Goal: Task Accomplishment & Management: Complete application form

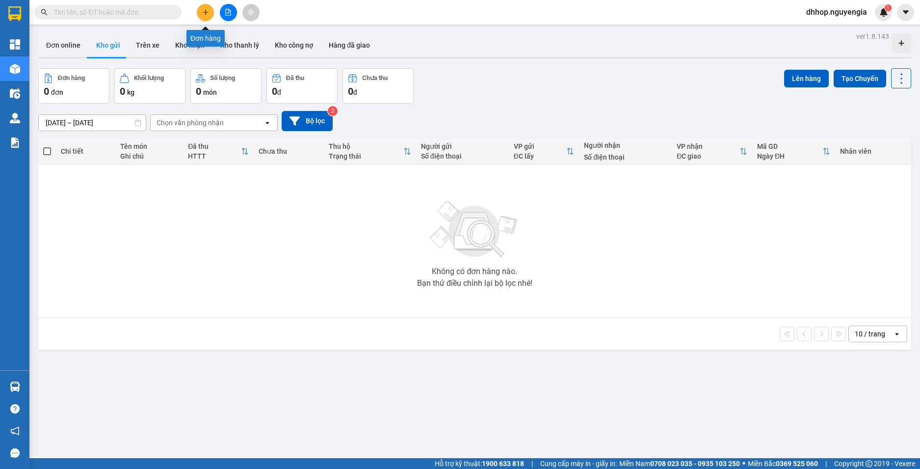
click at [210, 13] on button at bounding box center [205, 12] width 17 height 17
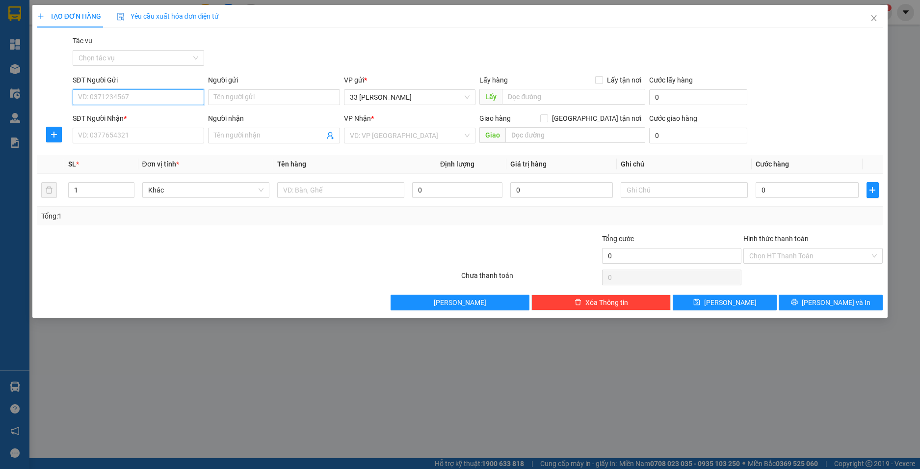
click at [120, 97] on input "SĐT Người Gửi" at bounding box center [139, 97] width 132 height 16
type input "0866758190"
click at [109, 121] on div "0866758190 - hop" at bounding box center [139, 116] width 120 height 11
type input "hop"
type input "0866758190"
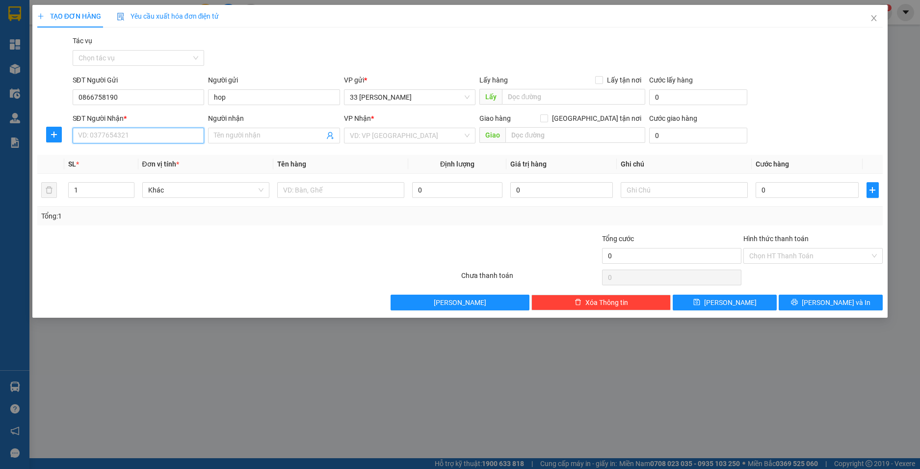
click at [158, 138] on input "SĐT Người Nhận *" at bounding box center [139, 136] width 132 height 16
click at [122, 158] on div "0985479226 - sang" at bounding box center [139, 155] width 120 height 11
type input "0985479226"
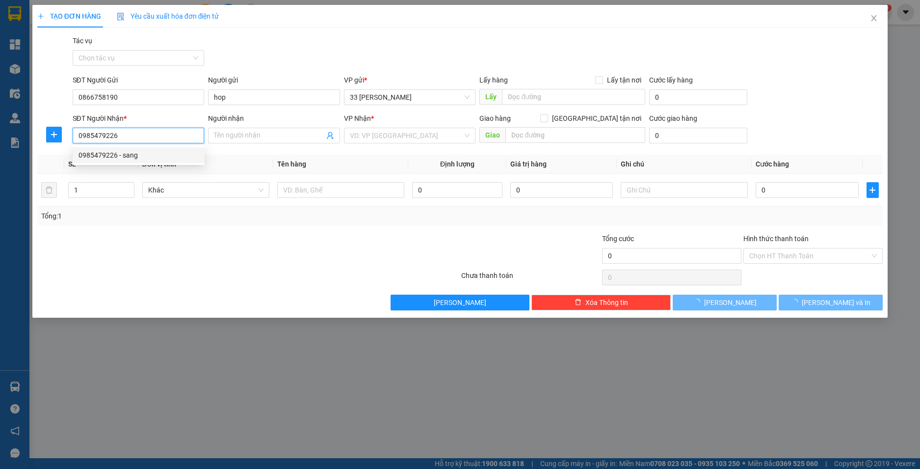
type input "sang"
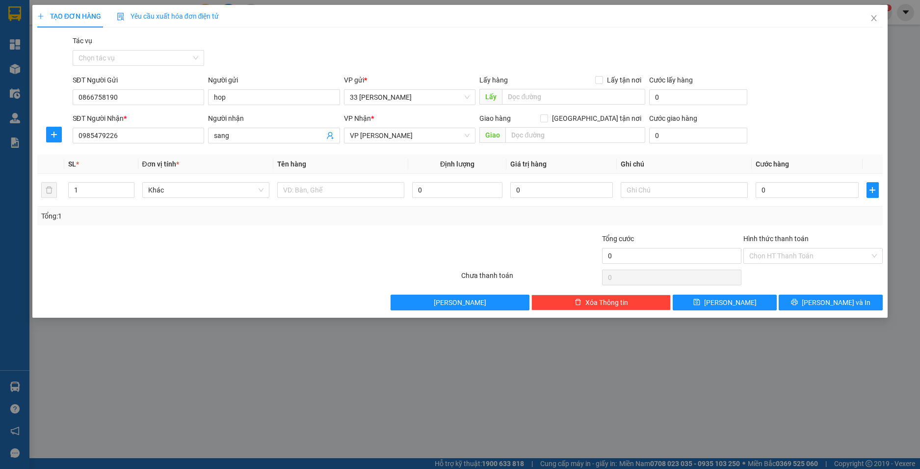
click at [282, 144] on div "Người nhận sang" at bounding box center [274, 130] width 132 height 34
click at [567, 96] on input "text" at bounding box center [573, 97] width 143 height 16
type input "275 lạch tray"
click at [665, 100] on input "0" at bounding box center [698, 97] width 98 height 16
type input "3"
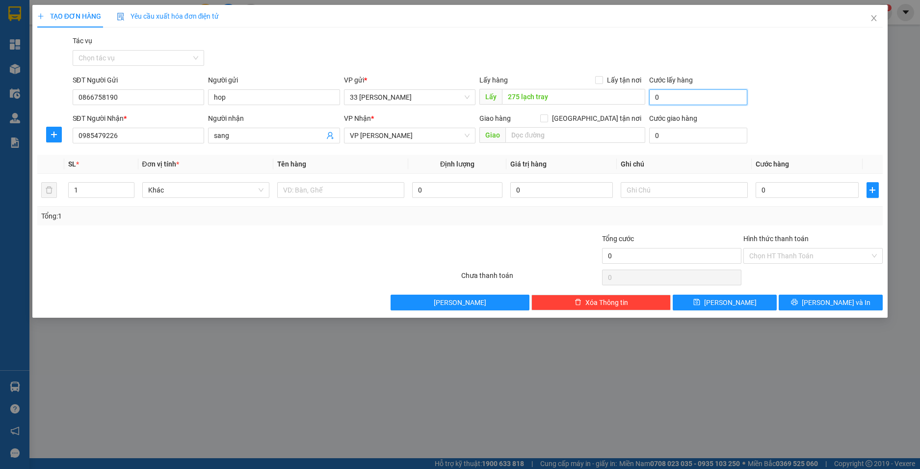
type input "3"
type input "30"
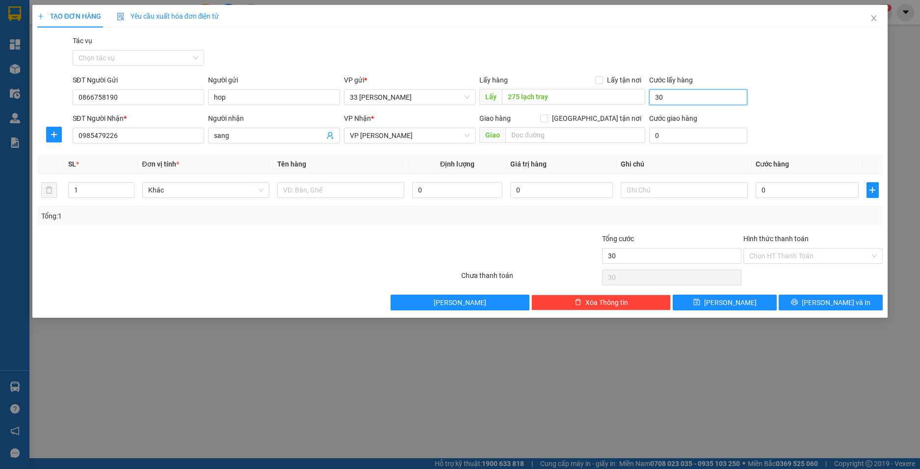
type input "0"
type input "3"
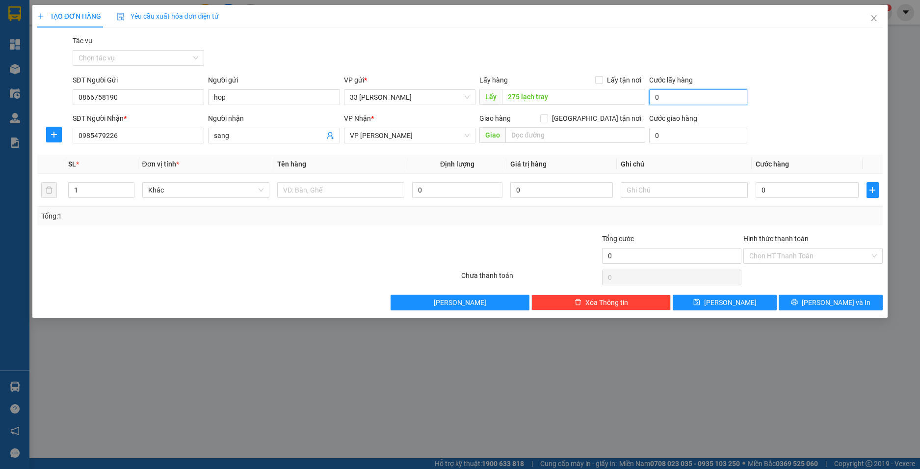
type input "3"
type input "30"
type input "300"
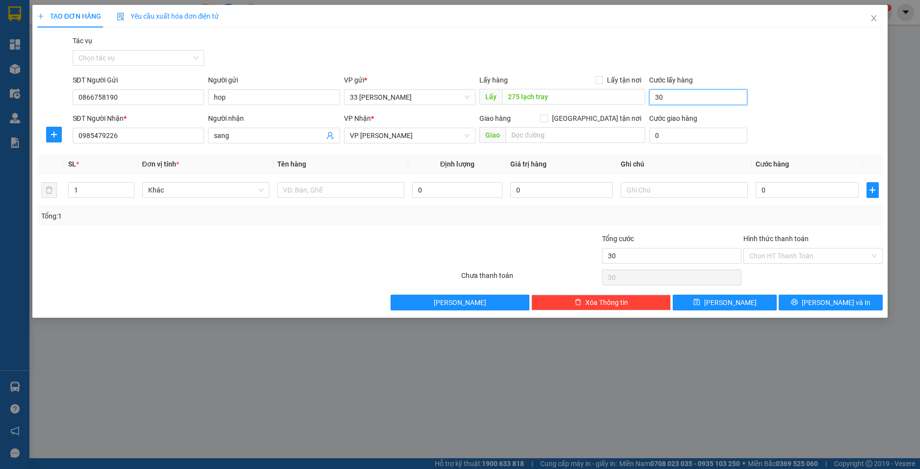
type input "300"
type input "3.000"
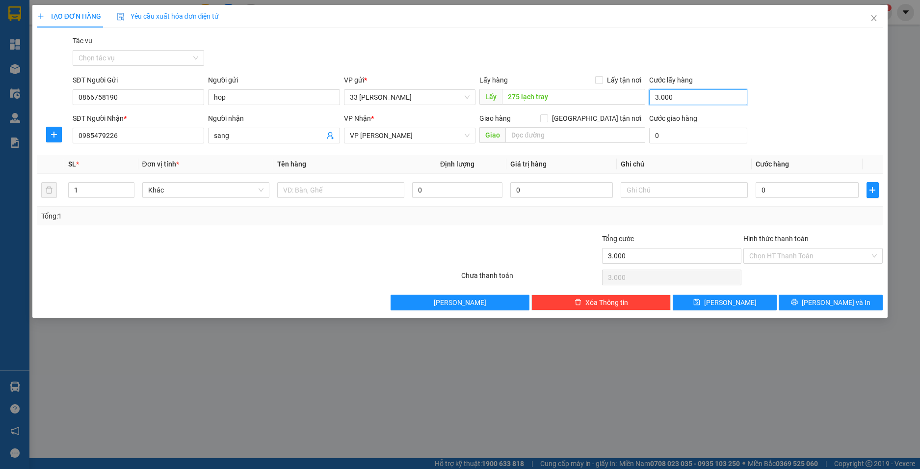
type input "30.000"
click at [597, 80] on input "Lấy tận nơi" at bounding box center [598, 79] width 7 height 7
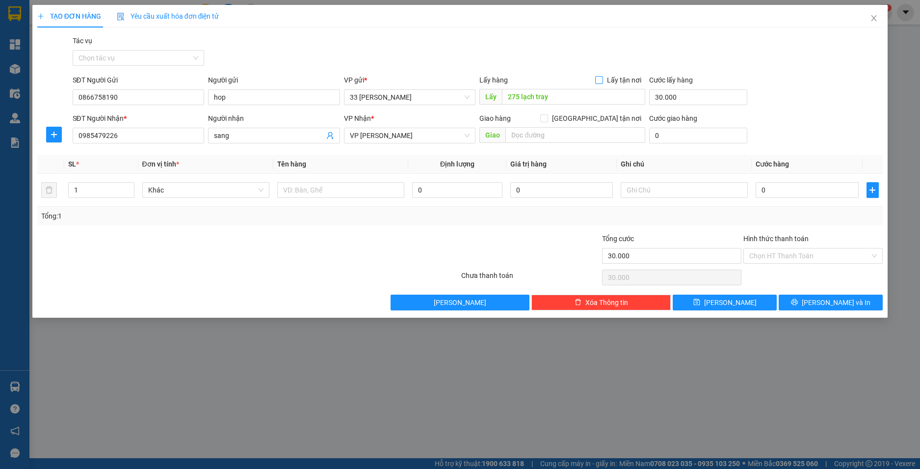
checkbox input "true"
click at [444, 189] on input "0" at bounding box center [457, 190] width 90 height 16
type input "1"
click at [325, 191] on input "text" at bounding box center [340, 190] width 127 height 16
type input "phong bì"
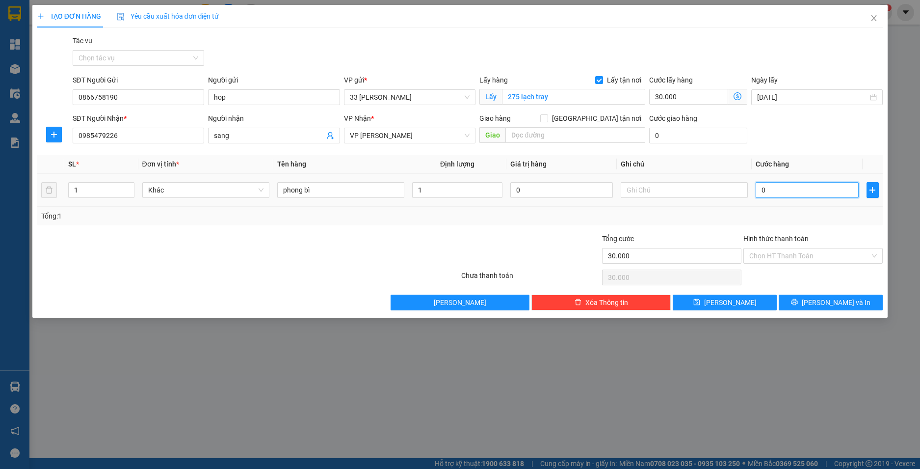
click at [835, 191] on input "0" at bounding box center [807, 190] width 103 height 16
type input "5"
type input "30.005"
type input "50"
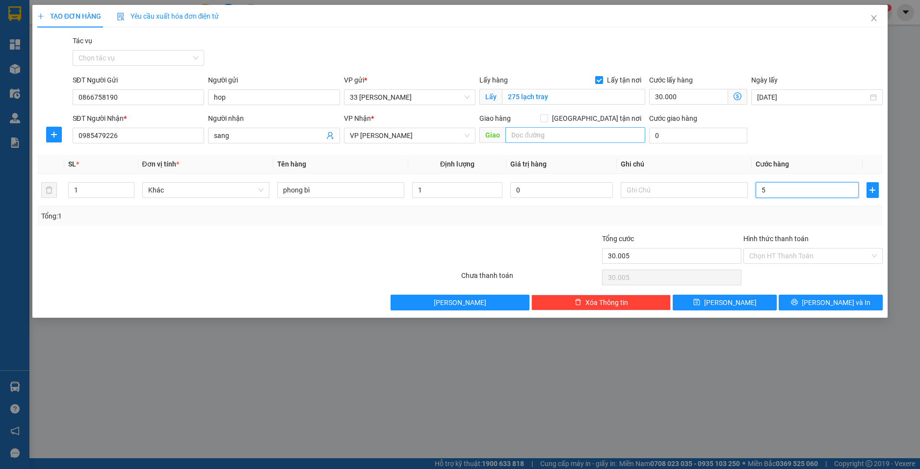
type input "30.050"
type input "500"
type input "30.500"
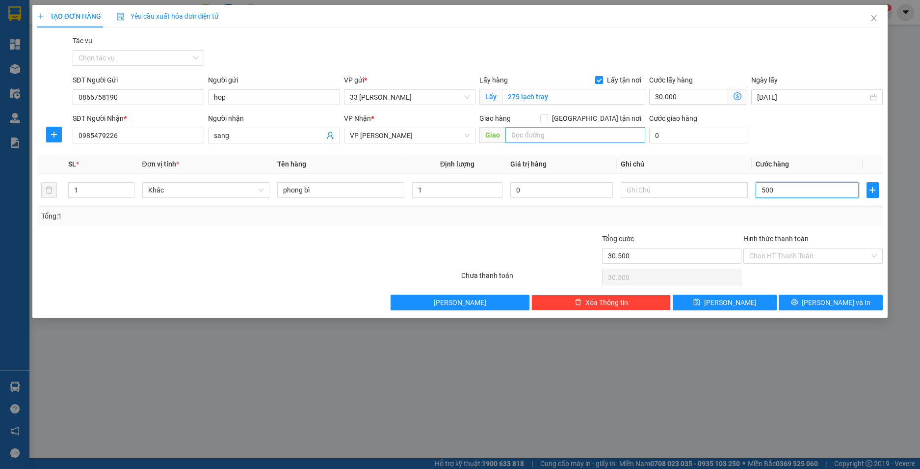
type input "5.000"
type input "35.000"
type input "50.000"
type input "80.000"
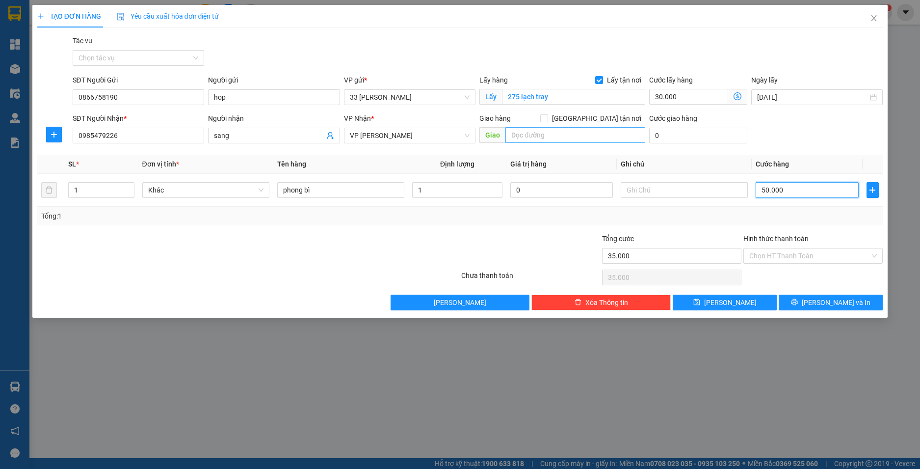
type input "80.000"
type input "50.000"
click at [823, 259] on input "Hình thức thanh toán" at bounding box center [810, 255] width 121 height 15
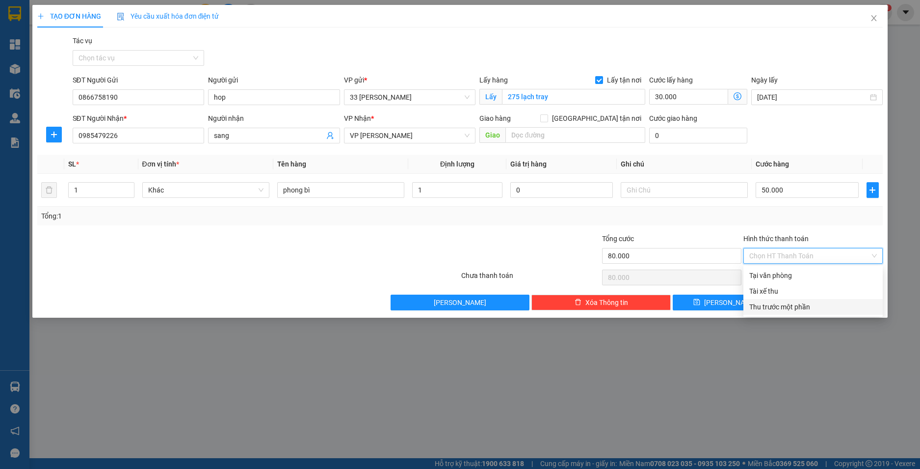
click at [800, 335] on div "TẠO ĐƠN HÀNG Yêu cầu xuất hóa đơn điện tử Transit Pickup Surcharge Ids Transit …" at bounding box center [460, 234] width 920 height 469
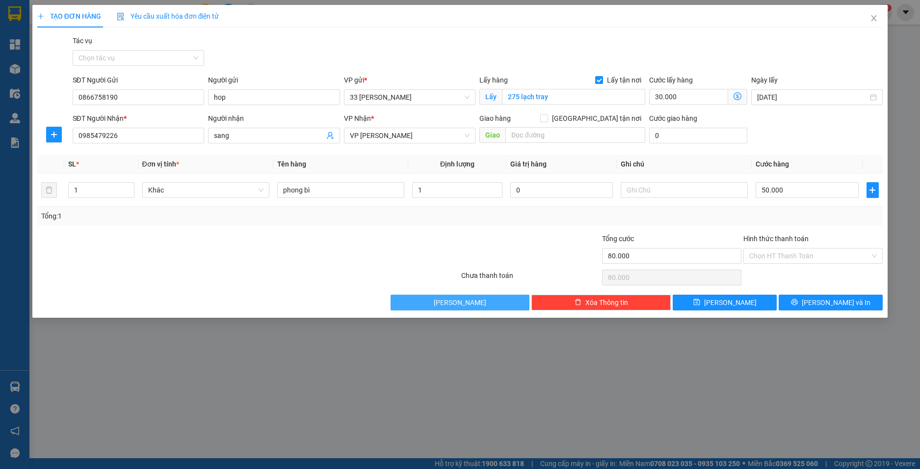
click at [479, 296] on button "[PERSON_NAME]" at bounding box center [460, 303] width 139 height 16
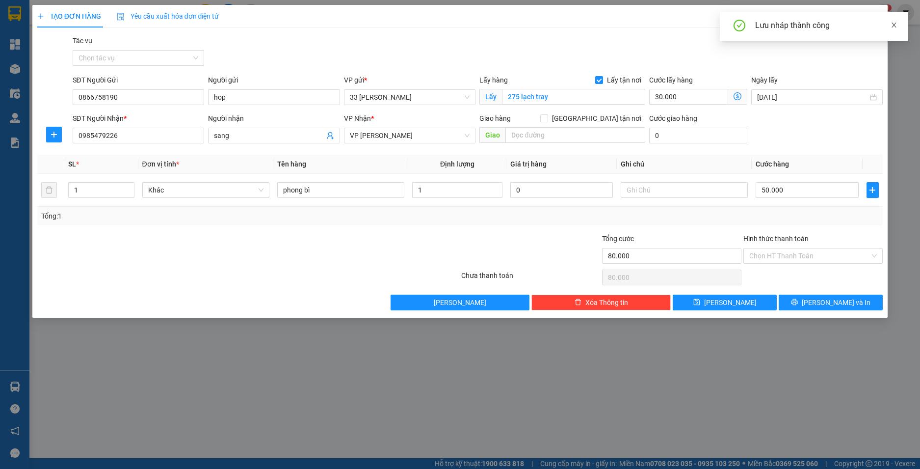
click at [896, 26] on icon "close" at bounding box center [894, 25] width 7 height 7
click at [874, 20] on icon "close" at bounding box center [874, 18] width 8 height 8
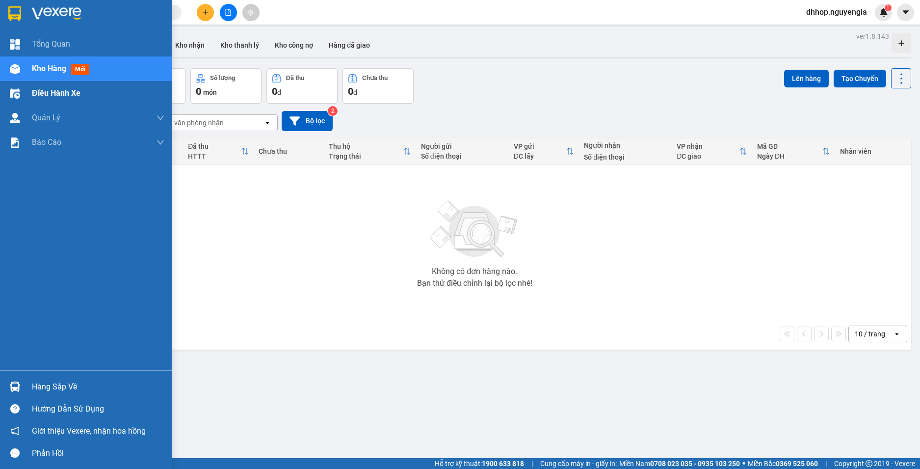
click at [64, 89] on span "Điều hành xe" at bounding box center [56, 93] width 49 height 12
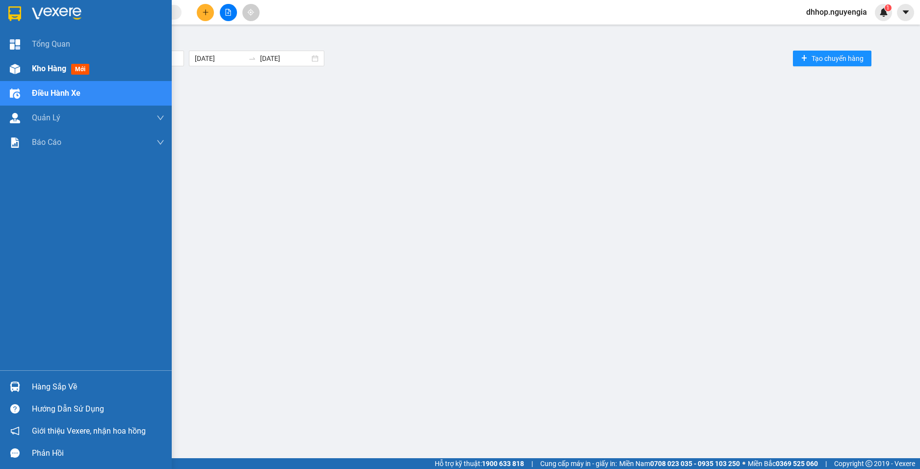
click at [16, 67] on img at bounding box center [15, 69] width 10 height 10
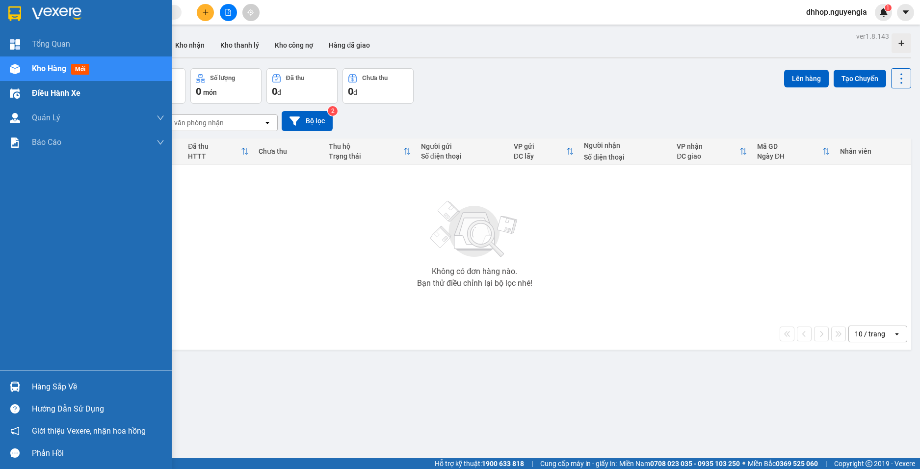
click at [69, 94] on span "Điều hành xe" at bounding box center [56, 93] width 49 height 12
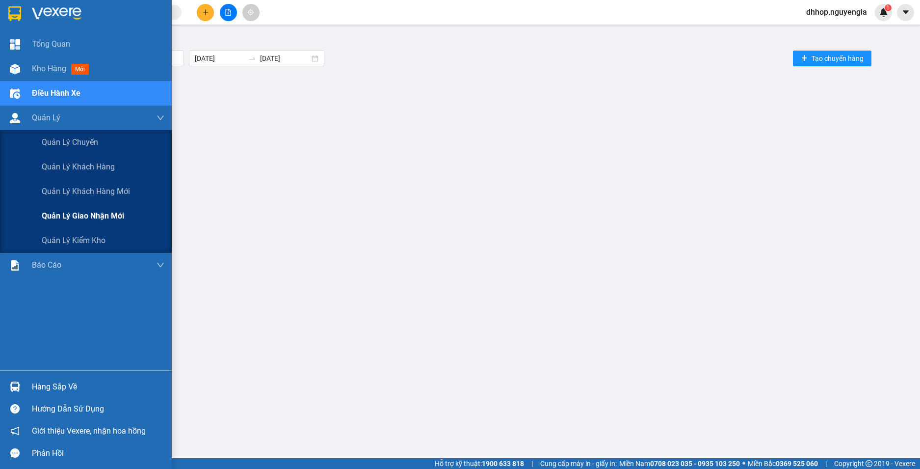
click at [84, 209] on div "Quản lý giao nhận mới" at bounding box center [103, 216] width 123 height 25
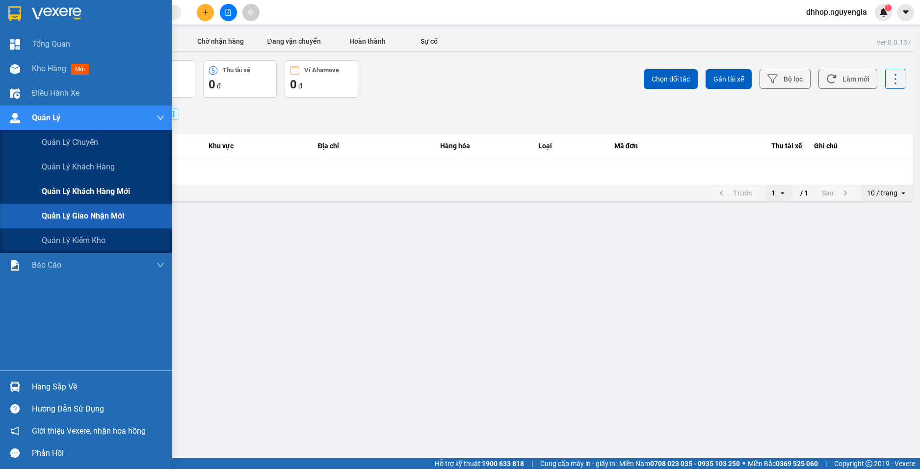
click at [100, 193] on span "Quản lý khách hàng mới" at bounding box center [86, 191] width 88 height 12
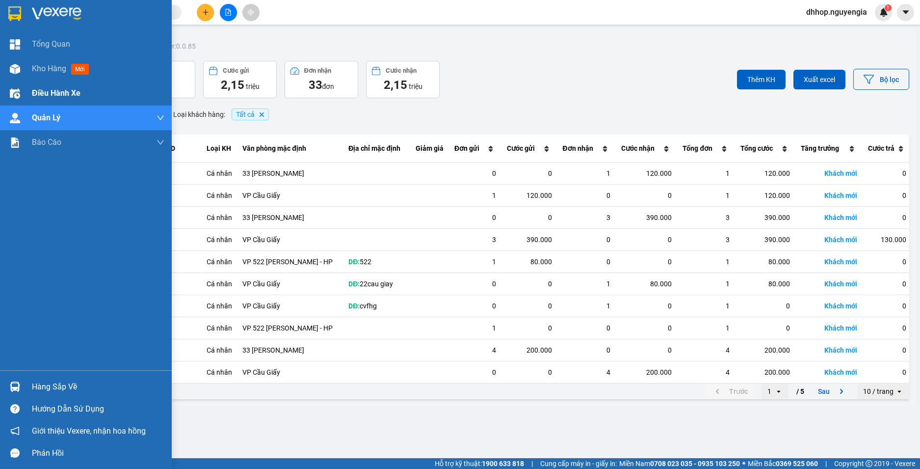
click at [146, 96] on div "Điều hành xe" at bounding box center [98, 93] width 133 height 25
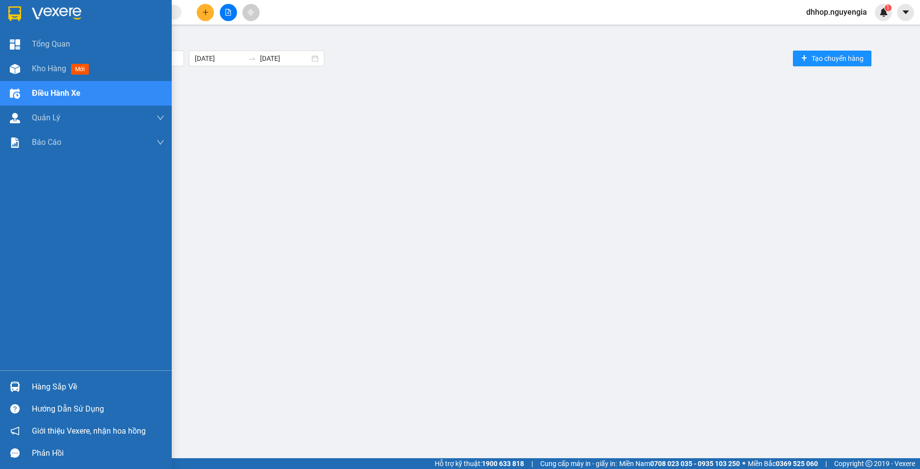
click at [140, 93] on div "Điều hành xe" at bounding box center [98, 93] width 133 height 25
click at [47, 66] on span "Kho hàng" at bounding box center [49, 68] width 34 height 9
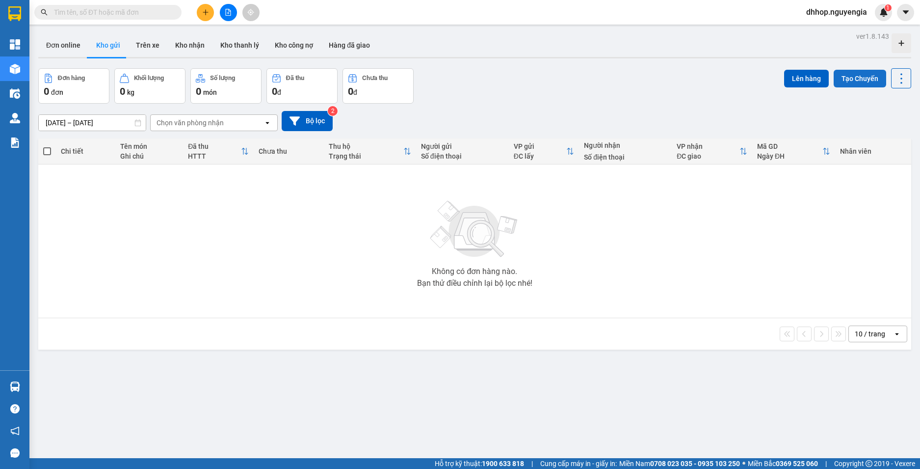
click at [840, 76] on button "Tạo Chuyến" at bounding box center [860, 79] width 53 height 18
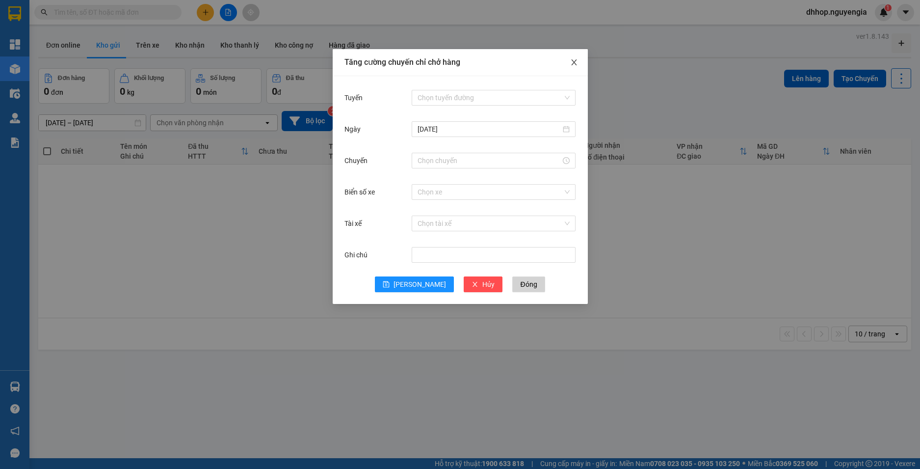
click at [572, 63] on icon "close" at bounding box center [574, 62] width 8 height 8
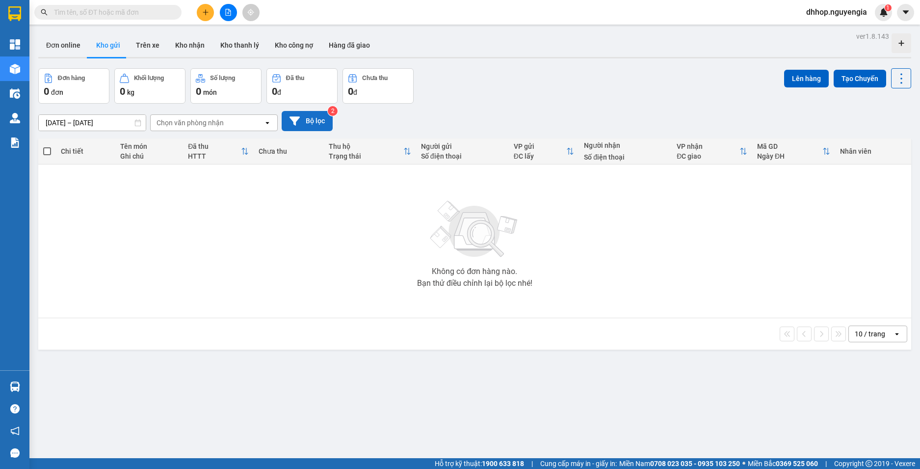
click at [311, 119] on button "Bộ lọc" at bounding box center [307, 121] width 51 height 20
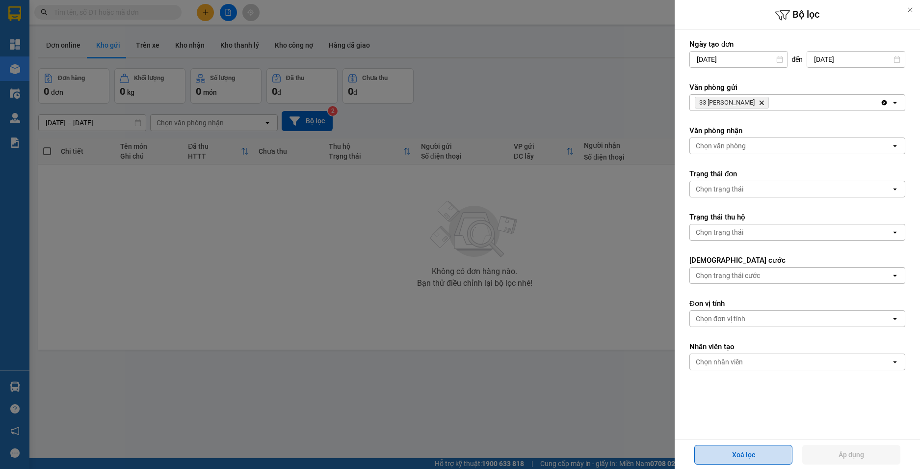
click at [771, 447] on button "Xoá lọc" at bounding box center [744, 455] width 98 height 20
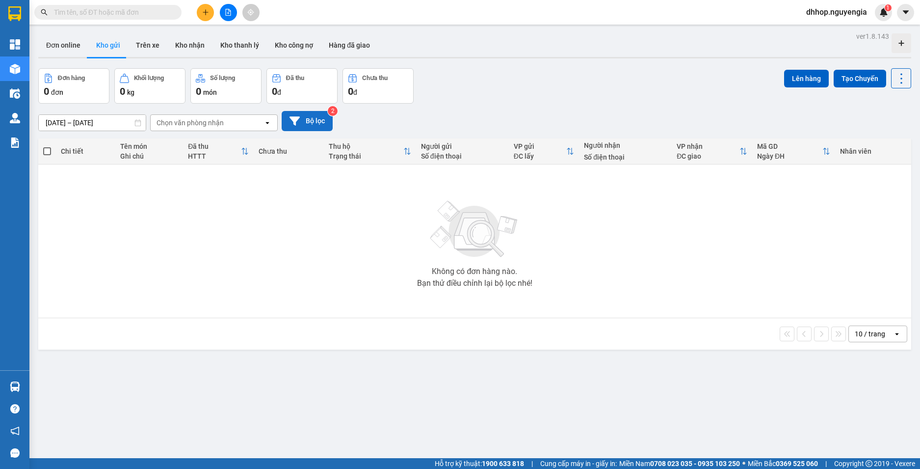
click at [317, 122] on button "Bộ lọc" at bounding box center [307, 121] width 51 height 20
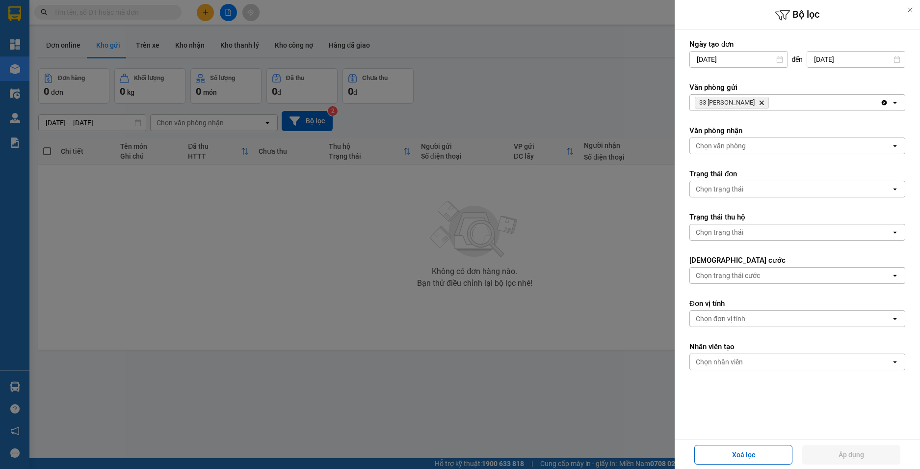
drag, startPoint x: 568, startPoint y: 241, endPoint x: 573, endPoint y: 238, distance: 5.7
click at [570, 241] on div at bounding box center [460, 234] width 920 height 469
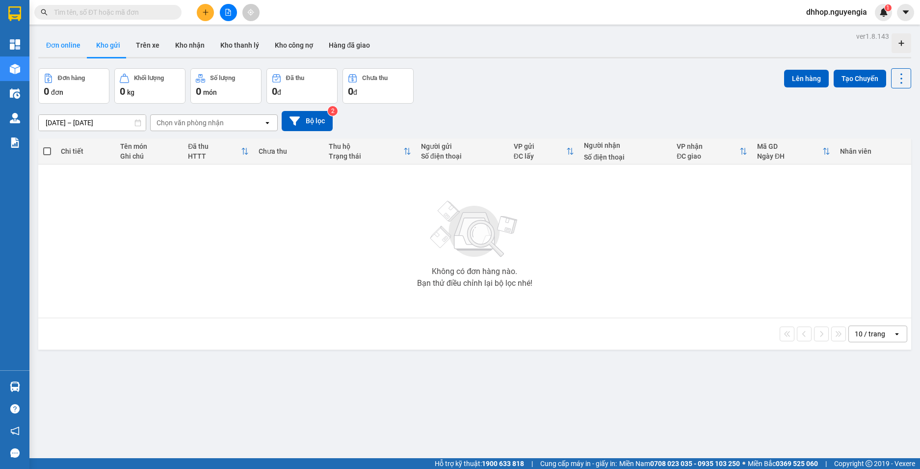
click at [62, 42] on button "Đơn online" at bounding box center [63, 45] width 50 height 24
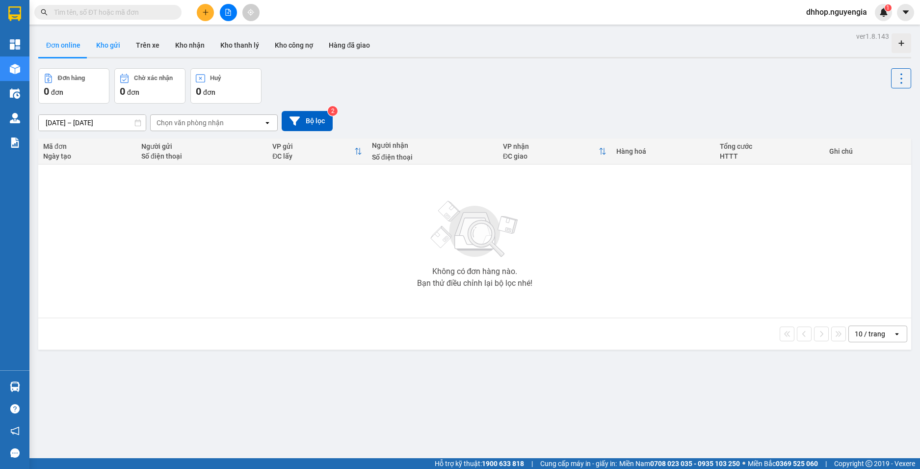
click at [111, 45] on button "Kho gửi" at bounding box center [108, 45] width 40 height 24
type input "[DATE] – [DATE]"
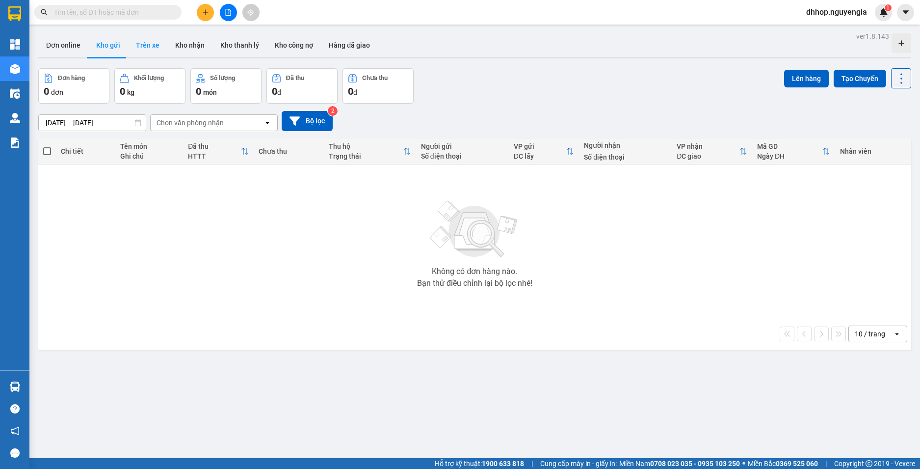
click at [155, 46] on button "Trên xe" at bounding box center [147, 45] width 39 height 24
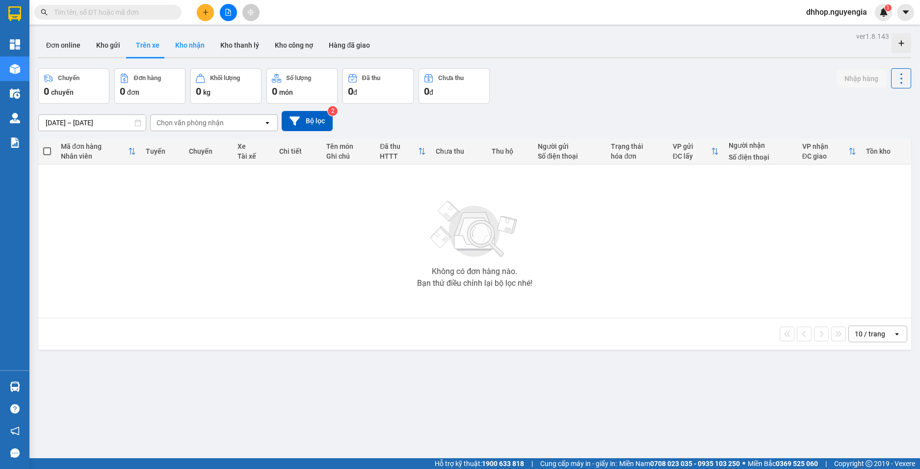
click at [198, 47] on button "Kho nhận" at bounding box center [189, 45] width 45 height 24
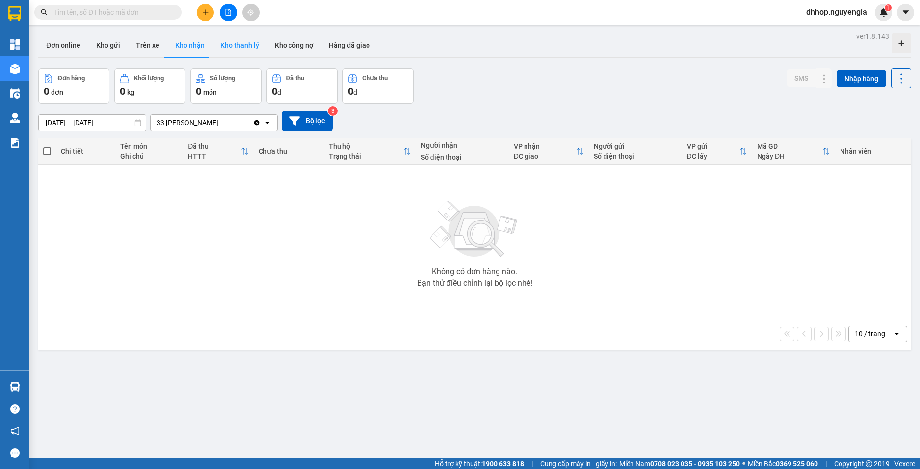
click at [241, 54] on button "Kho thanh lý" at bounding box center [240, 45] width 54 height 24
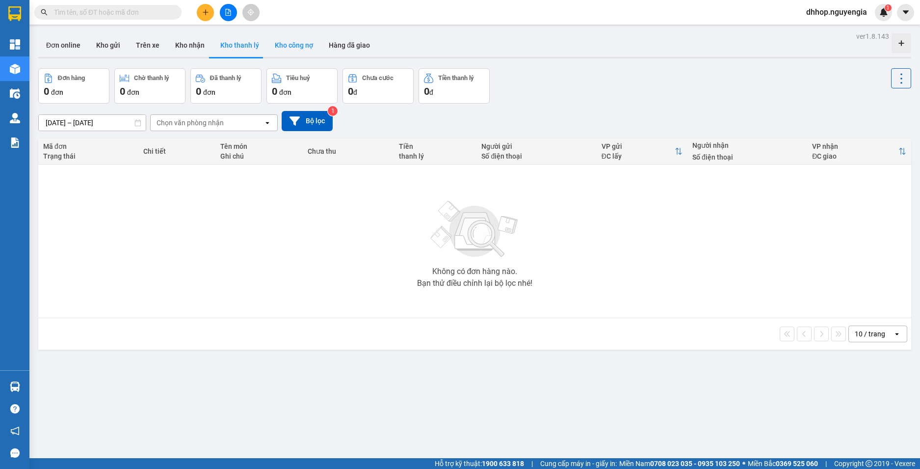
click at [304, 50] on button "Kho công nợ" at bounding box center [294, 45] width 54 height 24
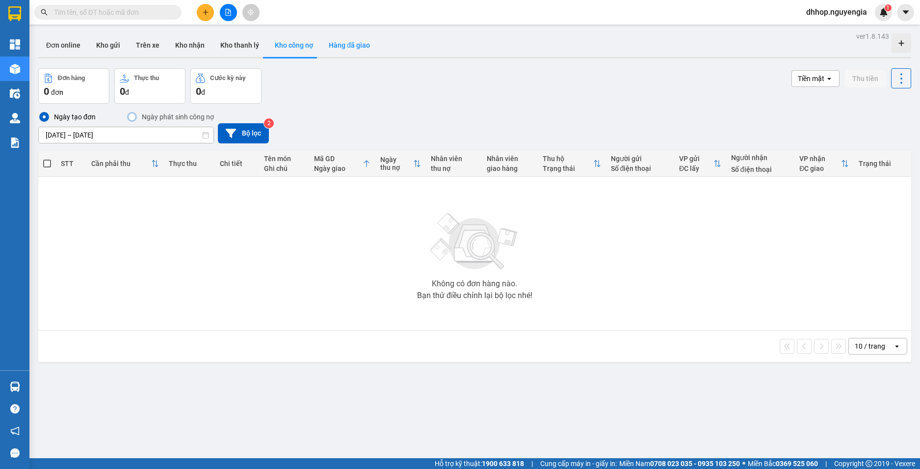
click at [353, 48] on button "Hàng đã giao" at bounding box center [349, 45] width 57 height 24
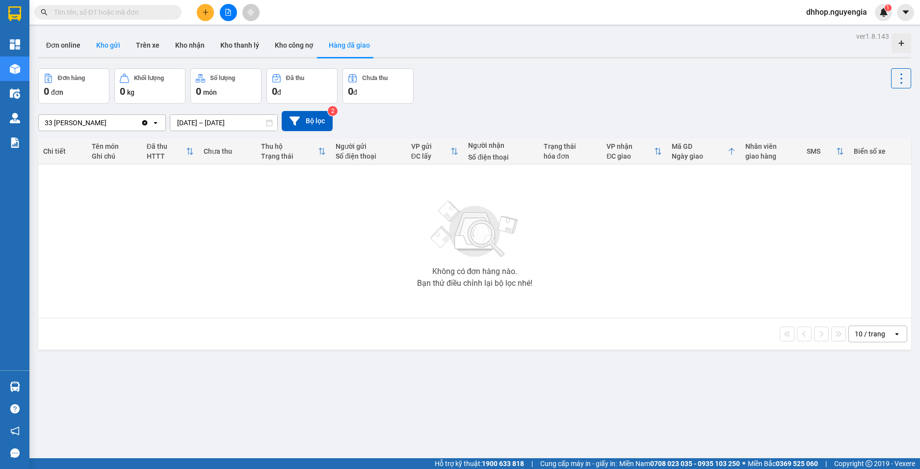
click at [105, 40] on button "Kho gửi" at bounding box center [108, 45] width 40 height 24
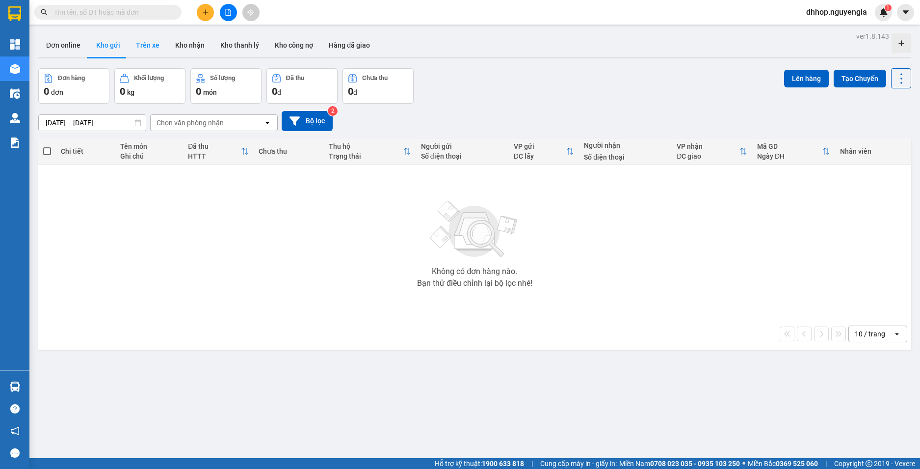
click at [147, 45] on button "Trên xe" at bounding box center [147, 45] width 39 height 24
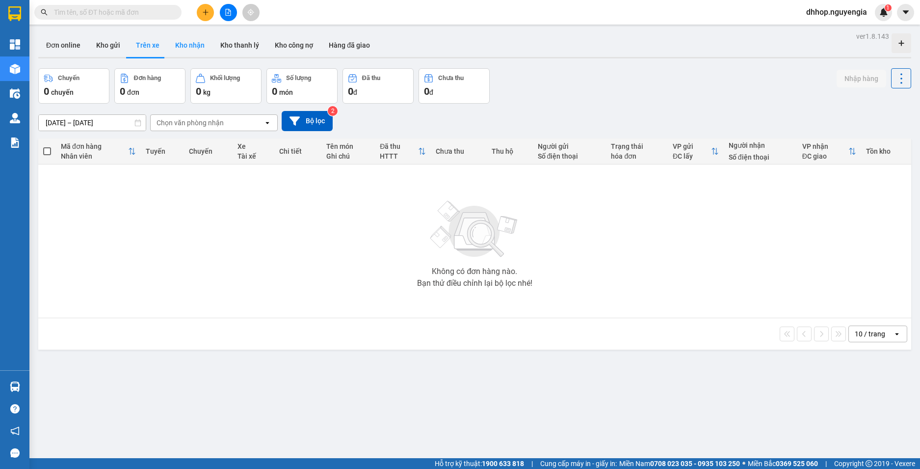
click at [197, 40] on button "Kho nhận" at bounding box center [189, 45] width 45 height 24
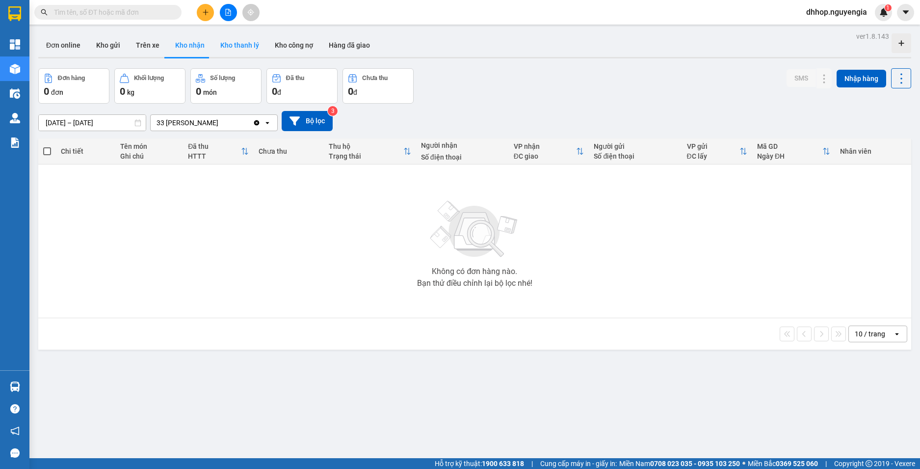
click at [237, 44] on button "Kho thanh lý" at bounding box center [240, 45] width 54 height 24
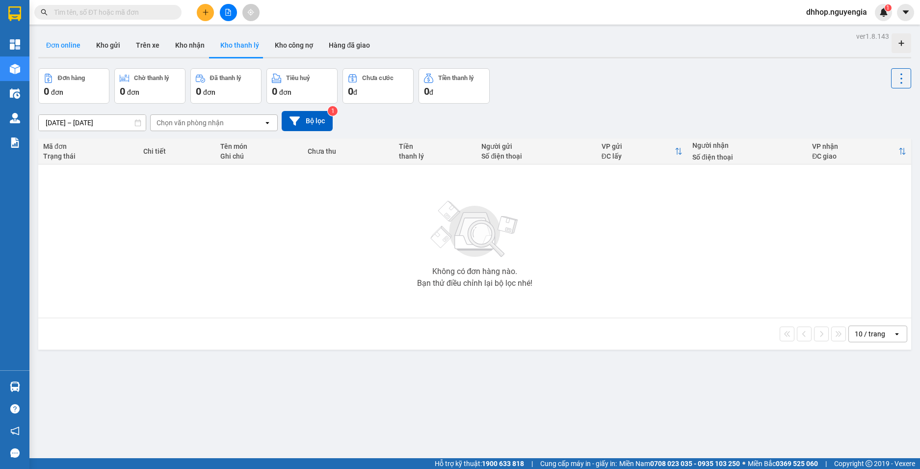
click at [59, 45] on button "Đơn online" at bounding box center [63, 45] width 50 height 24
type input "[DATE] – [DATE]"
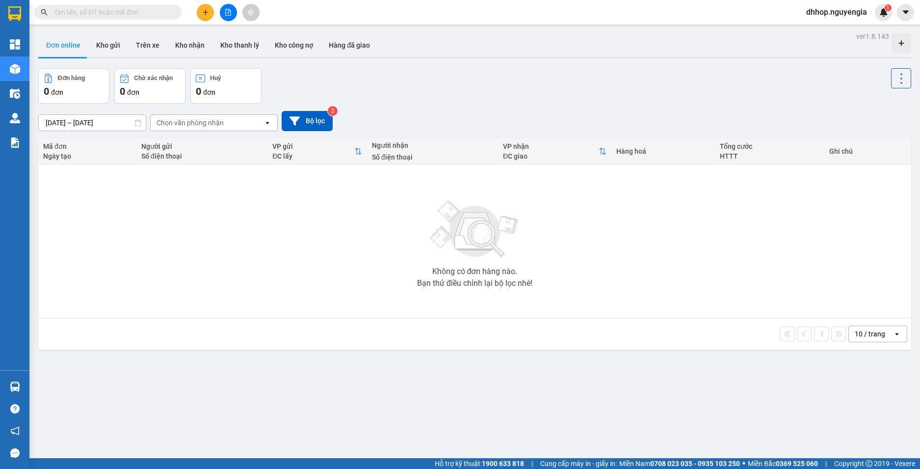
click at [210, 8] on button at bounding box center [205, 12] width 17 height 17
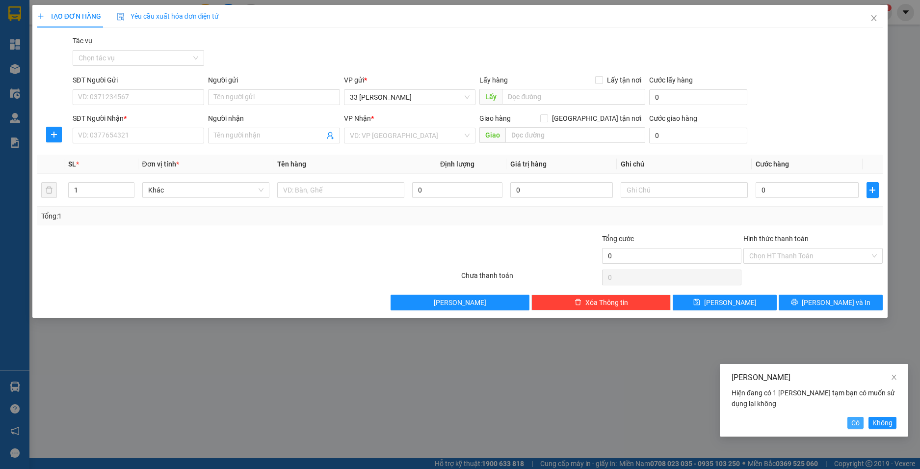
click at [854, 422] on span "Có" at bounding box center [856, 422] width 8 height 11
type input "0866758190"
type input "hop"
checkbox input "true"
type input "275 lạch tray"
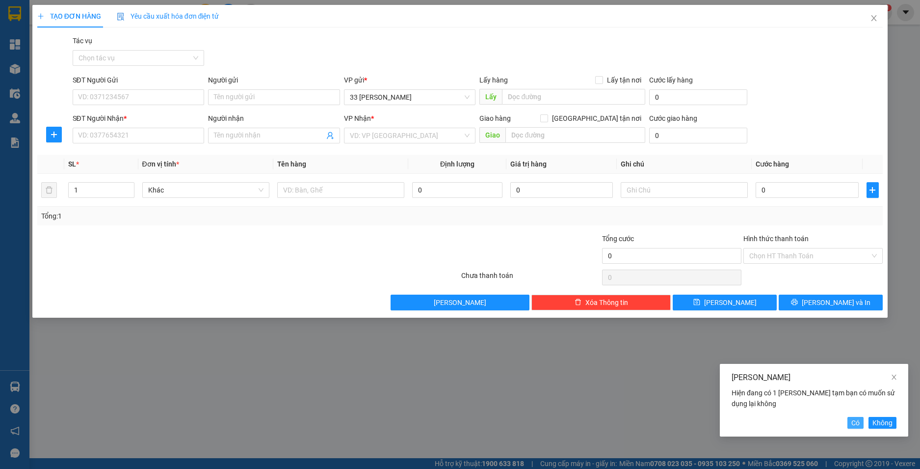
type input "0985479226"
type input "sang"
type input "phong bì"
type input "1"
type input "50.000"
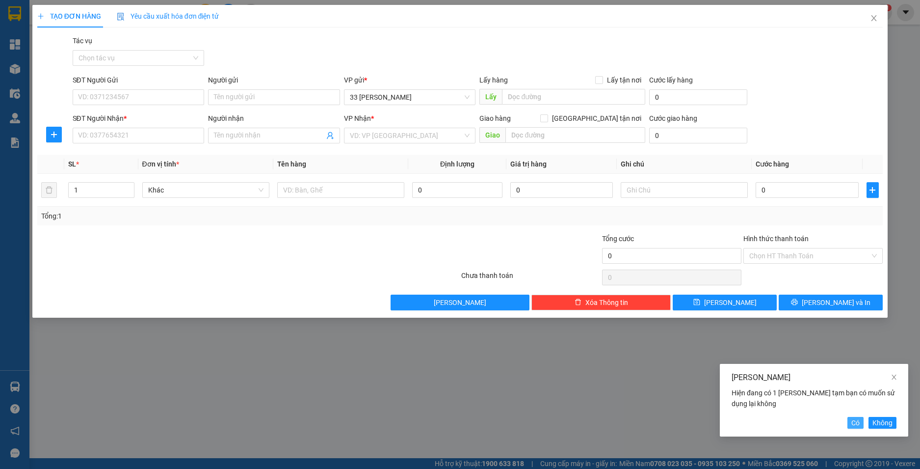
type input "80.000"
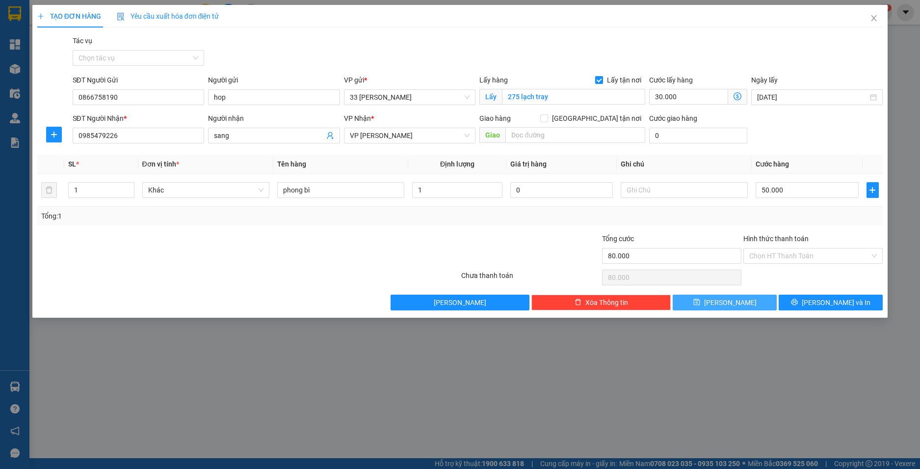
click at [744, 301] on button "[PERSON_NAME]" at bounding box center [725, 303] width 104 height 16
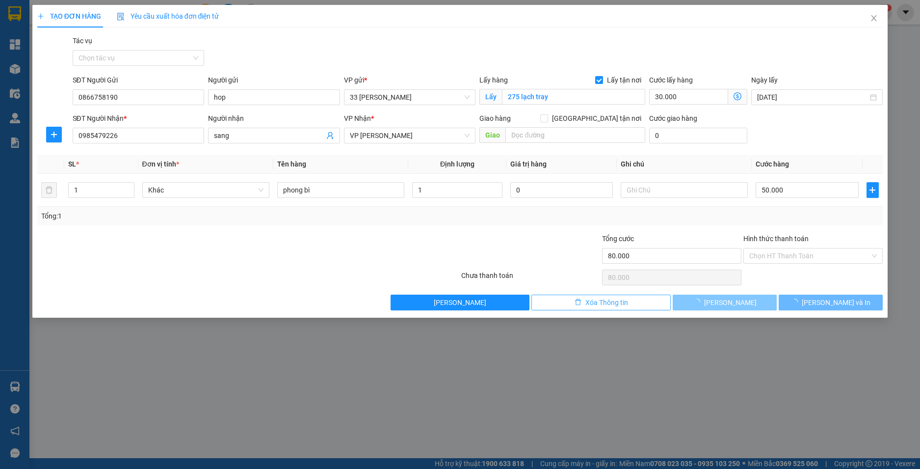
checkbox input "false"
type input "0"
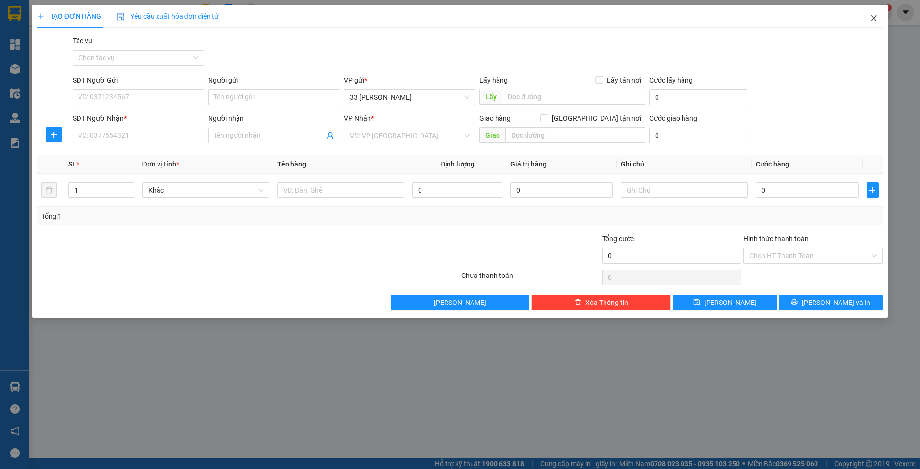
click at [874, 18] on icon "close" at bounding box center [874, 18] width 8 height 8
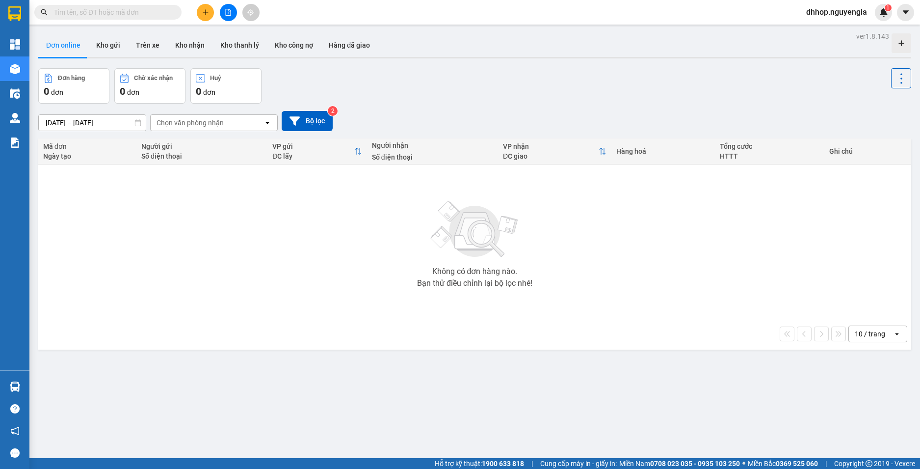
click at [266, 123] on icon "open" at bounding box center [268, 123] width 8 height 8
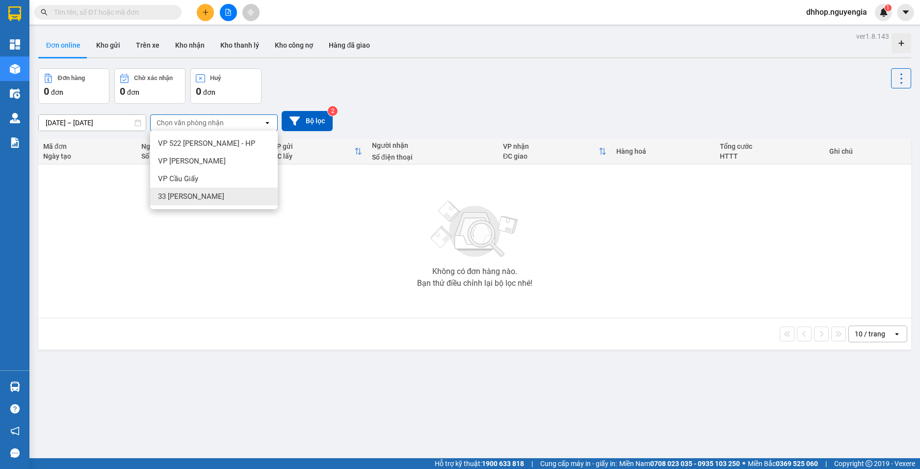
click at [192, 198] on span "33 [PERSON_NAME]" at bounding box center [191, 196] width 66 height 10
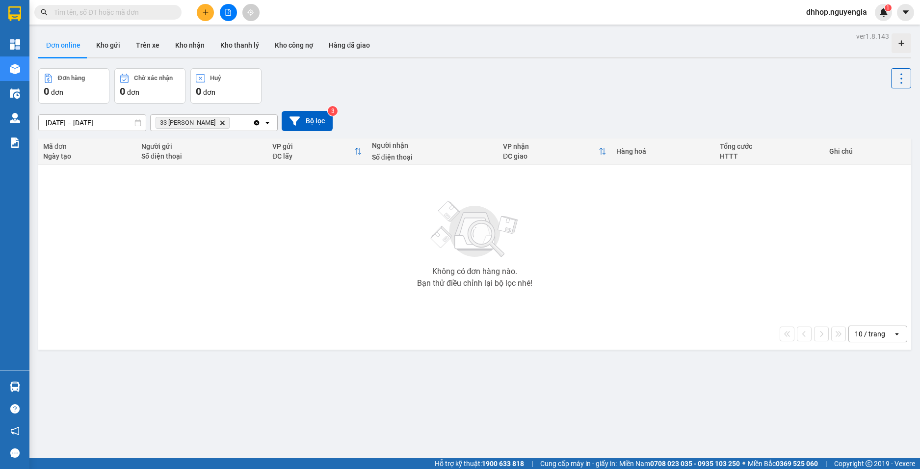
click at [233, 213] on div "Không có đơn hàng nào. Bạn thử điều chỉnh lại bộ lọc nhé!" at bounding box center [474, 240] width 863 height 147
click at [255, 194] on div "Không có đơn hàng nào. Bạn thử điều chỉnh lại bộ lọc nhé!" at bounding box center [474, 240] width 863 height 147
click at [311, 120] on button "Bộ lọc" at bounding box center [307, 121] width 51 height 20
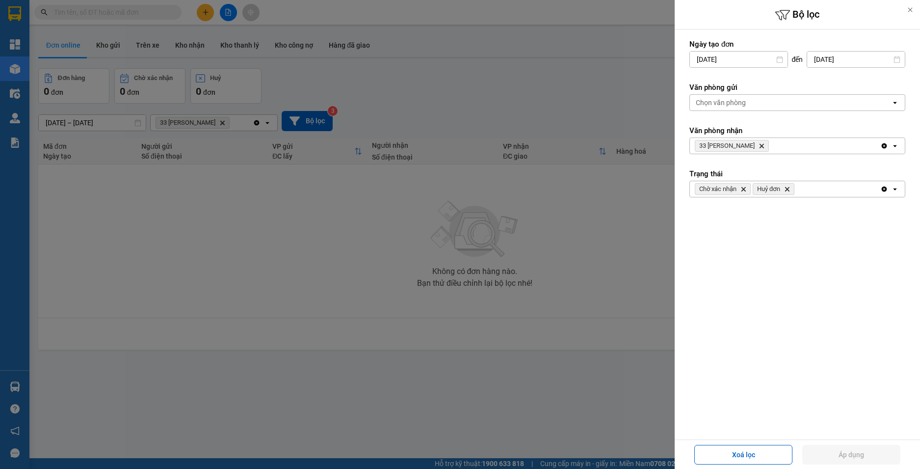
click at [521, 216] on div at bounding box center [460, 234] width 920 height 469
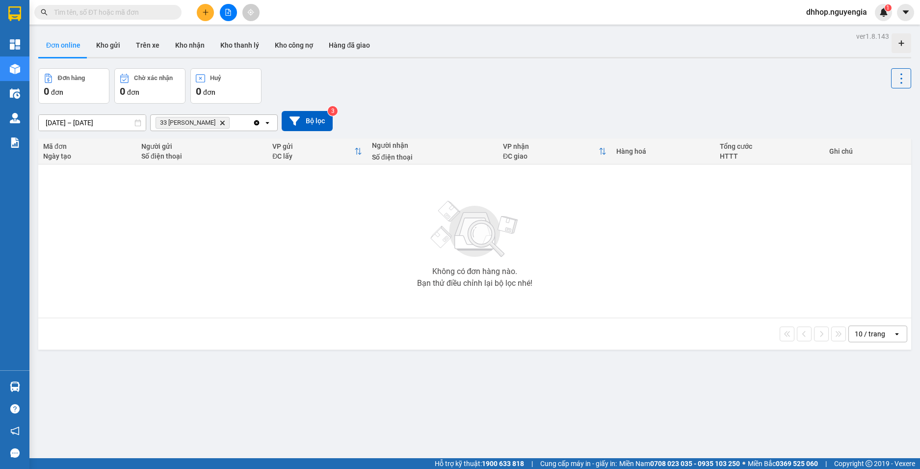
click at [191, 123] on span "33 [PERSON_NAME]" at bounding box center [187, 123] width 55 height 8
click at [242, 120] on div "33 [PERSON_NAME] Delete" at bounding box center [202, 123] width 102 height 16
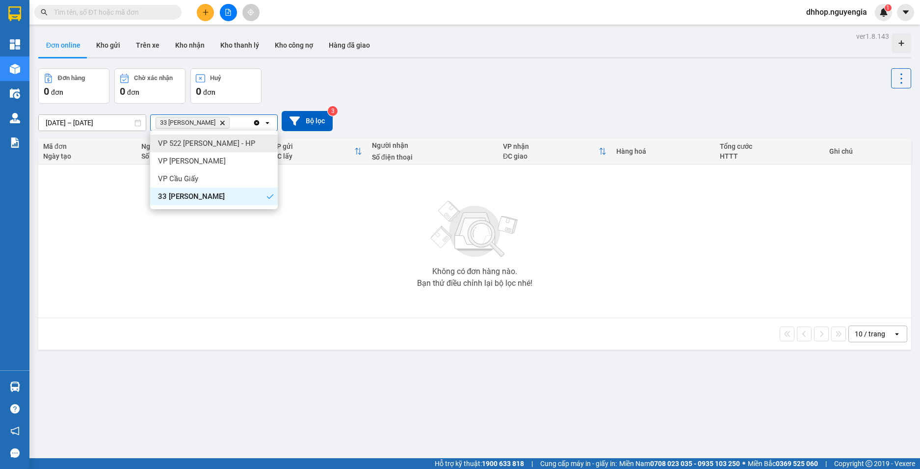
click at [188, 143] on span "VP 522 [PERSON_NAME] - HP" at bounding box center [206, 143] width 97 height 10
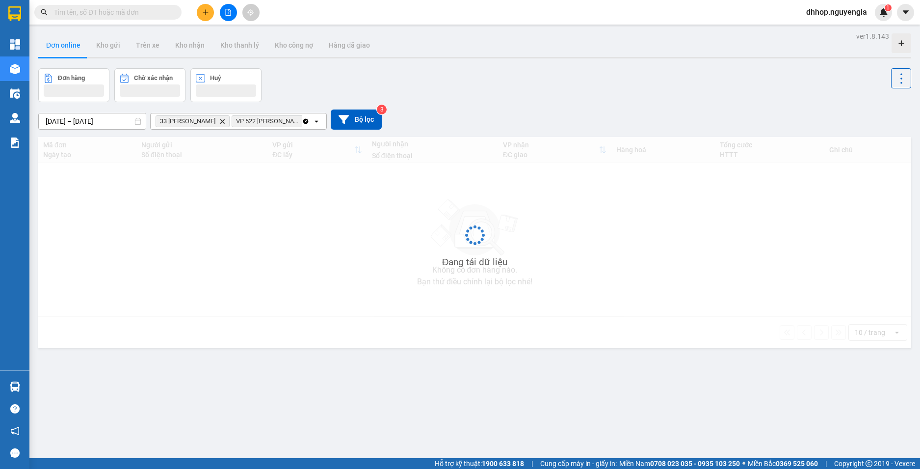
click at [229, 201] on div "Đang tải dữ liệu" at bounding box center [474, 242] width 873 height 211
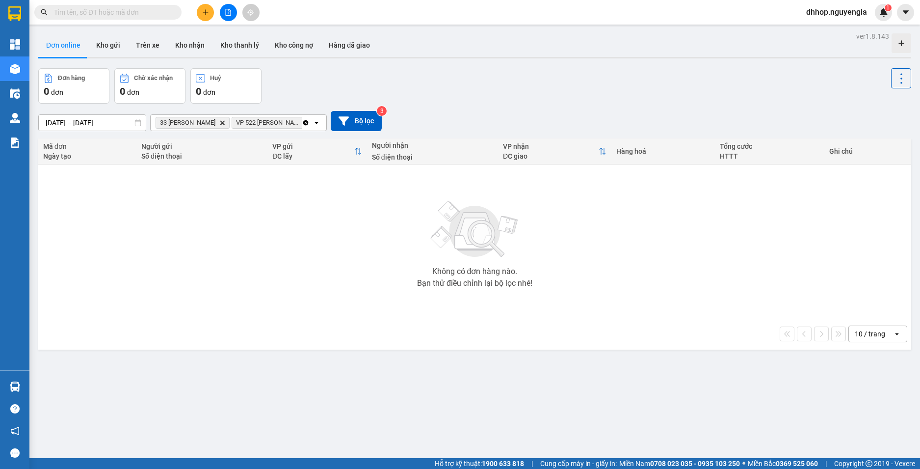
click at [257, 119] on span "VP 522 [PERSON_NAME] - HP" at bounding box center [267, 123] width 63 height 8
click at [261, 128] on span "VP 522 [PERSON_NAME] - HP Delete" at bounding box center [272, 123] width 81 height 12
click at [272, 124] on span "VP 522 [PERSON_NAME] - HP" at bounding box center [267, 123] width 63 height 8
click at [306, 122] on icon "Clear all" at bounding box center [305, 122] width 5 height 5
click at [229, 124] on div "Chọn văn phòng nhận" at bounding box center [207, 123] width 113 height 16
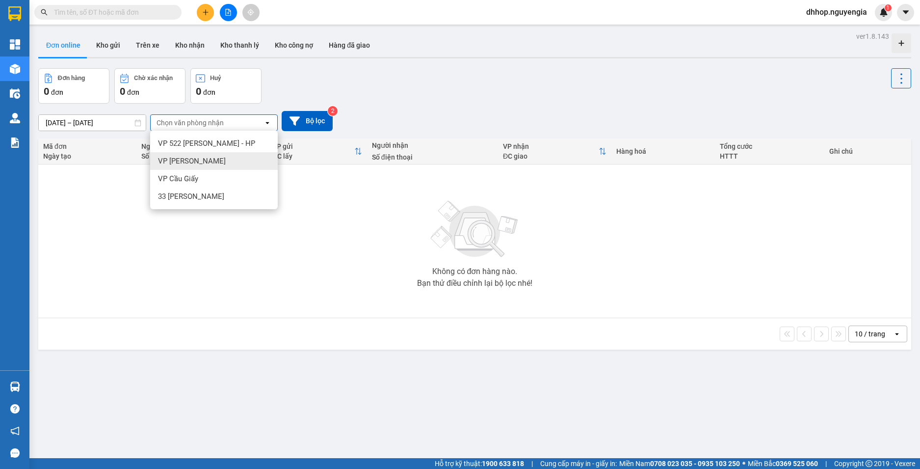
click at [195, 160] on div "VP [PERSON_NAME]" at bounding box center [214, 161] width 128 height 18
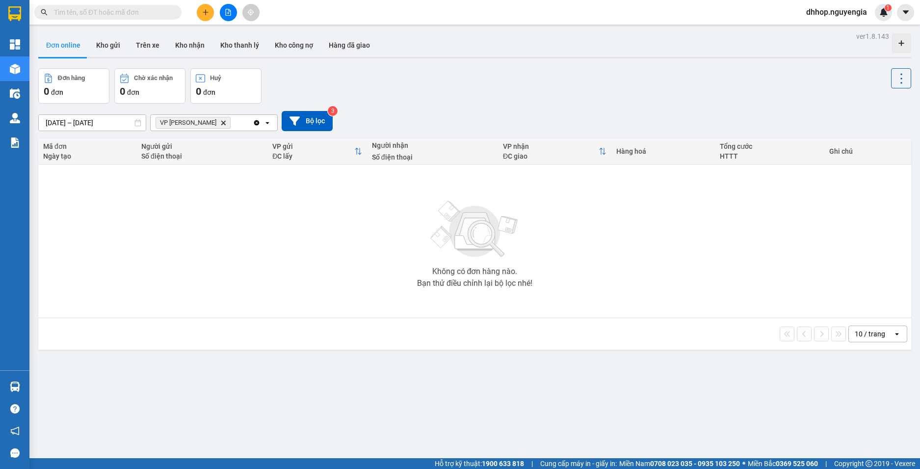
click at [220, 120] on icon "Delete" at bounding box center [223, 123] width 6 height 6
click at [187, 124] on div "Chọn văn phòng nhận" at bounding box center [190, 123] width 67 height 10
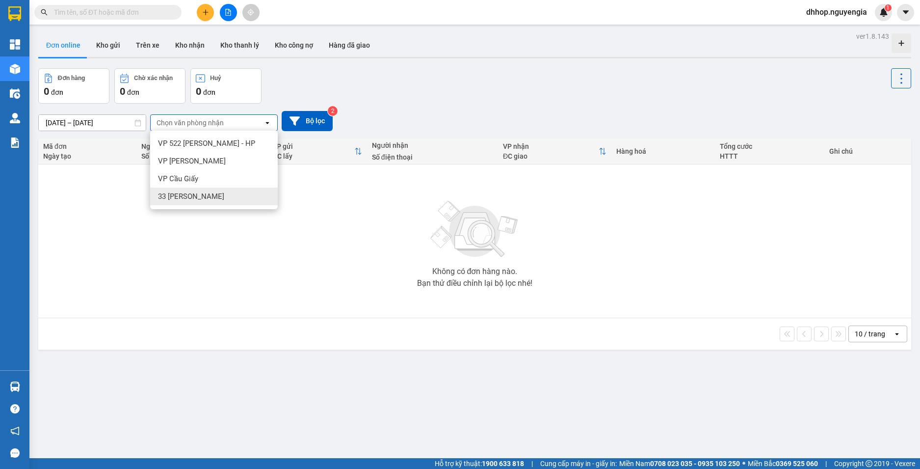
click at [176, 191] on div "33 [PERSON_NAME]" at bounding box center [214, 197] width 128 height 18
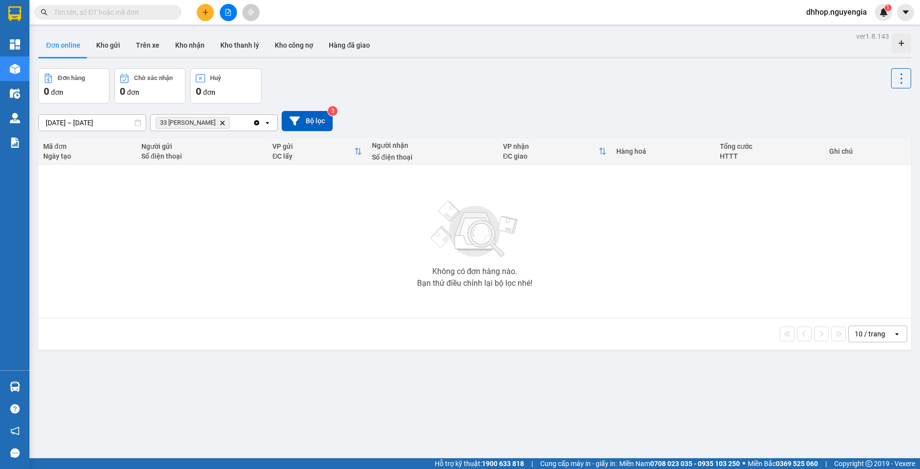
click at [269, 124] on icon "open" at bounding box center [268, 123] width 8 height 8
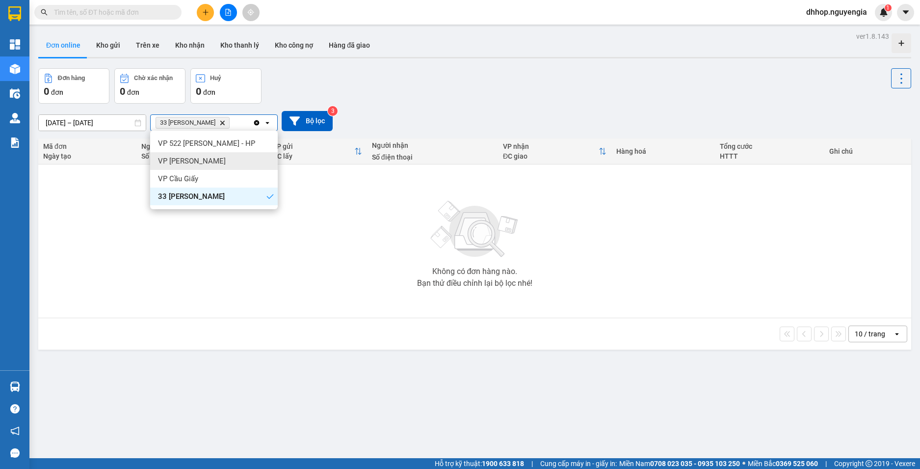
click at [219, 163] on div "VP [PERSON_NAME]" at bounding box center [214, 161] width 128 height 18
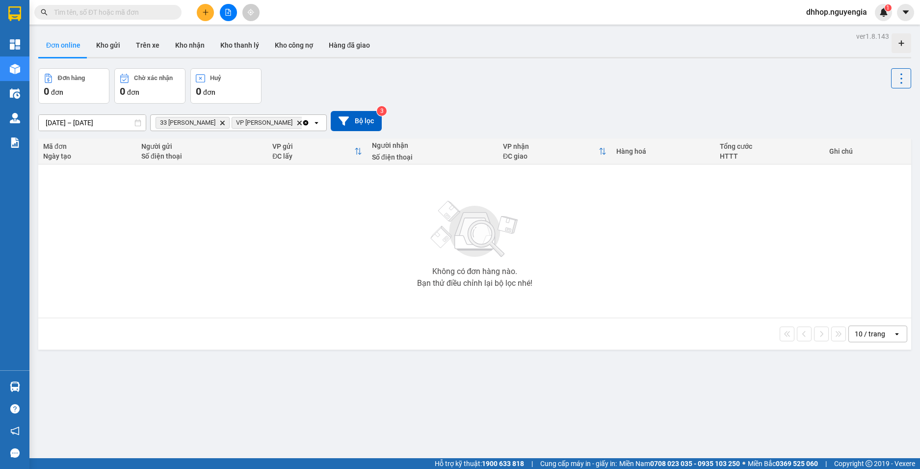
click at [258, 221] on div "Không có đơn hàng nào. Bạn thử điều chỉnh lại bộ lọc nhé!" at bounding box center [474, 240] width 863 height 147
click at [119, 44] on button "Kho gửi" at bounding box center [108, 45] width 40 height 24
type input "[DATE] – [DATE]"
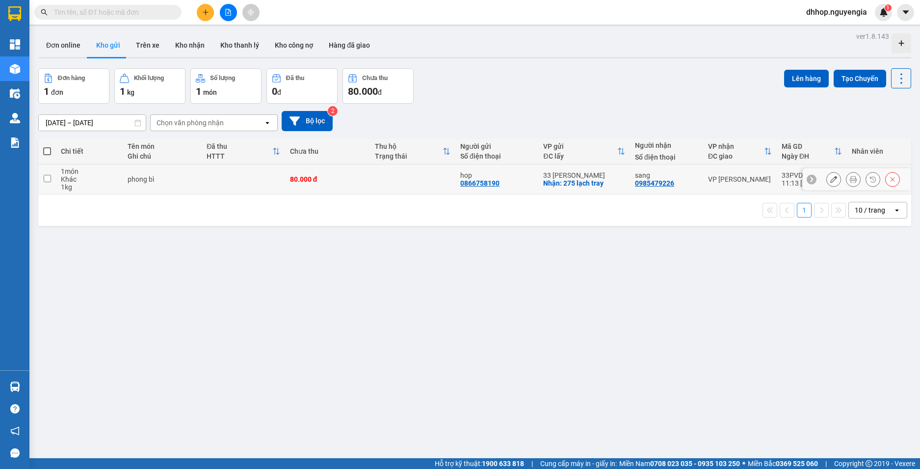
click at [47, 180] on input "checkbox" at bounding box center [47, 178] width 7 height 7
checkbox input "true"
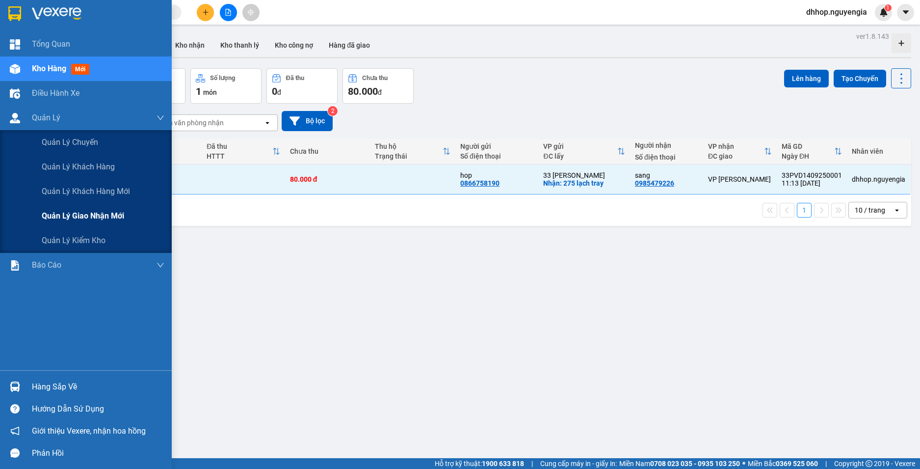
click at [64, 210] on span "Quản lý giao nhận mới" at bounding box center [83, 216] width 82 height 12
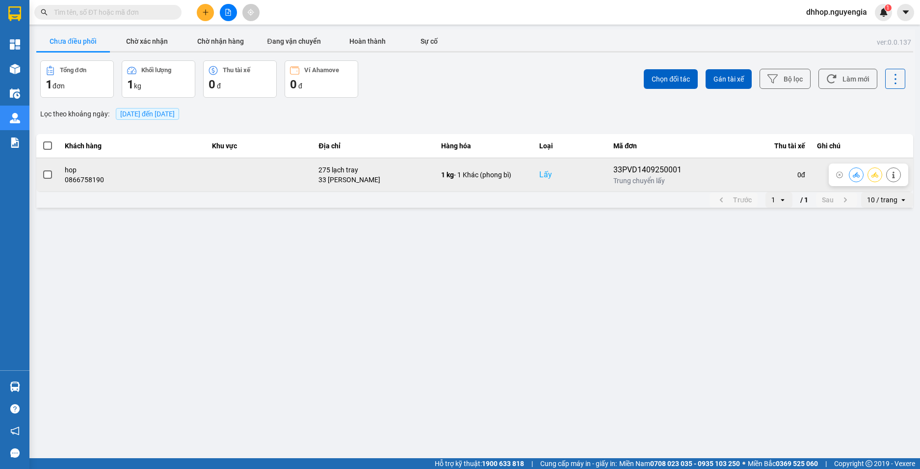
click at [45, 174] on span at bounding box center [47, 174] width 9 height 9
click at [42, 169] on input "checkbox" at bounding box center [42, 169] width 0 height 0
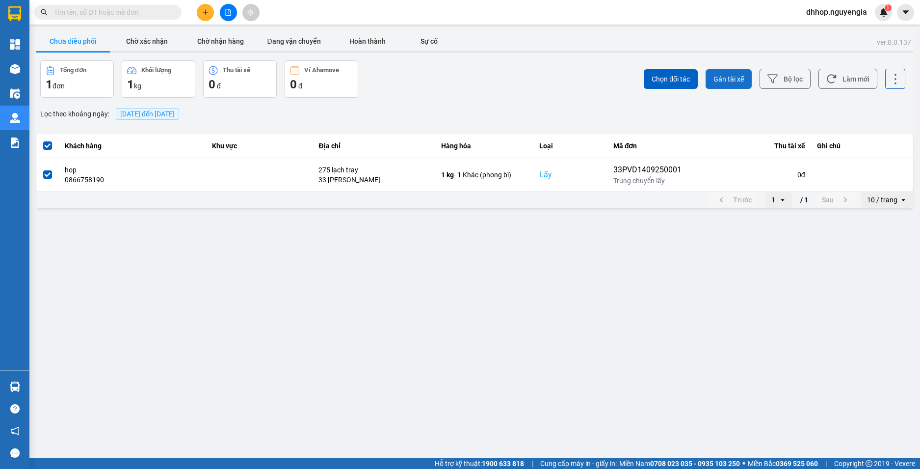
click at [726, 78] on span "Gán tài xế" at bounding box center [729, 79] width 30 height 10
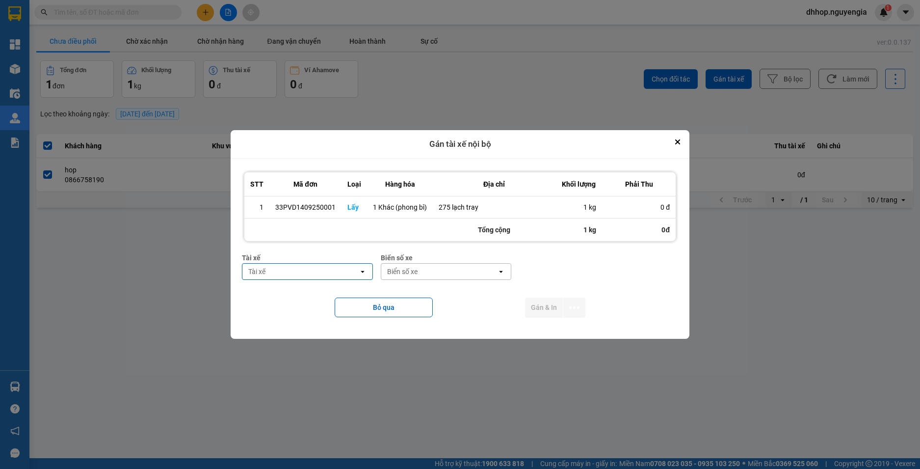
click at [430, 268] on div "Biển số xe" at bounding box center [439, 272] width 116 height 16
type input "51"
click at [301, 269] on div "Tài xế" at bounding box center [300, 272] width 116 height 16
click at [293, 271] on div "Tài xế" at bounding box center [300, 272] width 116 height 16
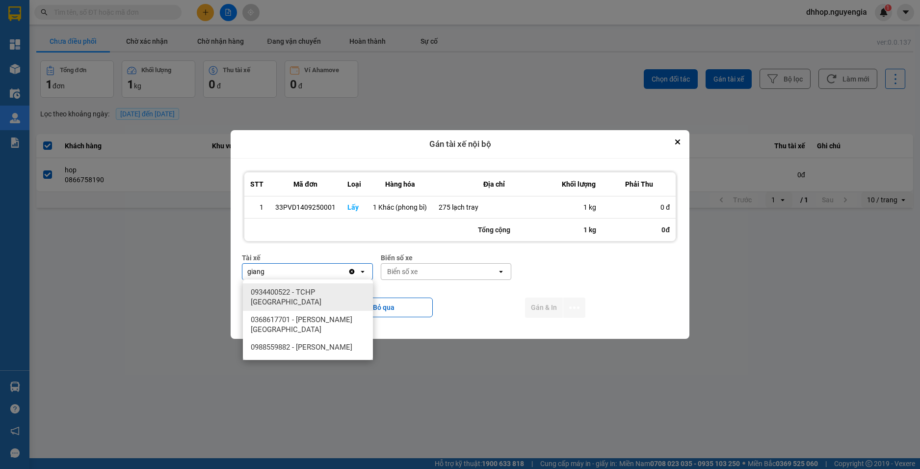
type input "giang"
click at [292, 291] on span "0934400522 - TCHP [GEOGRAPHIC_DATA]" at bounding box center [310, 297] width 118 height 20
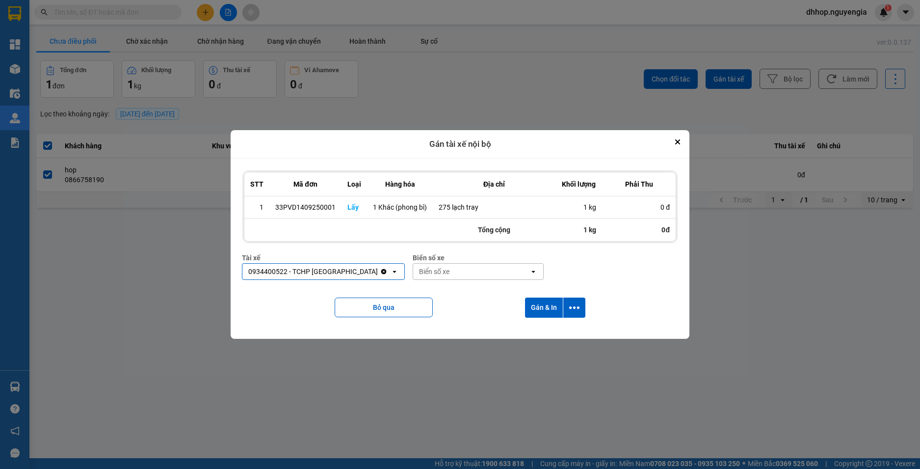
click at [530, 273] on icon "open" at bounding box center [534, 272] width 8 height 8
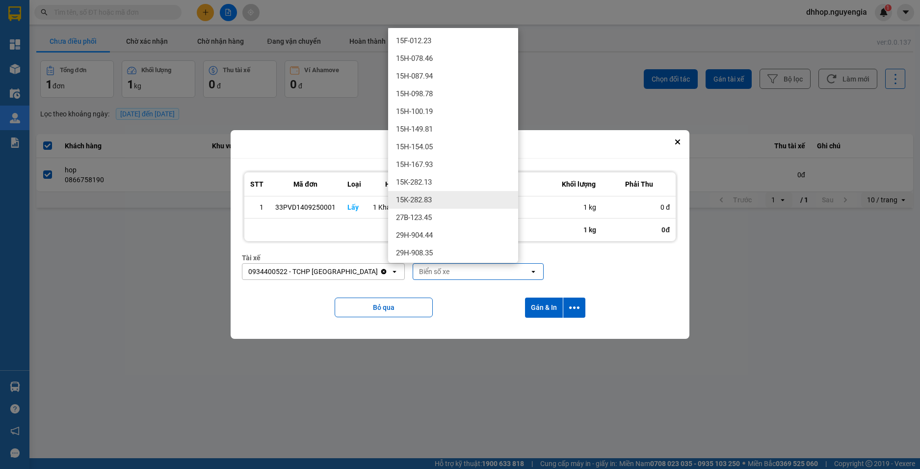
click at [644, 274] on div "Tài xế 0934400522 - TCHP [GEOGRAPHIC_DATA] Clear value open Biển số xe Biển số …" at bounding box center [460, 269] width 436 height 35
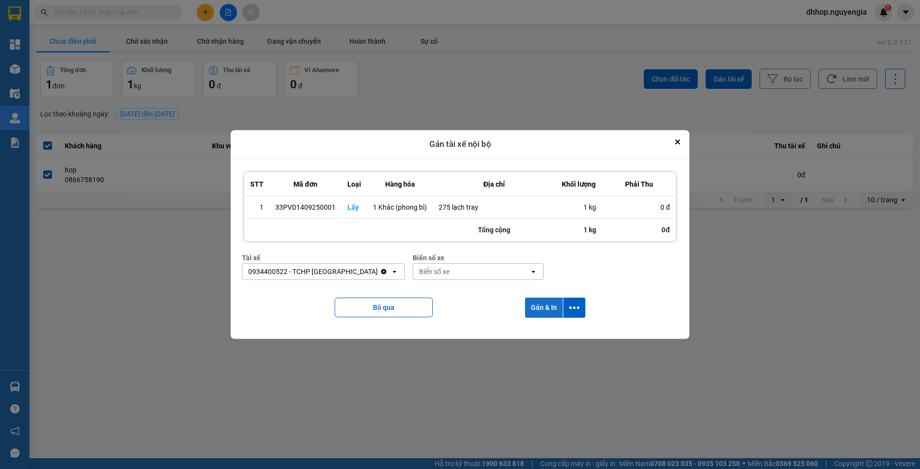
click at [548, 307] on button "Gán & In" at bounding box center [544, 307] width 38 height 20
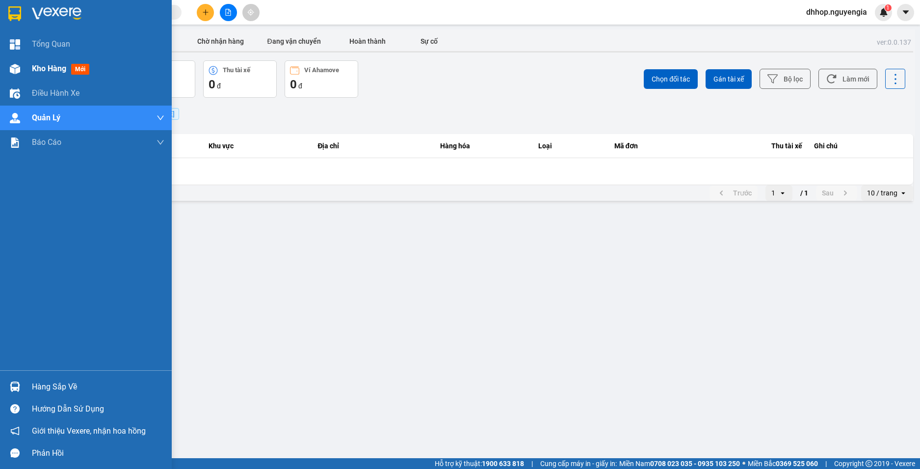
click at [46, 67] on span "Kho hàng" at bounding box center [49, 68] width 34 height 9
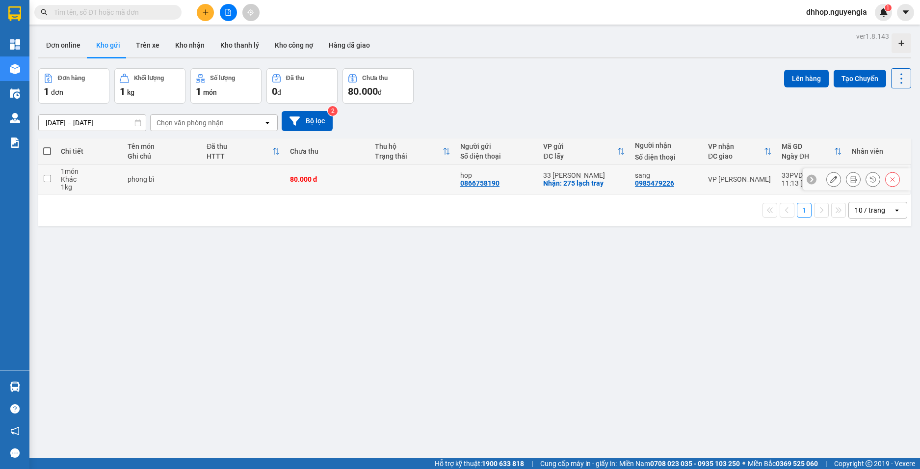
click at [48, 179] on input "checkbox" at bounding box center [47, 178] width 7 height 7
checkbox input "true"
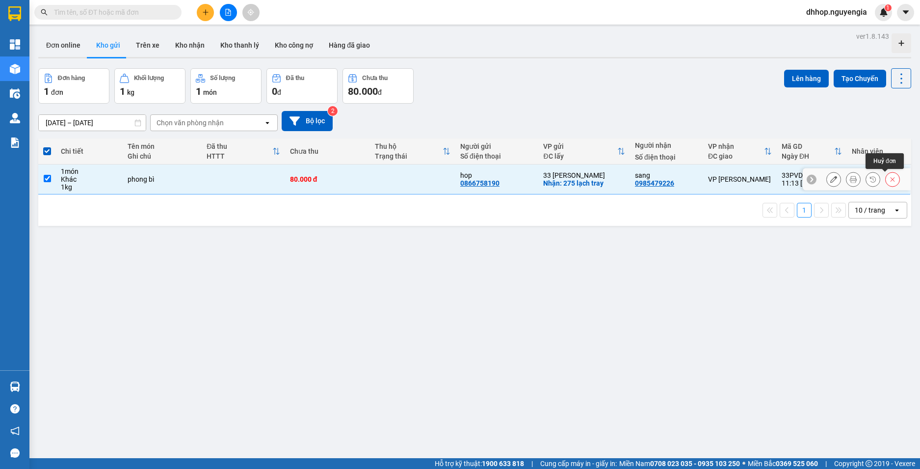
click at [889, 181] on icon at bounding box center [892, 179] width 7 height 7
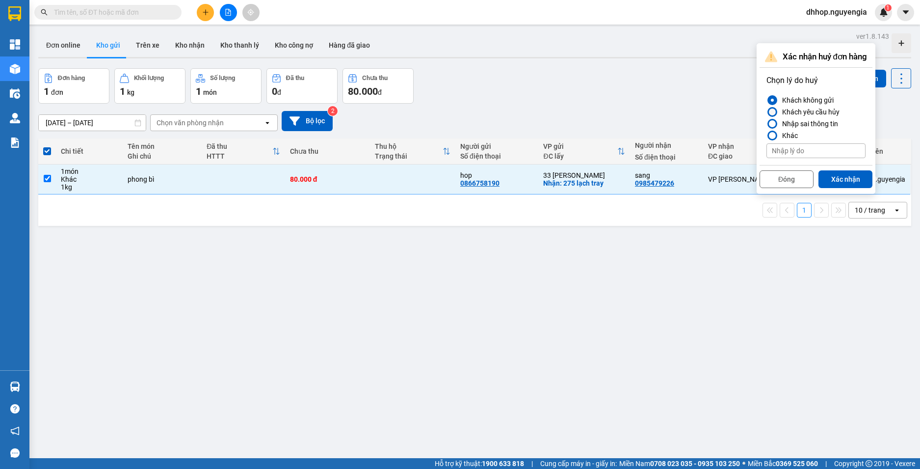
click at [774, 109] on div at bounding box center [772, 111] width 7 height 7
click at [767, 112] on input "Khách yêu cầu hủy" at bounding box center [767, 112] width 0 height 0
click at [843, 175] on button "Xác nhận" at bounding box center [846, 179] width 54 height 18
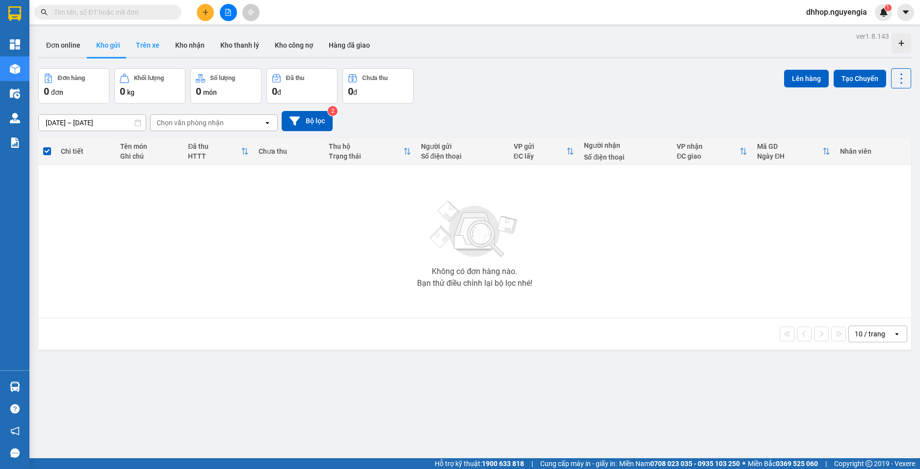
click at [145, 51] on button "Trên xe" at bounding box center [147, 45] width 39 height 24
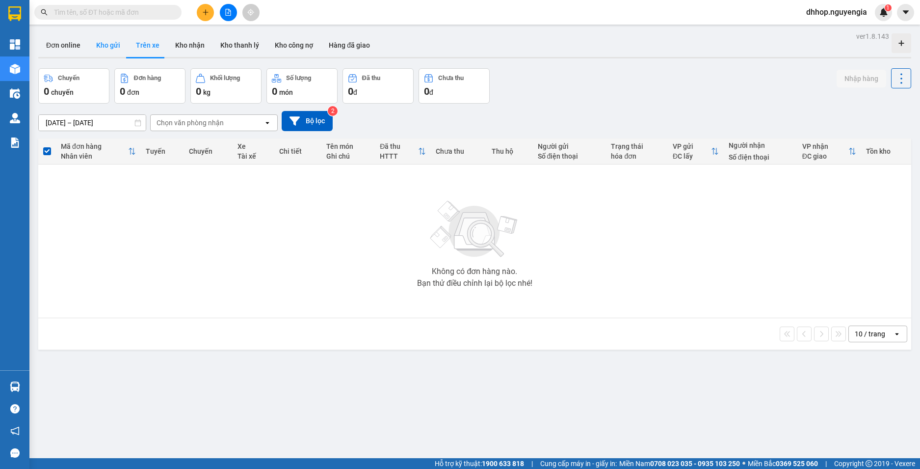
click at [111, 49] on button "Kho gửi" at bounding box center [108, 45] width 40 height 24
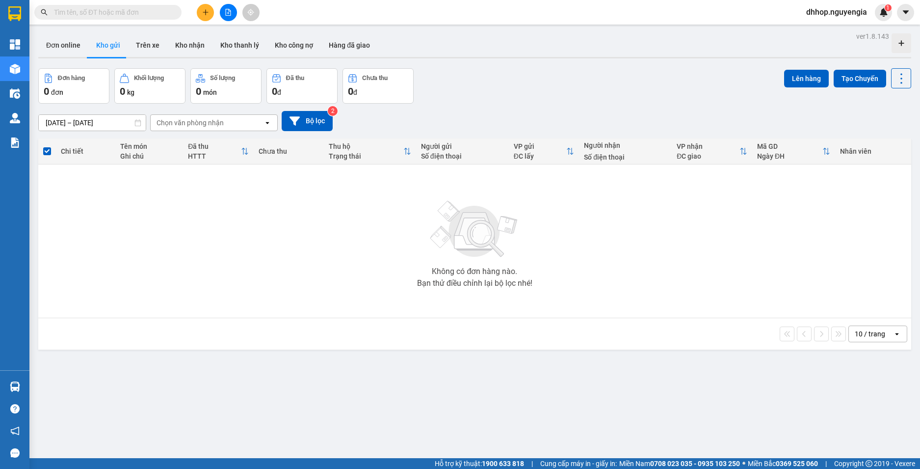
click at [203, 13] on icon "plus" at bounding box center [205, 12] width 7 height 7
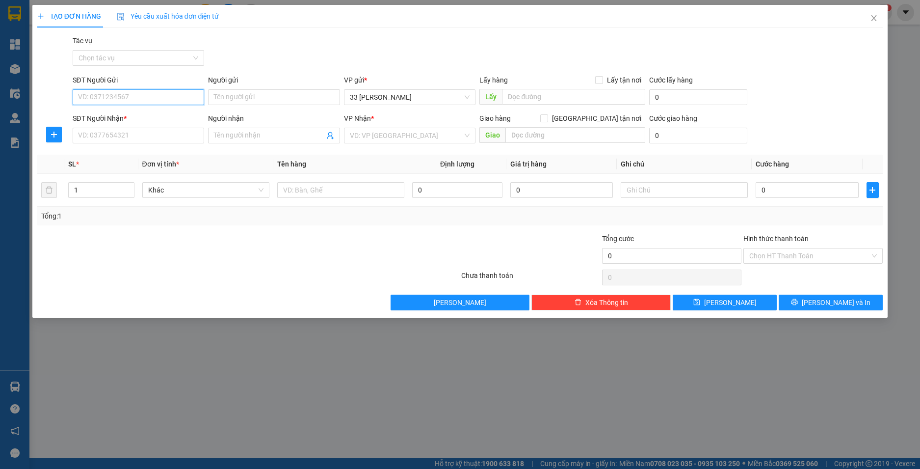
click at [107, 98] on input "SĐT Người Gửi" at bounding box center [139, 97] width 132 height 16
click at [127, 89] on div "SĐT Người Gửi" at bounding box center [139, 82] width 132 height 15
click at [126, 101] on input "SĐT Người Gửi" at bounding box center [139, 97] width 132 height 16
type input "0866758190"
click at [105, 118] on div "0866758190 - hop" at bounding box center [139, 116] width 120 height 11
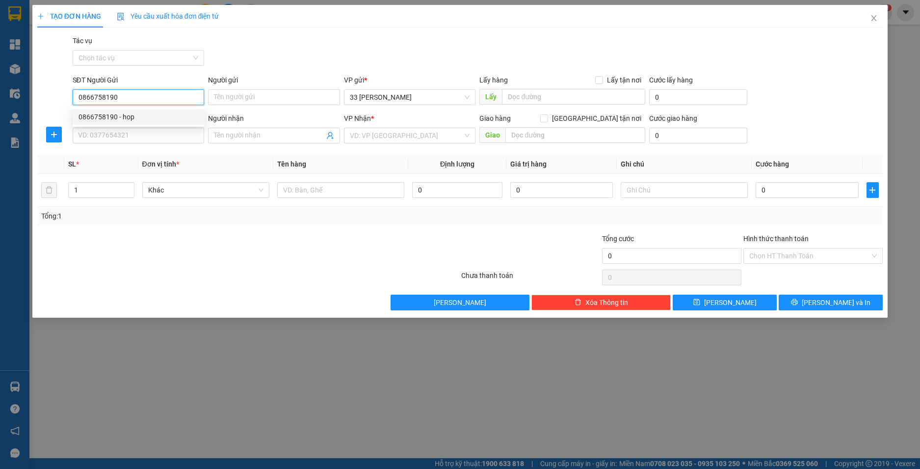
type input "hop"
type input "0866758190"
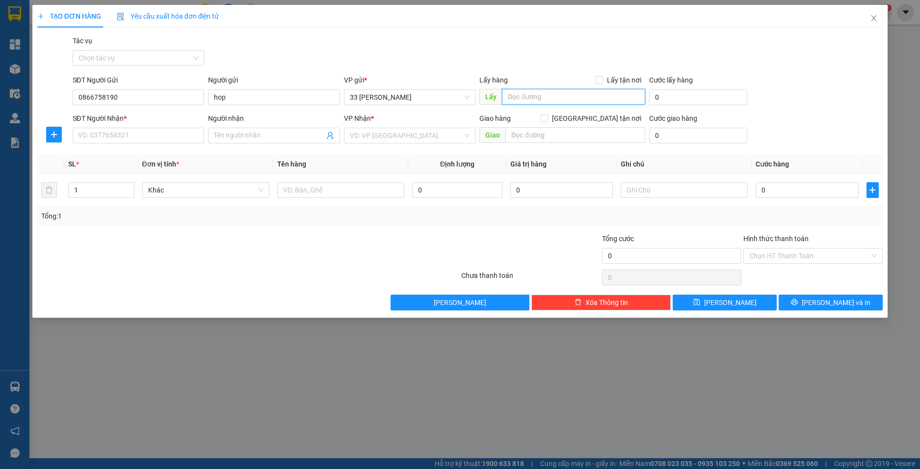
click at [560, 96] on input "text" at bounding box center [573, 97] width 143 height 16
type input "12 [PERSON_NAME]"
drag, startPoint x: 601, startPoint y: 79, endPoint x: 623, endPoint y: 91, distance: 25.3
click at [601, 80] on input "Lấy tận nơi" at bounding box center [598, 79] width 7 height 7
checkbox input "true"
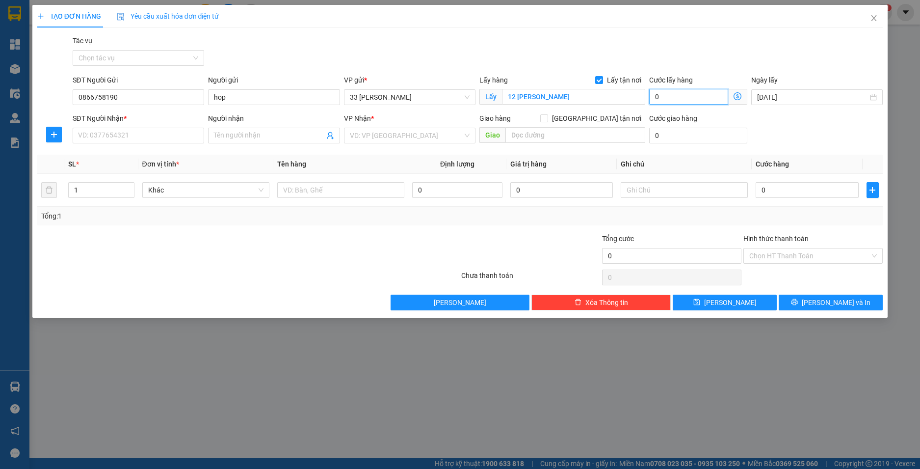
click at [668, 98] on input "0" at bounding box center [688, 97] width 79 height 16
type input "5"
type input "50"
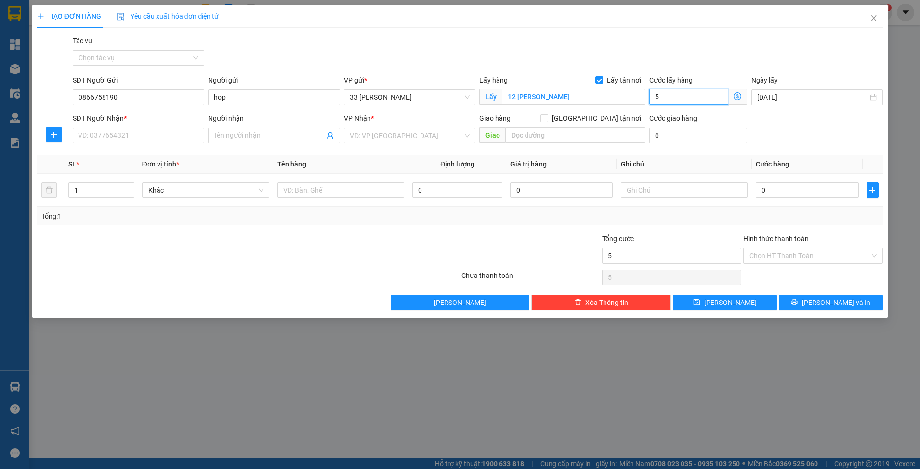
type input "50"
type input "500"
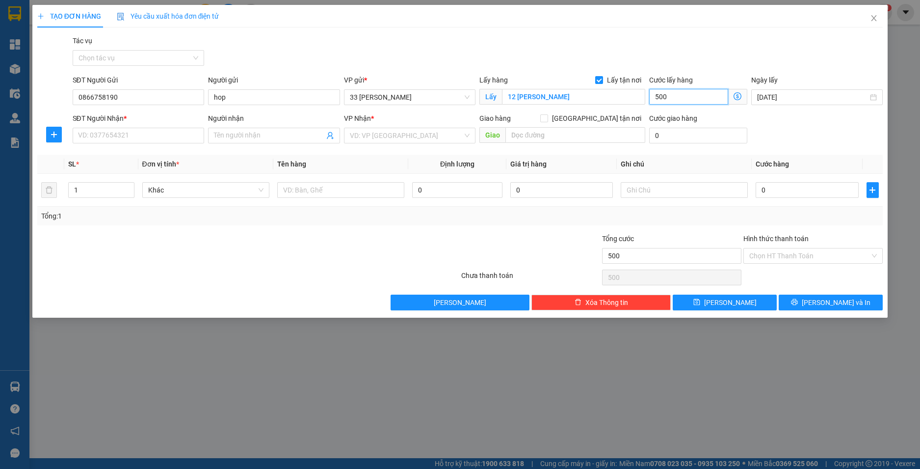
type input "5.000"
type input "50.000"
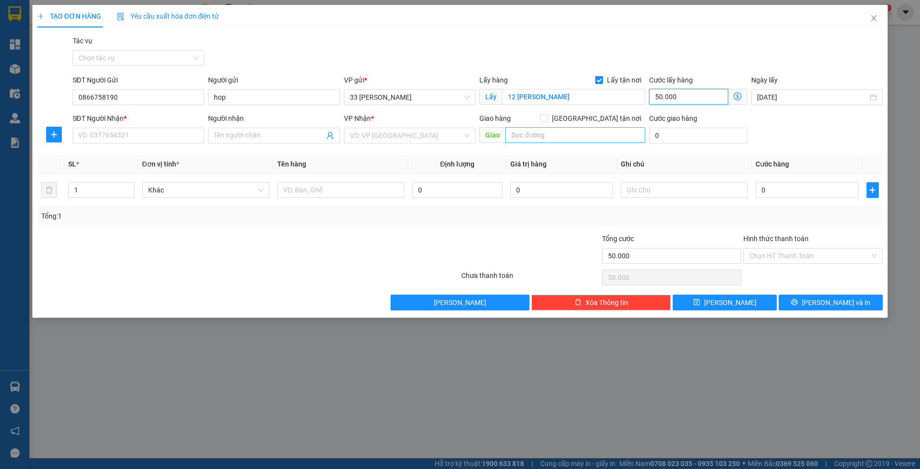
type input "50.000"
click at [573, 140] on input "text" at bounding box center [576, 135] width 140 height 16
click at [390, 136] on input "search" at bounding box center [406, 135] width 113 height 15
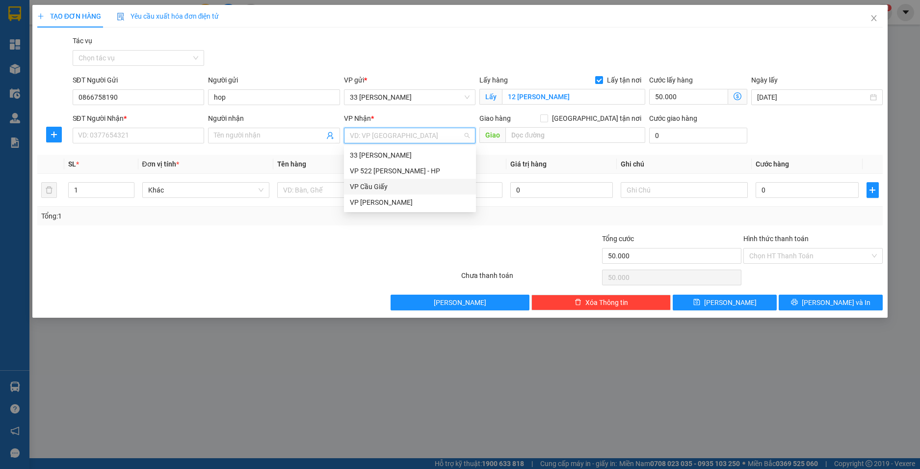
click at [374, 184] on div "VP Cầu Giấy" at bounding box center [410, 186] width 120 height 11
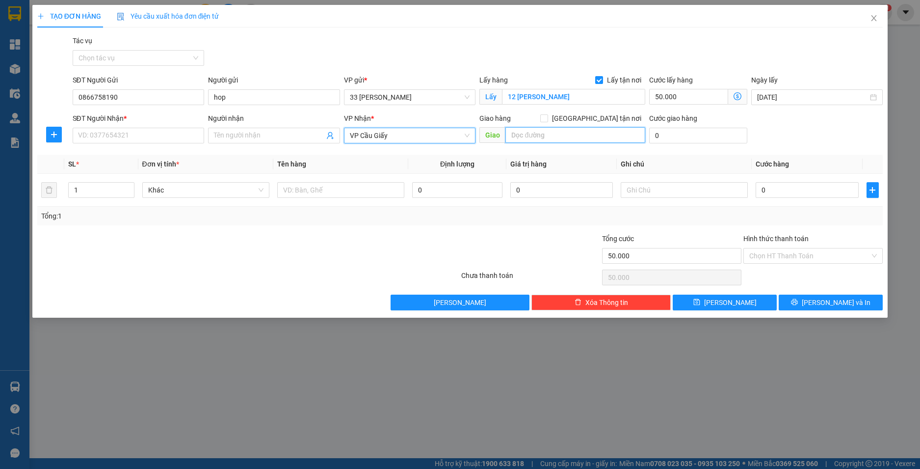
click at [546, 133] on input "text" at bounding box center [576, 135] width 140 height 16
type input "27 láng"
click at [547, 116] on input "[GEOGRAPHIC_DATA] tận nơi" at bounding box center [543, 117] width 7 height 7
checkbox input "true"
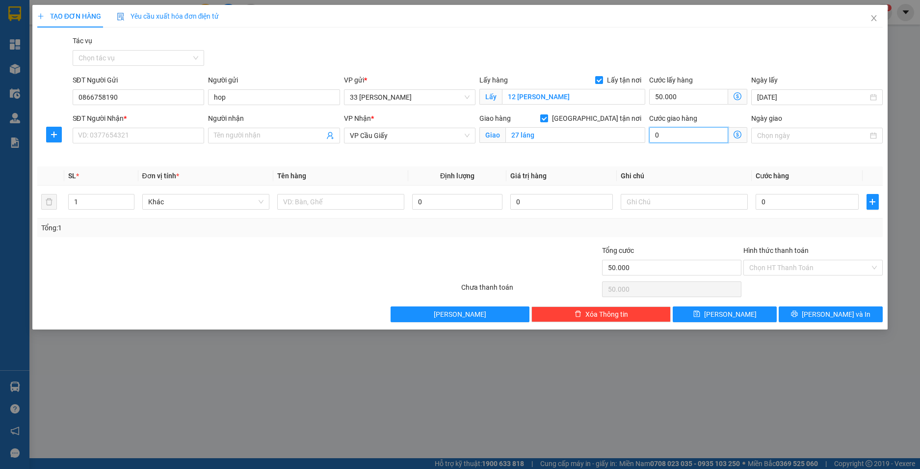
click at [678, 136] on input "0" at bounding box center [688, 135] width 79 height 16
type input "50.005"
type input "50"
type input "50.050"
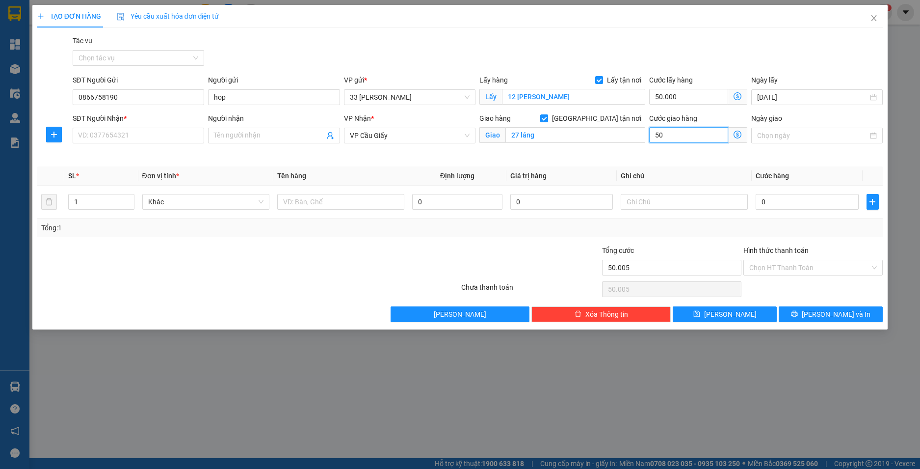
type input "50.050"
type input "50.500"
type input "500"
type input "55.000"
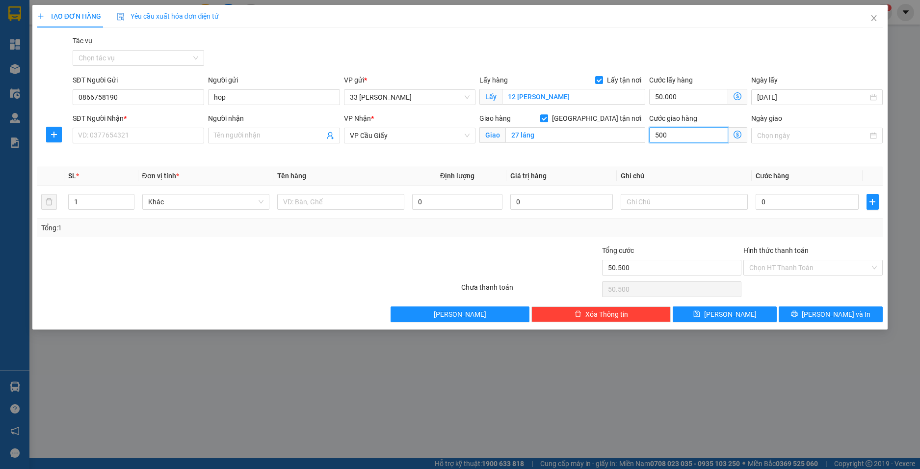
type input "55.000"
type input "5.000"
type input "100.000"
type input "50.000"
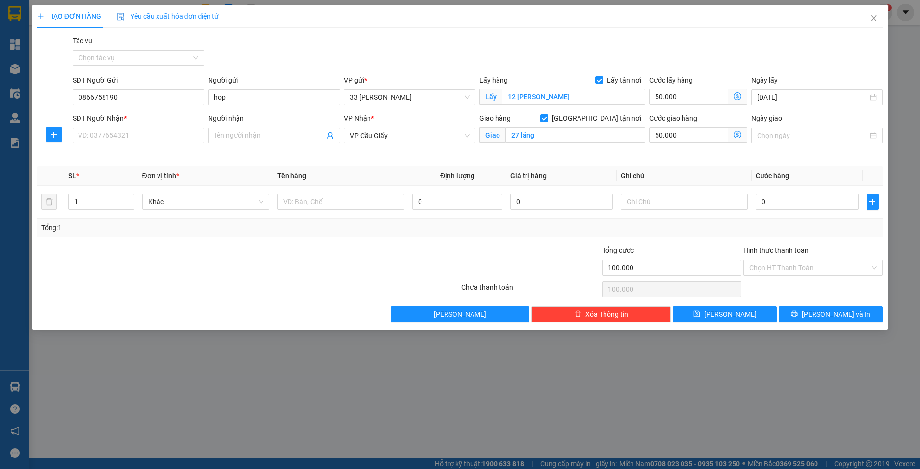
click at [409, 162] on div "Transit Pickup Surcharge Ids Transit Deliver Surcharge Ids Transit Deliver Surc…" at bounding box center [460, 178] width 846 height 287
click at [778, 200] on input "0" at bounding box center [807, 202] width 103 height 16
type input "5"
type input "100.005"
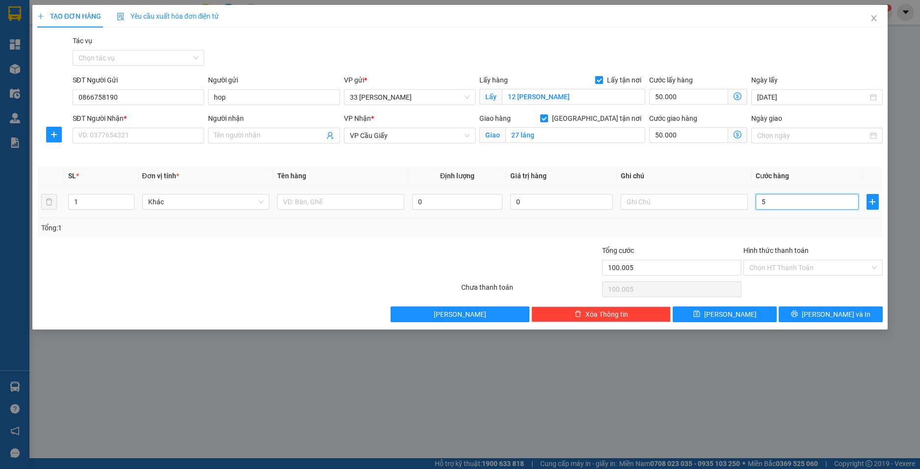
type input "50"
type input "100.050"
type input "500"
type input "100.500"
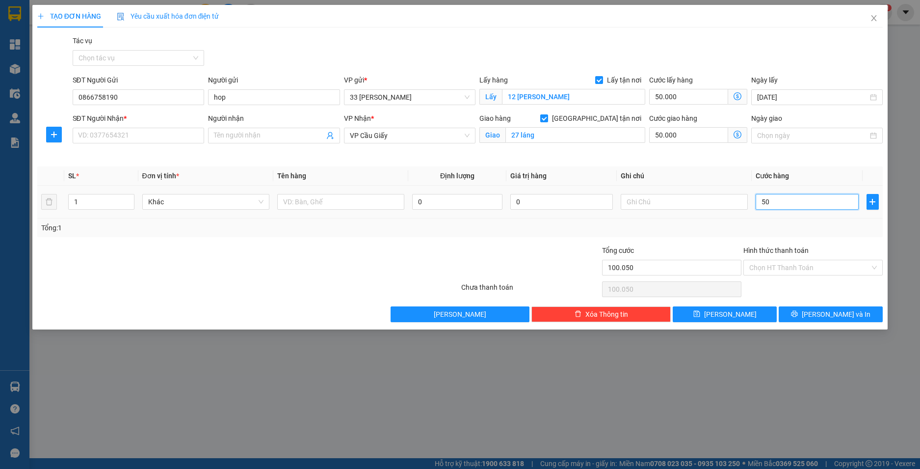
type input "100.500"
type input "5.000"
type input "105.000"
type input "50.000"
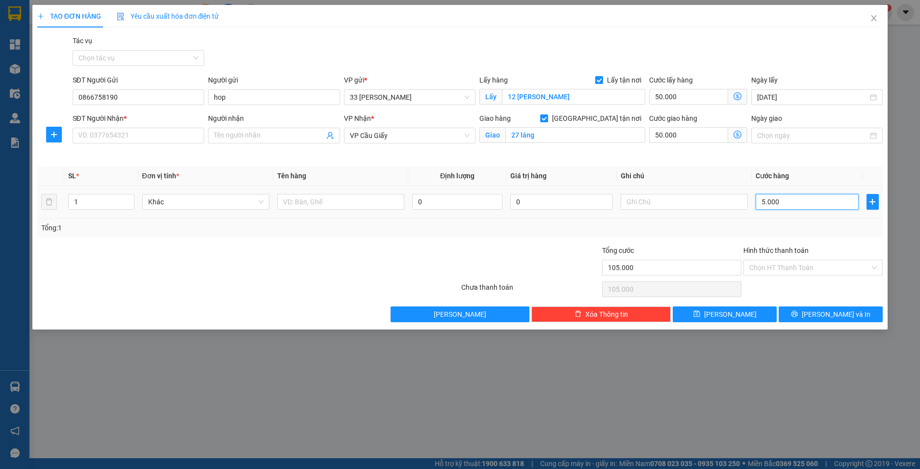
type input "150.000"
type input "50.000"
click at [847, 159] on div "Ngày giao" at bounding box center [818, 136] width 136 height 46
click at [157, 138] on input "SĐT Người Nhận *" at bounding box center [139, 136] width 132 height 16
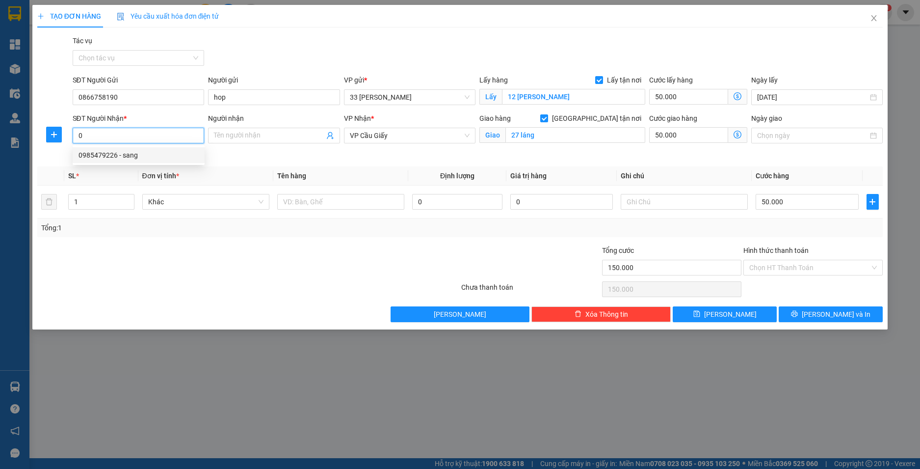
click at [142, 156] on div "0985479226 - sang" at bounding box center [139, 155] width 120 height 11
type input "0985479226"
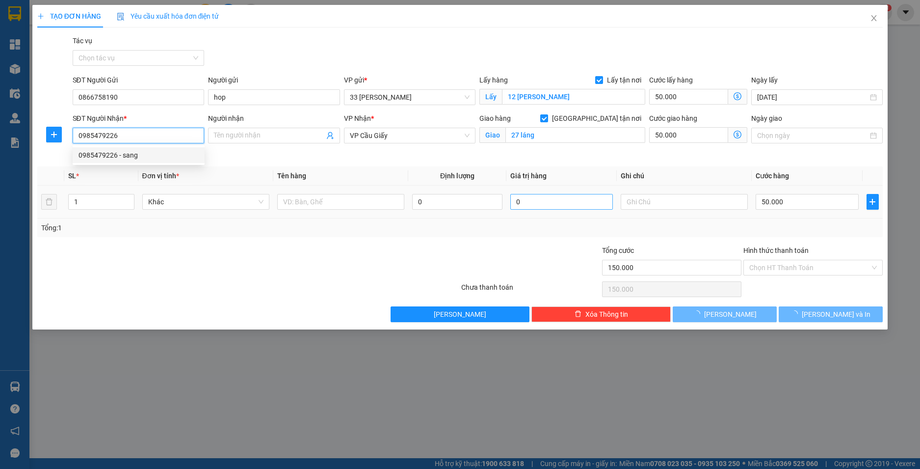
type input "sang"
checkbox input "false"
type input "50.000"
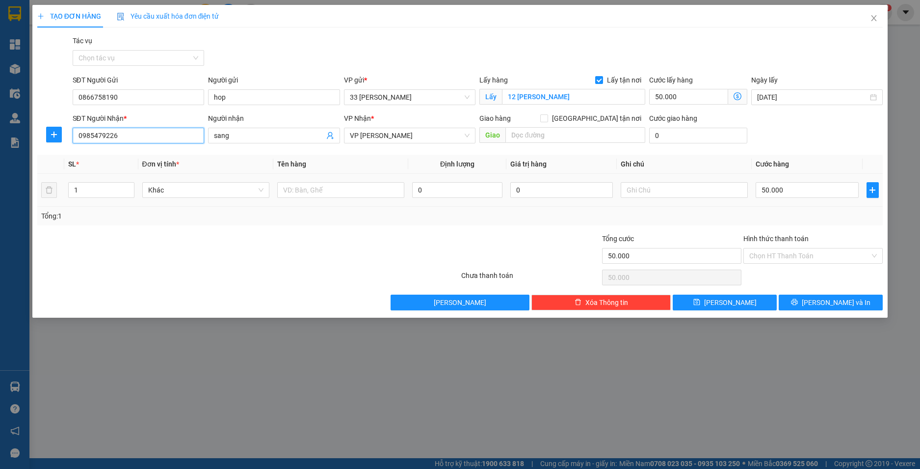
type input "100.000"
click at [398, 142] on span "VP [PERSON_NAME]" at bounding box center [410, 135] width 120 height 15
type input "0985479226"
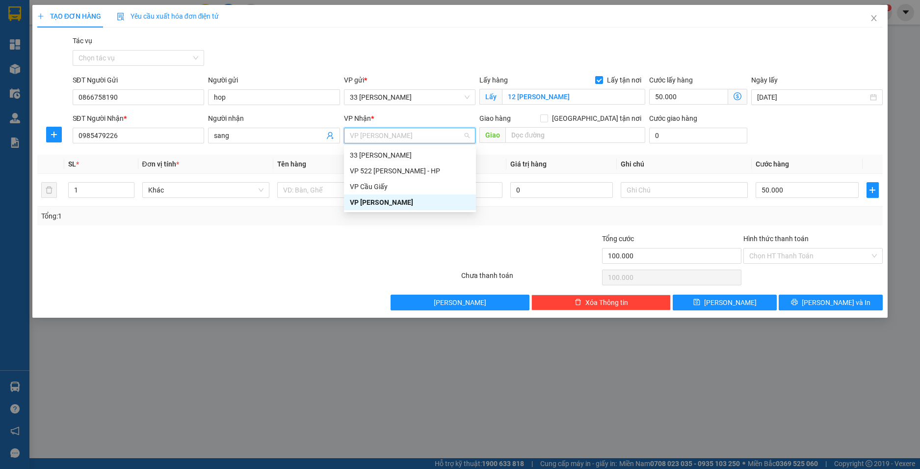
click at [400, 136] on span "VP [PERSON_NAME]" at bounding box center [410, 135] width 120 height 15
click at [381, 191] on div "VP Cầu Giấy" at bounding box center [410, 186] width 120 height 11
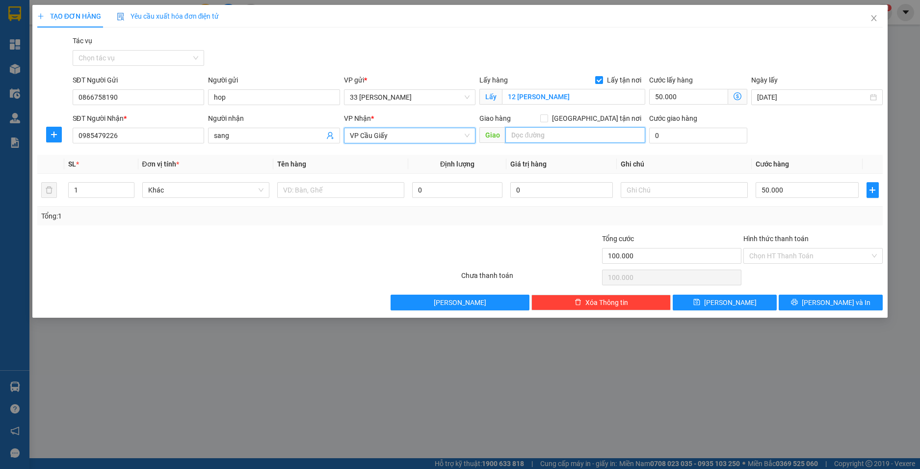
click at [570, 139] on input "text" at bounding box center [576, 135] width 140 height 16
type input "27 láng"
click at [547, 116] on input "[GEOGRAPHIC_DATA] tận nơi" at bounding box center [543, 117] width 7 height 7
checkbox input "true"
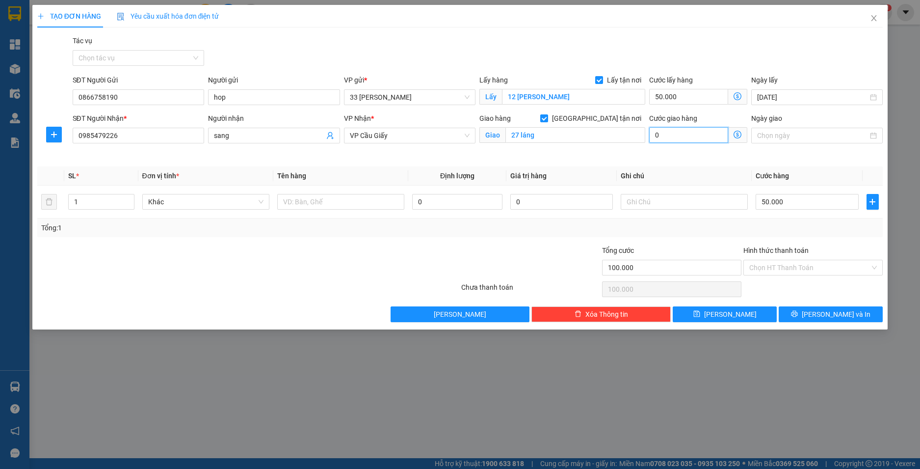
click at [690, 136] on input "0" at bounding box center [688, 135] width 79 height 16
type input "100.005"
type input "5"
type input "100.050"
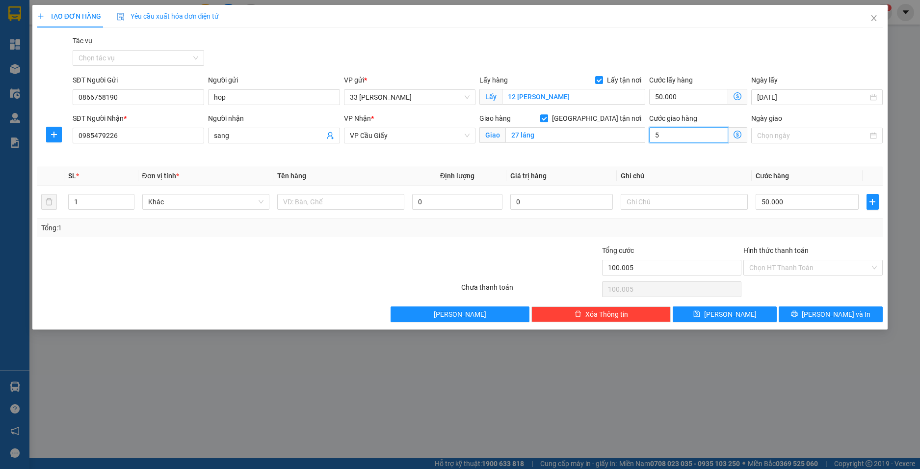
type input "100.050"
type input "50"
type input "100.500"
type input "500"
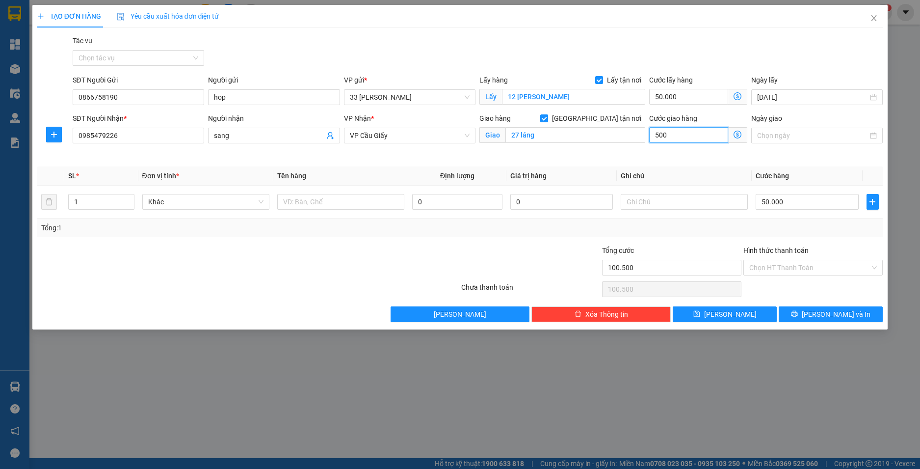
type input "105.000"
type input "5.000"
type input "150.000"
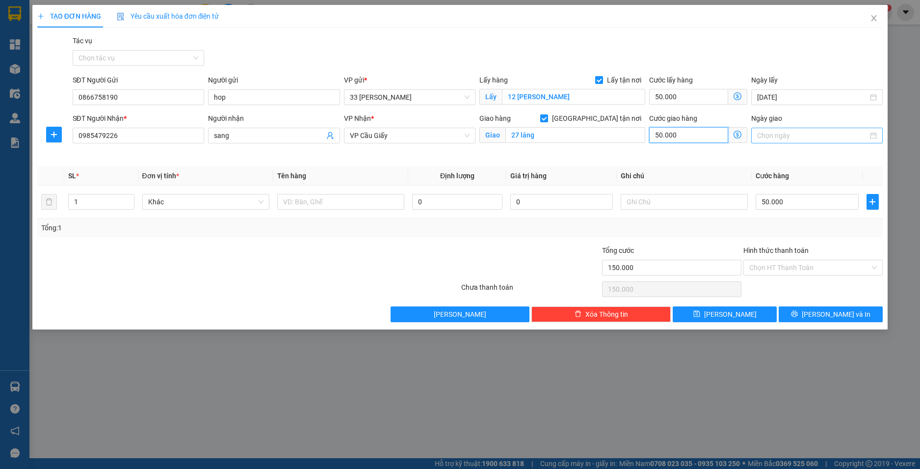
type input "50.000"
click at [847, 135] on input "Ngày giao" at bounding box center [812, 135] width 111 height 11
type input "[DATE]"
click at [762, 222] on div "14" at bounding box center [766, 222] width 12 height 12
click at [682, 159] on div "Cước giao hàng 50.000" at bounding box center [698, 136] width 102 height 46
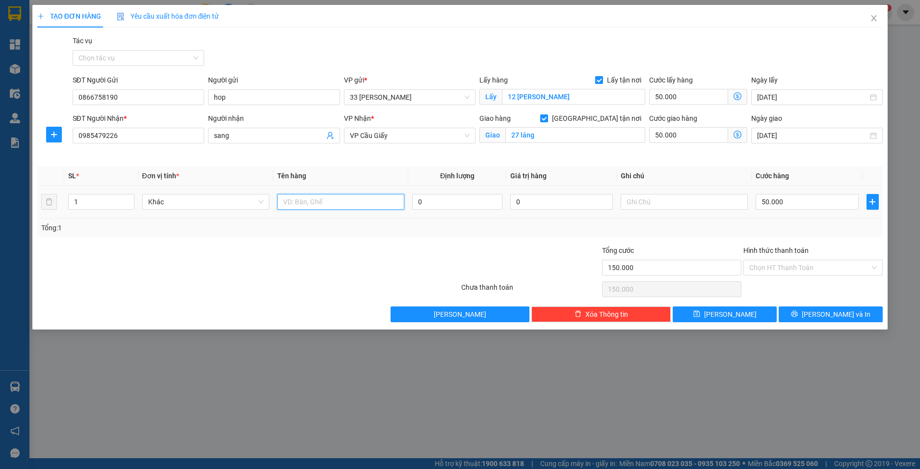
click at [311, 197] on input "text" at bounding box center [340, 202] width 127 height 16
type input "phong bì"
click at [489, 208] on input "0" at bounding box center [457, 202] width 90 height 16
type input "1"
click at [726, 311] on span "[PERSON_NAME]" at bounding box center [730, 314] width 53 height 11
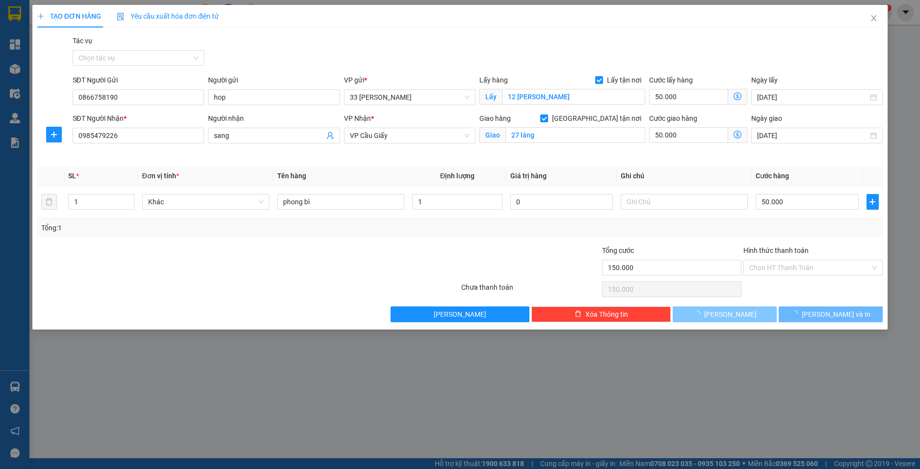
checkbox input "false"
type input "0"
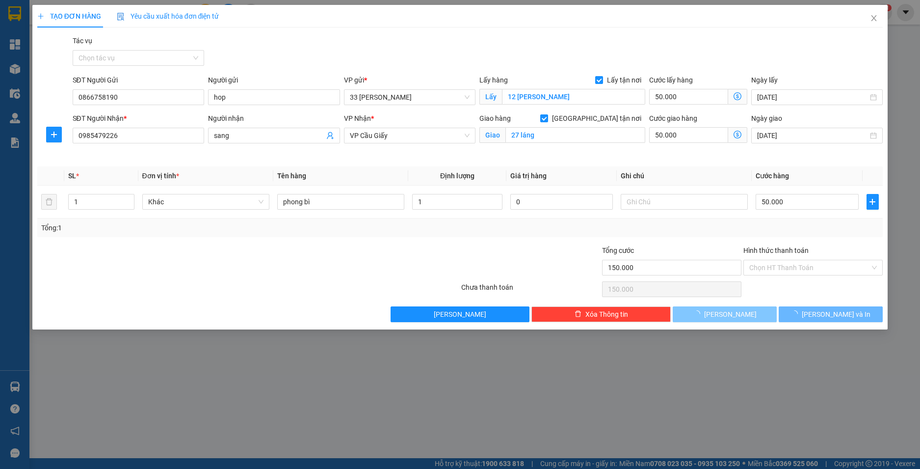
type input "0"
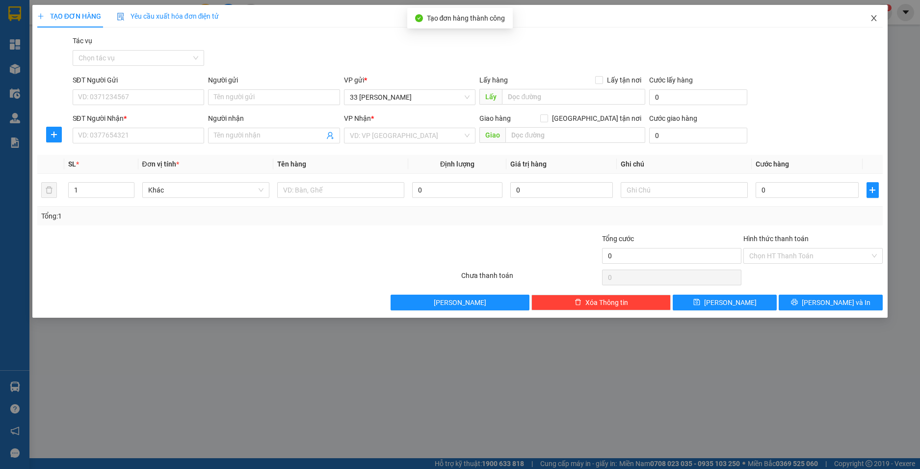
click at [873, 20] on icon "close" at bounding box center [874, 18] width 5 height 6
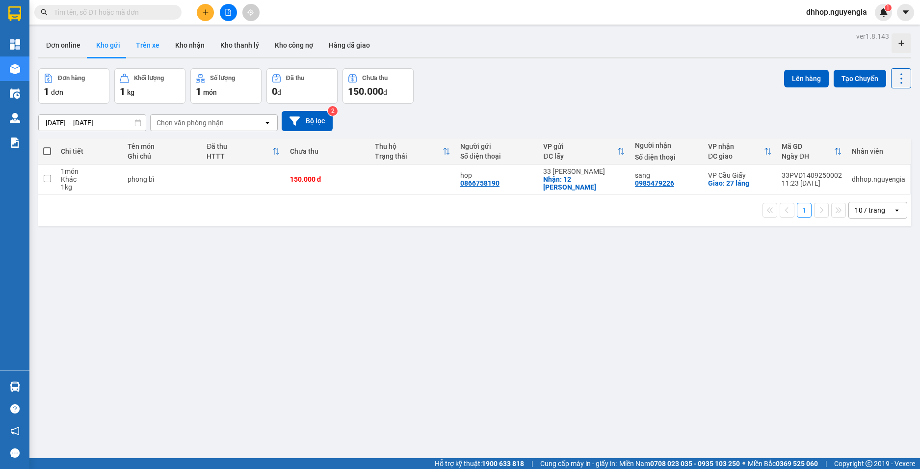
click at [150, 45] on button "Trên xe" at bounding box center [147, 45] width 39 height 24
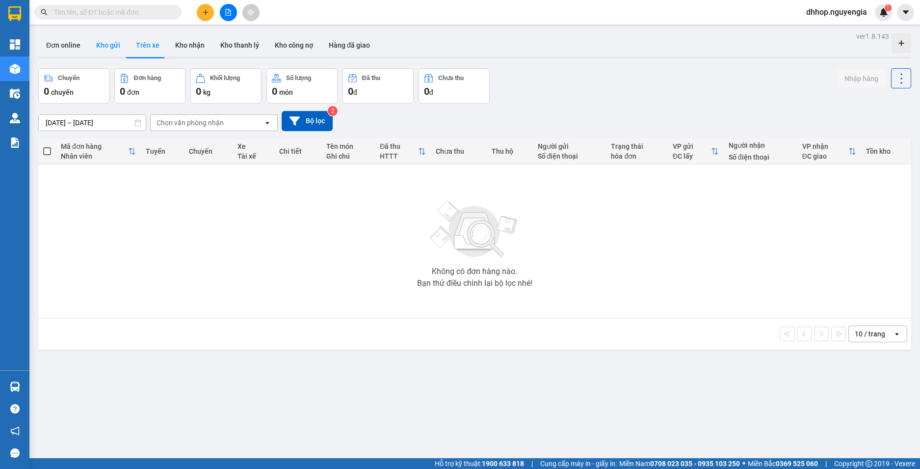
click at [88, 39] on button "Kho gửi" at bounding box center [108, 45] width 40 height 24
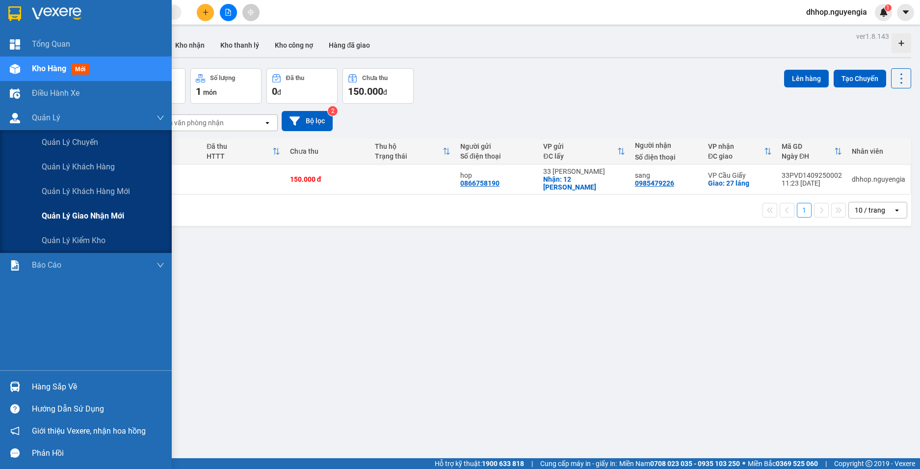
click at [83, 218] on span "Quản lý giao nhận mới" at bounding box center [83, 216] width 82 height 12
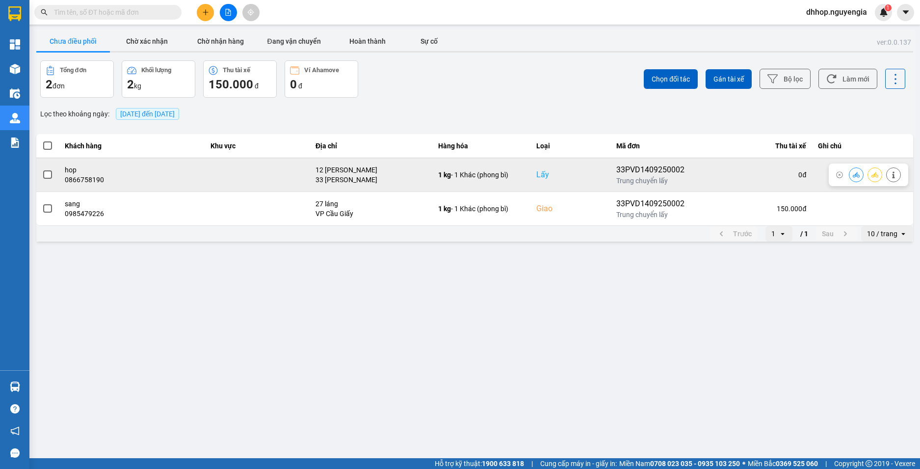
click at [47, 175] on span at bounding box center [47, 174] width 9 height 9
click at [42, 169] on input "checkbox" at bounding box center [42, 169] width 0 height 0
click at [45, 173] on span at bounding box center [47, 174] width 9 height 9
click at [42, 169] on input "checkbox" at bounding box center [42, 169] width 0 height 0
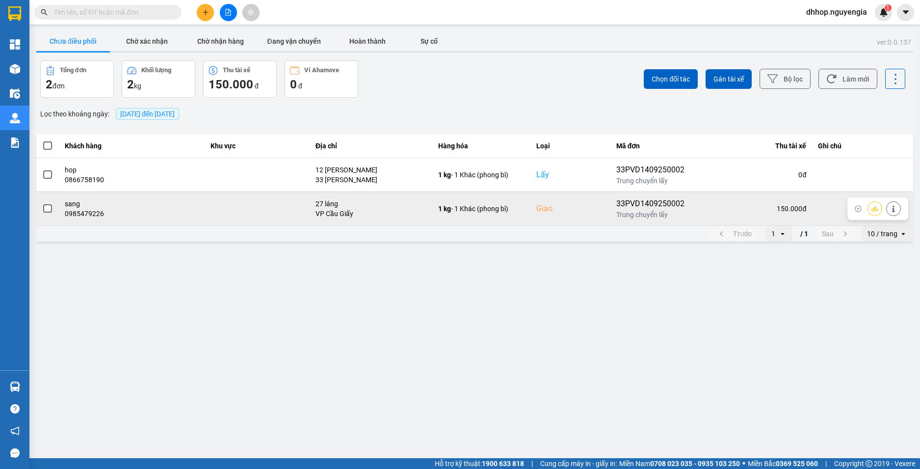
click at [48, 204] on span at bounding box center [47, 208] width 9 height 9
click at [42, 203] on input "checkbox" at bounding box center [42, 203] width 0 height 0
click at [47, 211] on span at bounding box center [47, 208] width 9 height 9
click at [42, 203] on input "checkbox" at bounding box center [42, 203] width 0 height 0
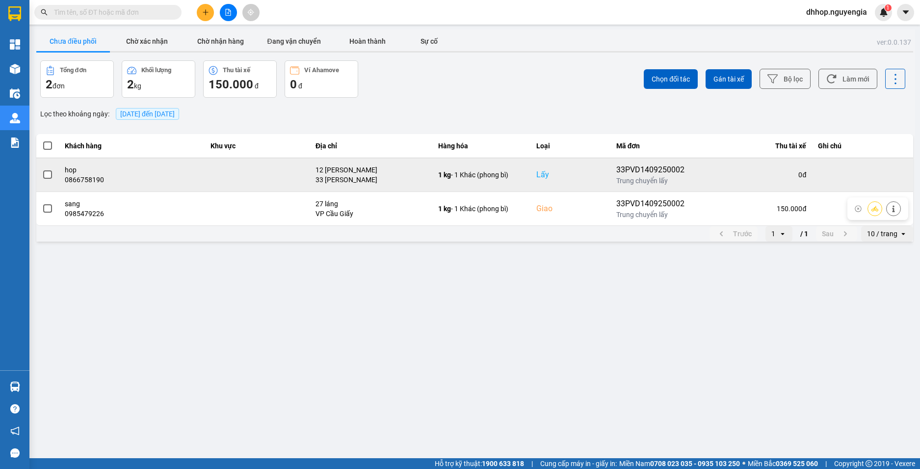
click at [47, 179] on span at bounding box center [47, 174] width 9 height 9
click at [42, 169] on input "checkbox" at bounding box center [42, 169] width 0 height 0
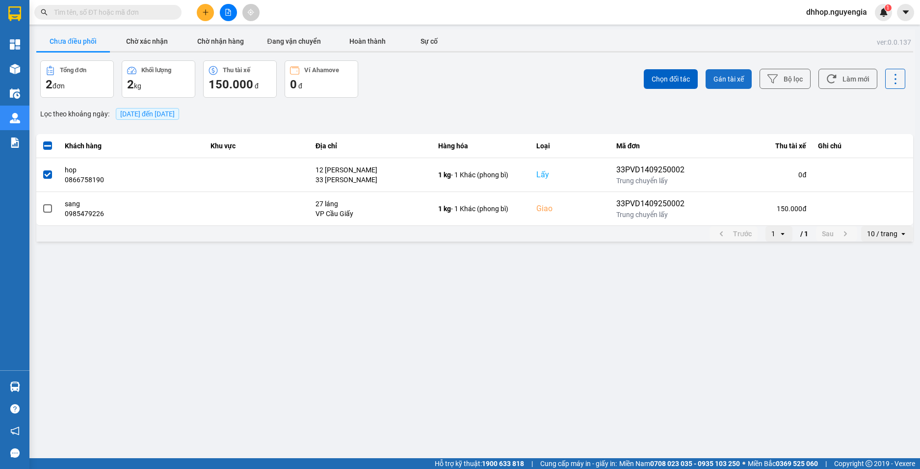
click at [727, 70] on button "Gán tài xế" at bounding box center [729, 79] width 46 height 20
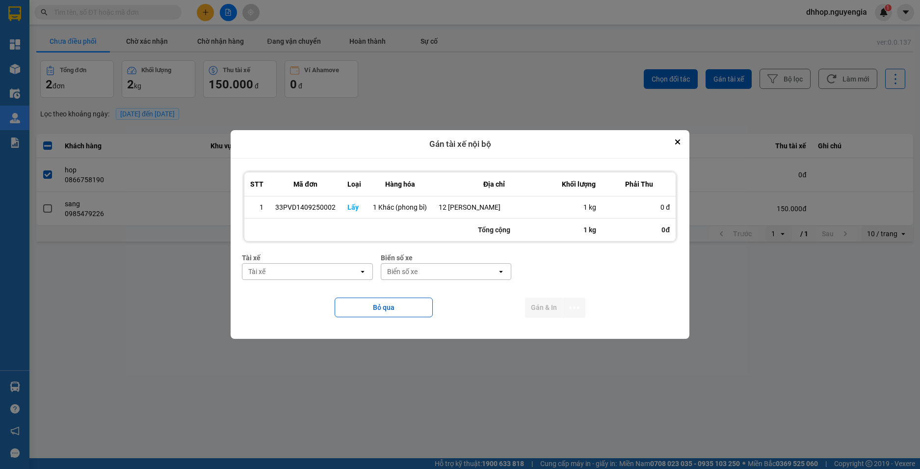
click at [294, 271] on div "Tài xế" at bounding box center [300, 272] width 116 height 16
click at [300, 273] on div "Tài xế" at bounding box center [300, 272] width 116 height 16
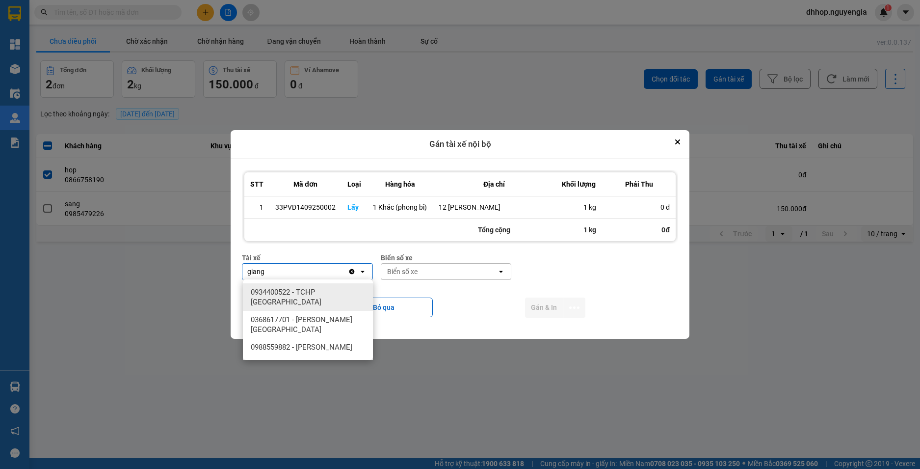
type input "giang"
click at [312, 290] on span "0934400522 - TCHP [GEOGRAPHIC_DATA]" at bounding box center [310, 297] width 118 height 20
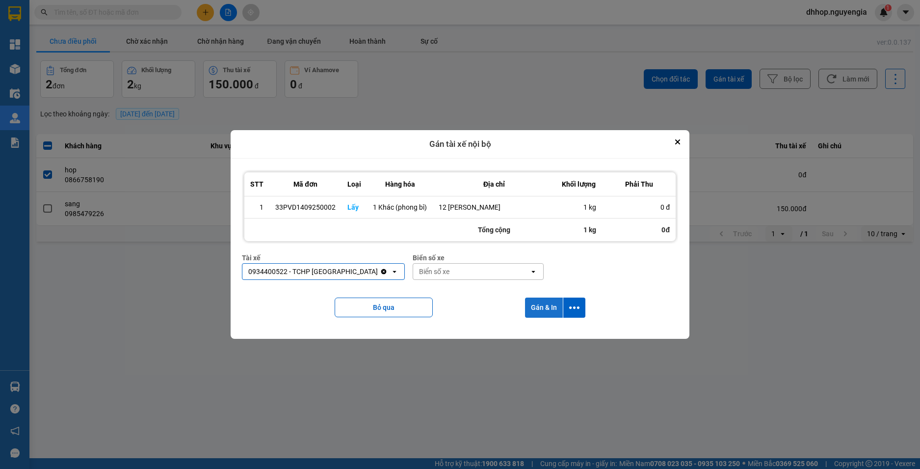
click at [536, 307] on button "Gán & In" at bounding box center [544, 307] width 38 height 20
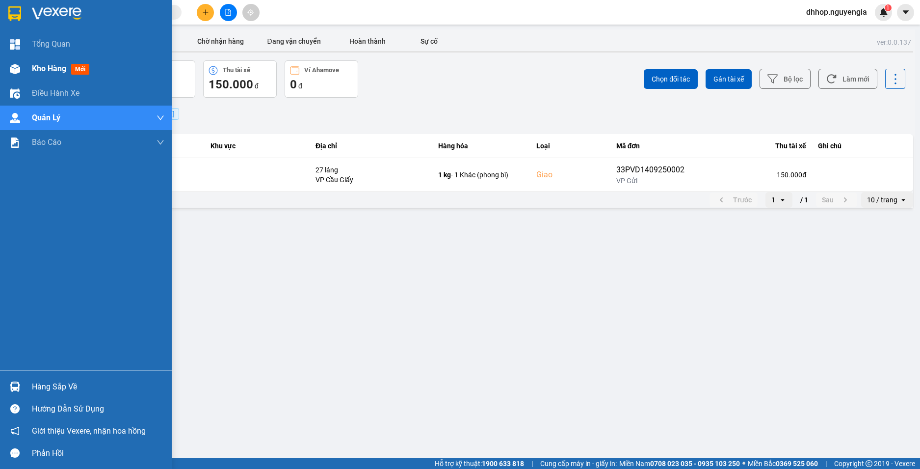
click at [46, 67] on span "Kho hàng" at bounding box center [49, 68] width 34 height 9
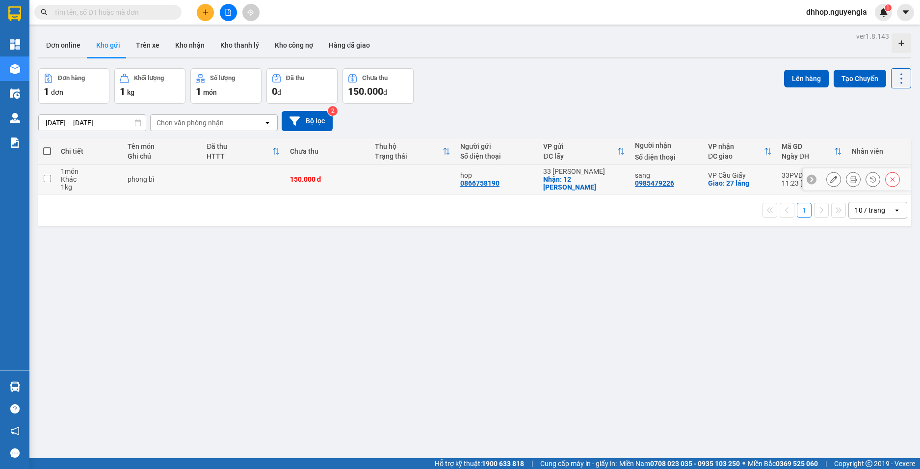
click at [46, 176] on input "checkbox" at bounding box center [47, 178] width 7 height 7
checkbox input "true"
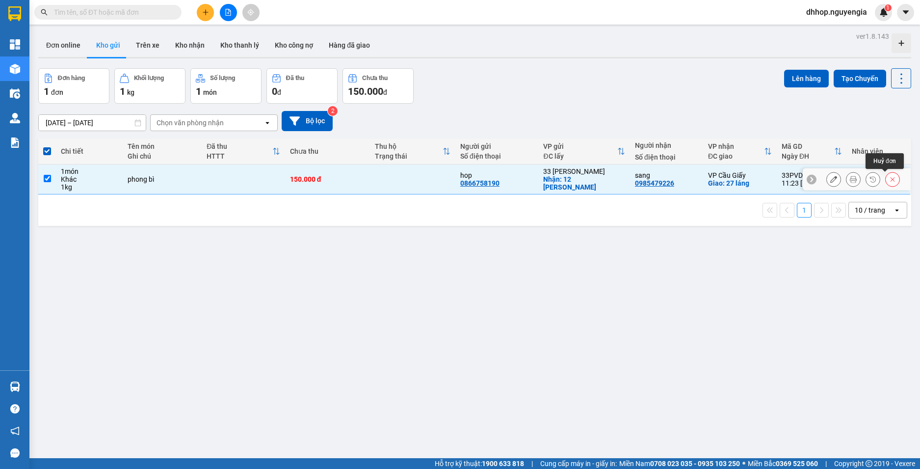
click at [889, 177] on icon at bounding box center [892, 179] width 7 height 7
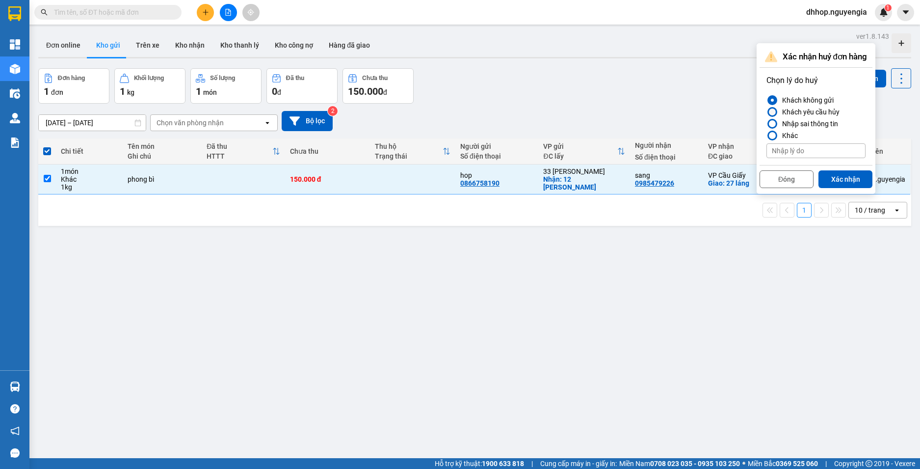
click at [775, 110] on div at bounding box center [772, 111] width 7 height 7
click at [767, 112] on input "Khách yêu cầu hủy" at bounding box center [767, 112] width 0 height 0
click at [841, 180] on button "Xác nhận" at bounding box center [846, 179] width 54 height 18
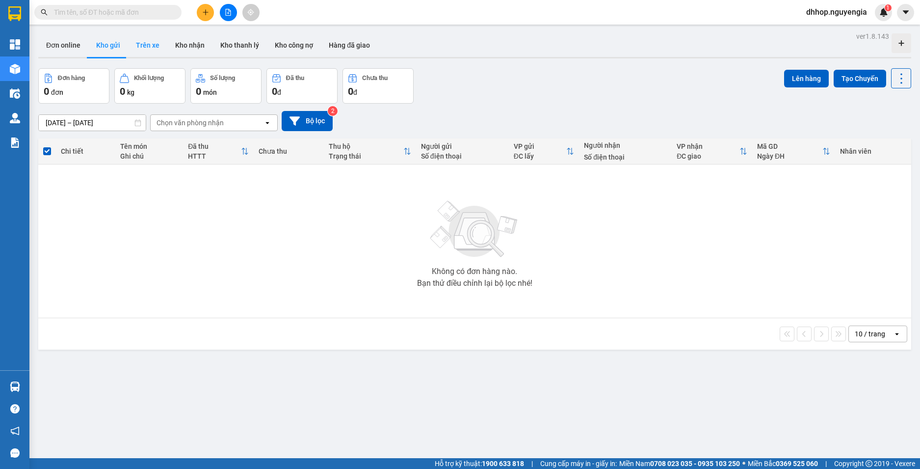
click at [154, 49] on button "Trên xe" at bounding box center [147, 45] width 39 height 24
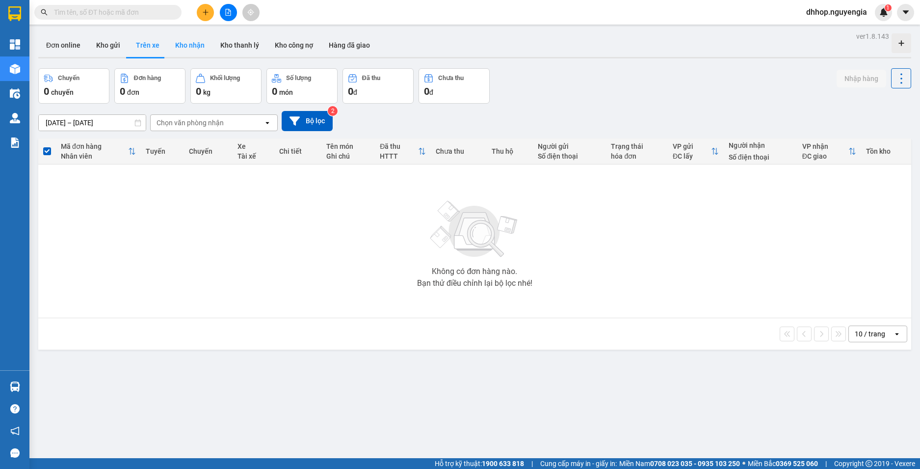
click at [197, 43] on button "Kho nhận" at bounding box center [189, 45] width 45 height 24
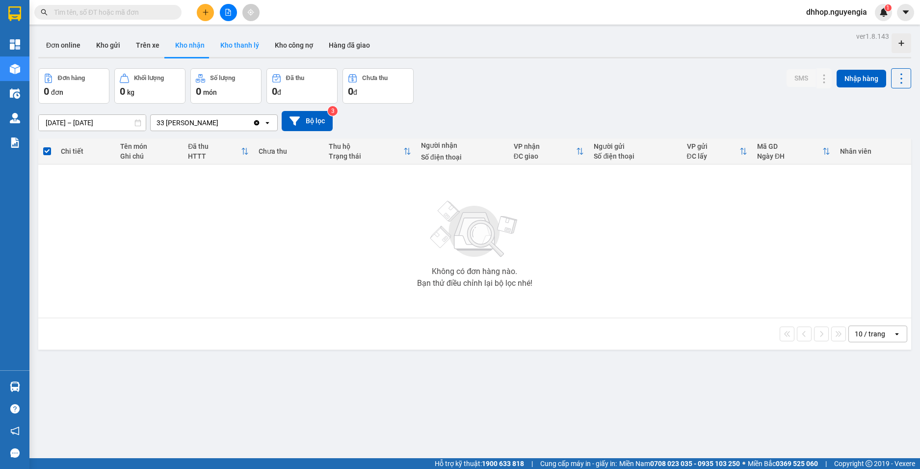
click at [241, 48] on button "Kho thanh lý" at bounding box center [240, 45] width 54 height 24
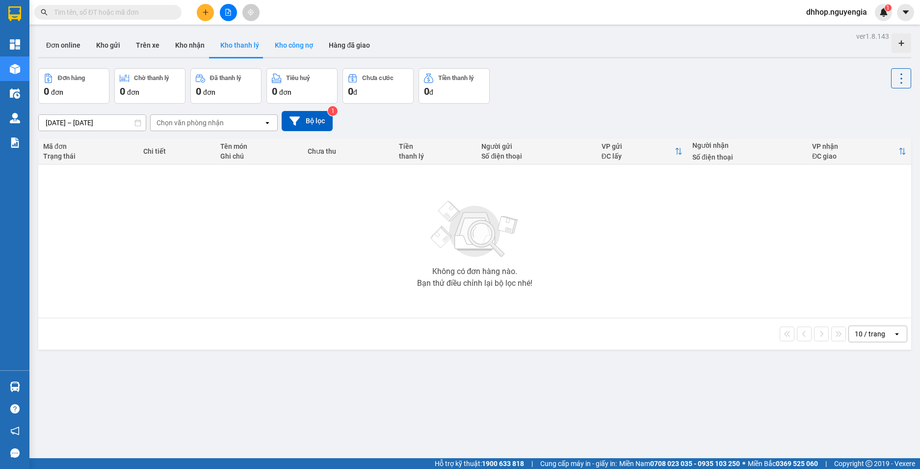
click at [296, 46] on button "Kho công nợ" at bounding box center [294, 45] width 54 height 24
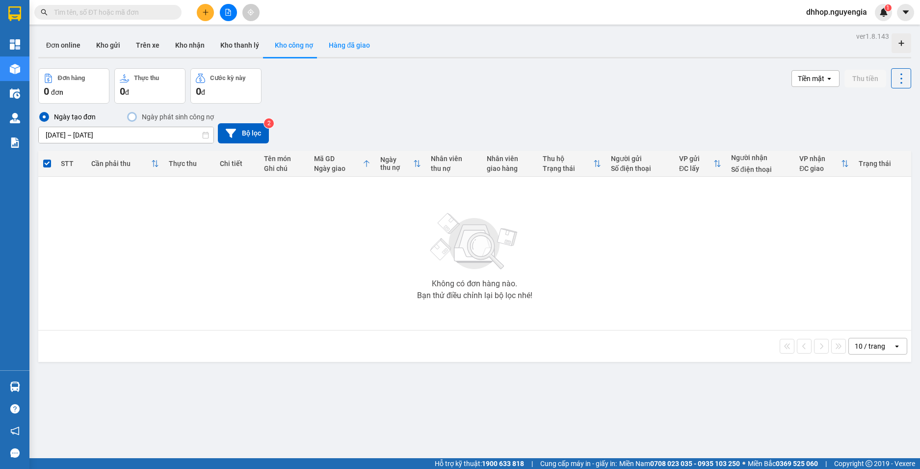
click at [348, 47] on button "Hàng đã giao" at bounding box center [349, 45] width 57 height 24
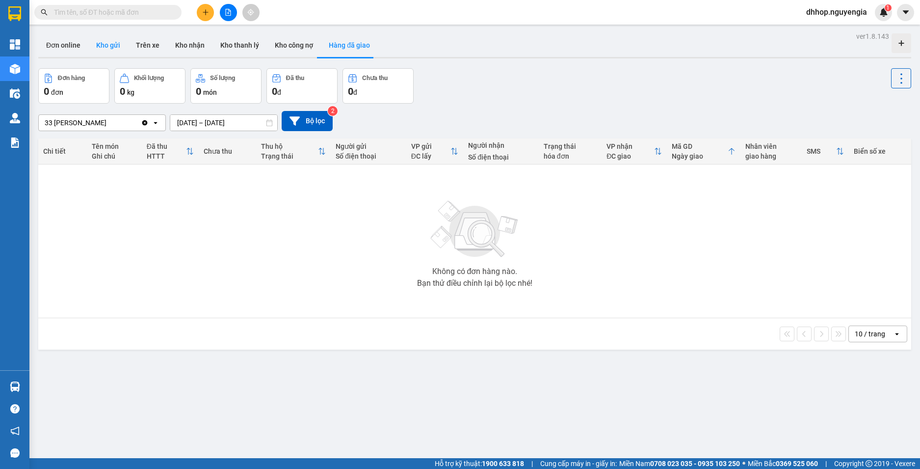
click at [102, 42] on button "Kho gửi" at bounding box center [108, 45] width 40 height 24
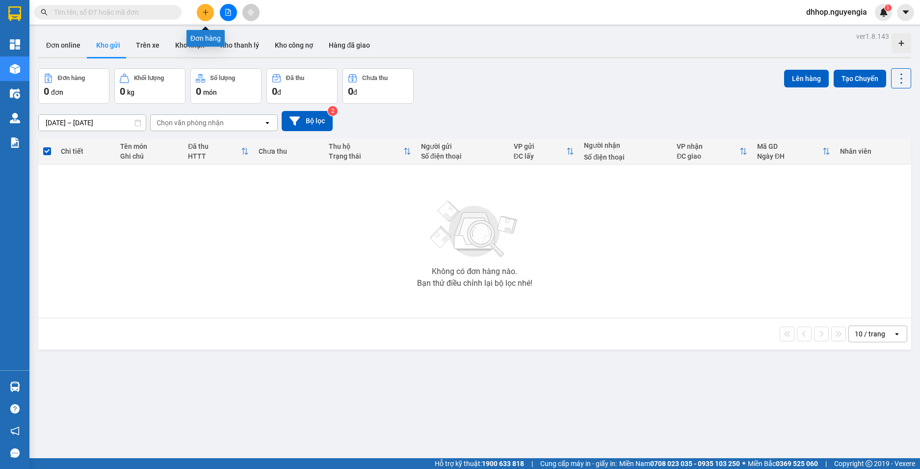
click at [208, 10] on icon "plus" at bounding box center [205, 12] width 7 height 7
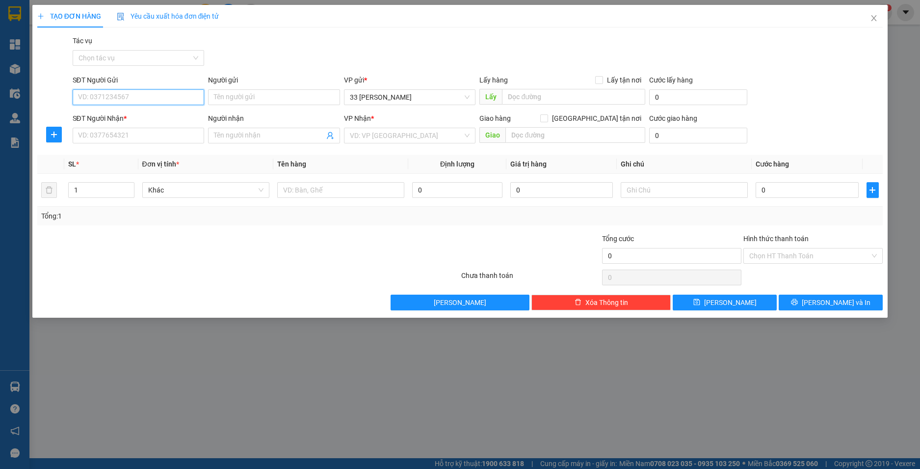
click at [131, 93] on input "SĐT Người Gửi" at bounding box center [139, 97] width 132 height 16
click at [105, 116] on div "0866758190 - hop" at bounding box center [139, 116] width 120 height 11
type input "0866758190"
type input "hop"
type input "0866758190"
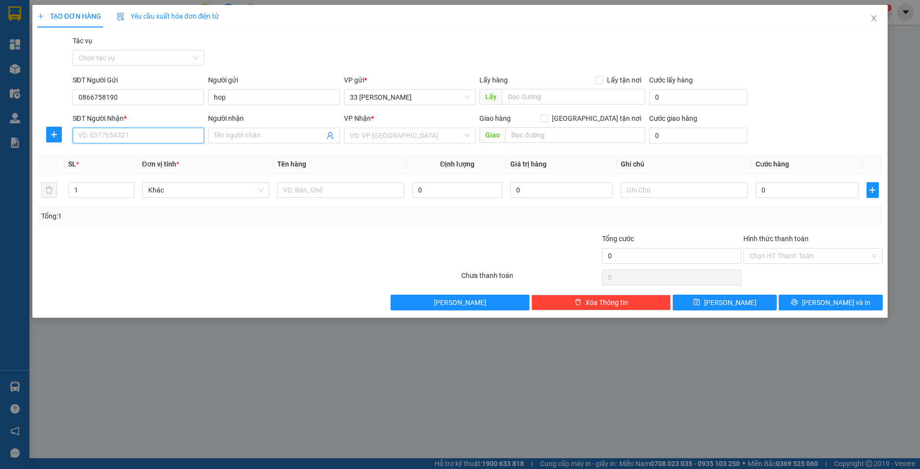
click at [105, 132] on input "SĐT Người Nhận *" at bounding box center [139, 136] width 132 height 16
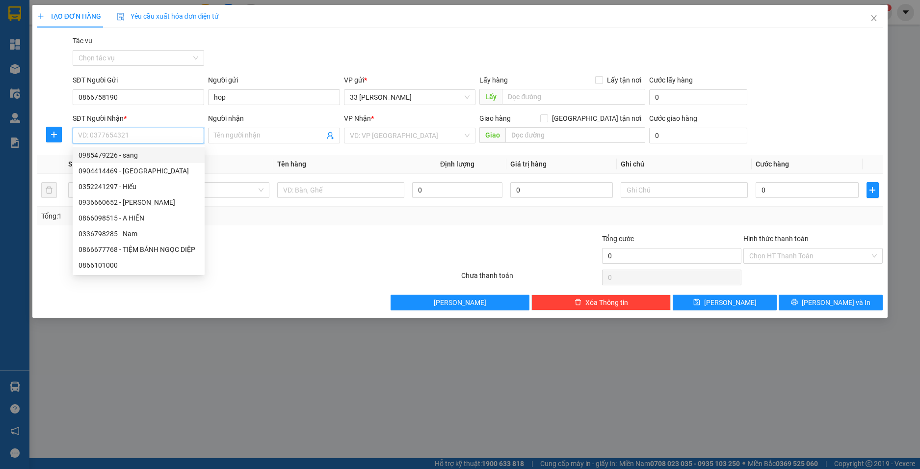
click at [104, 157] on div "0985479226 - sang" at bounding box center [139, 155] width 120 height 11
type input "0985479226"
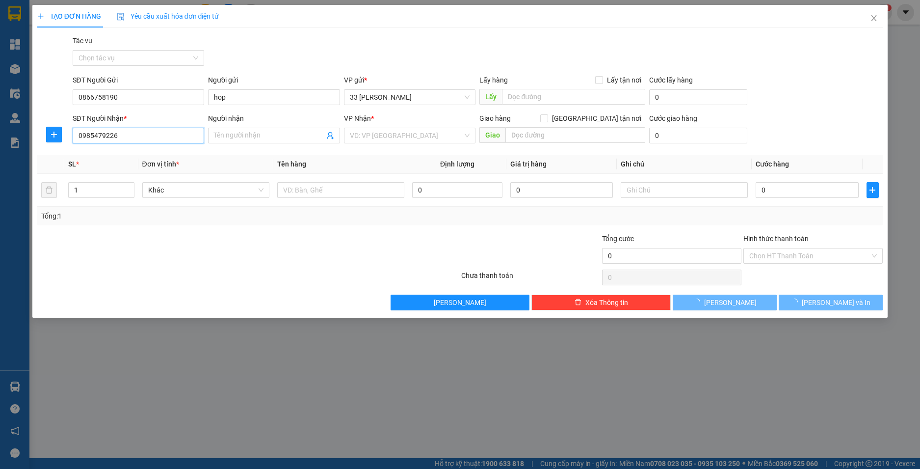
type input "sang"
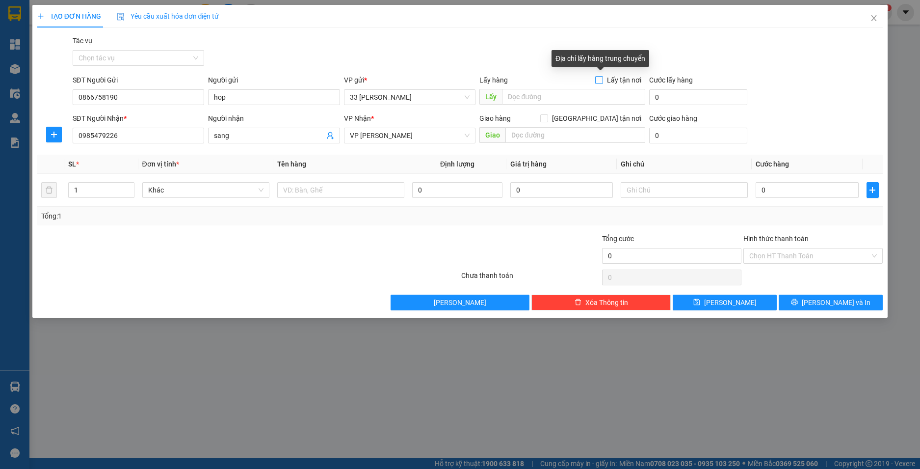
click at [601, 79] on input "Lấy tận nơi" at bounding box center [598, 79] width 7 height 7
checkbox input "true"
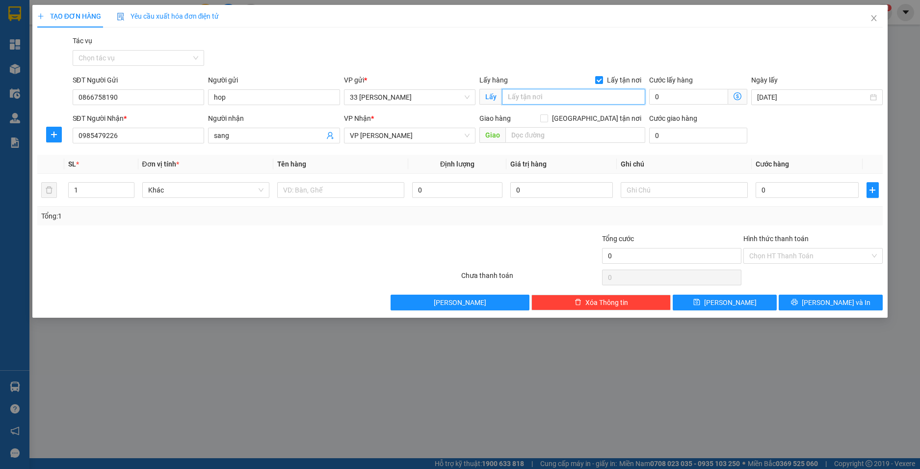
click at [595, 99] on input "text" at bounding box center [573, 97] width 143 height 16
type input "100 lạch tray"
click at [687, 89] on input "0" at bounding box center [688, 97] width 79 height 16
type input "5"
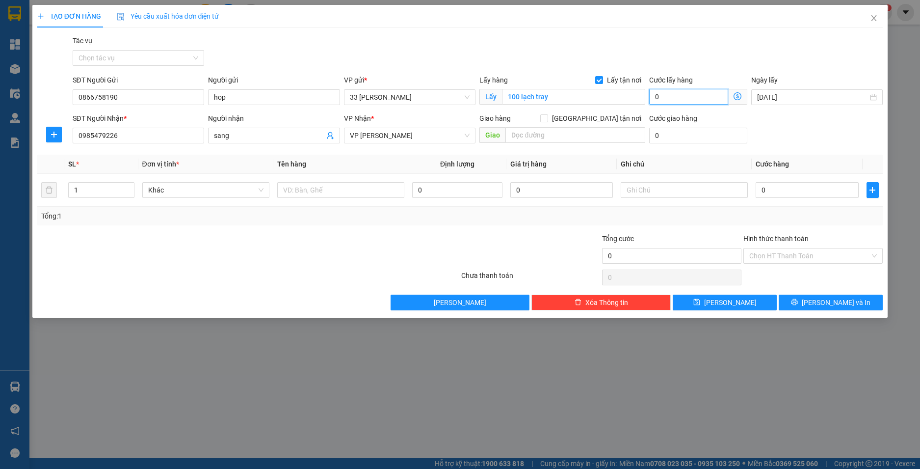
type input "5"
type input "50"
type input "500"
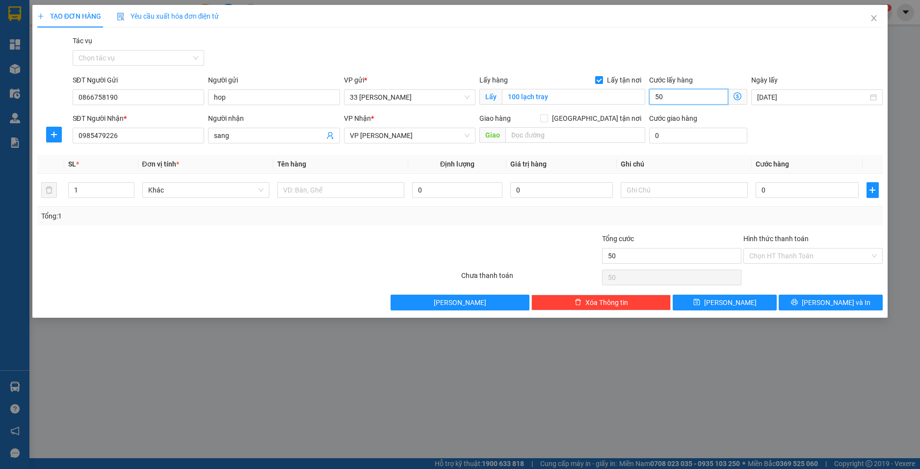
type input "500"
type input "5.000"
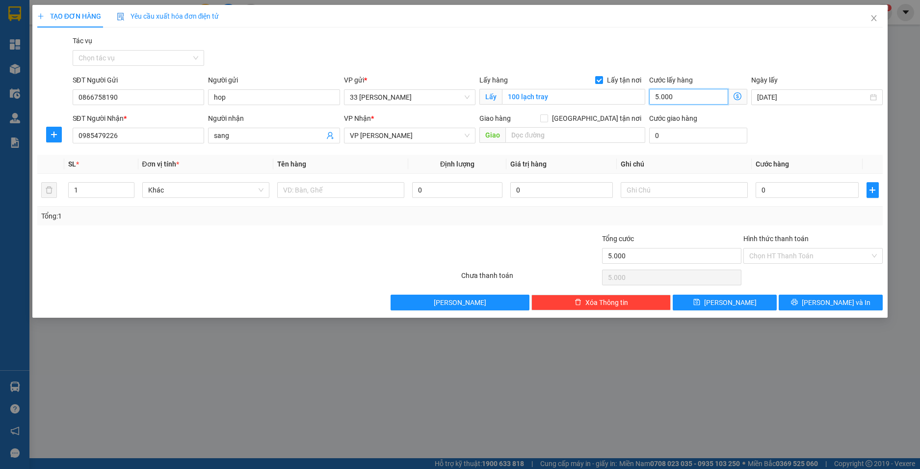
type input "50.000"
click at [412, 139] on span "VP [PERSON_NAME]" at bounding box center [410, 135] width 120 height 15
type input "50.000"
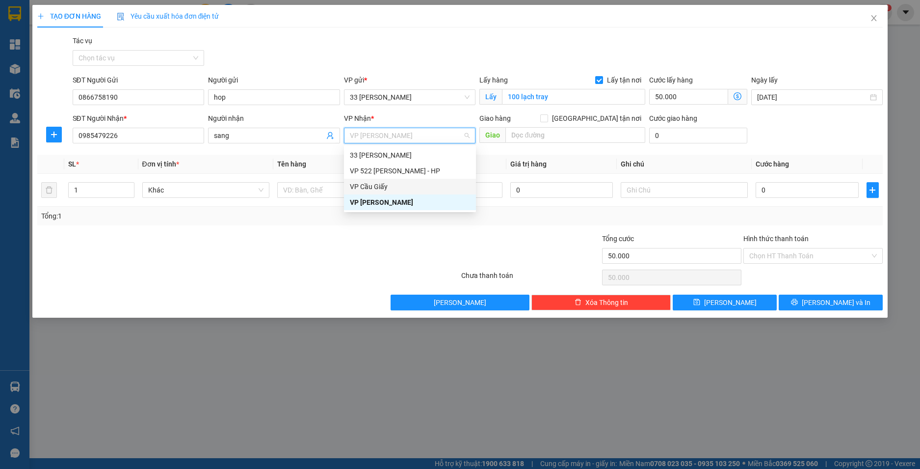
click at [381, 184] on div "VP Cầu Giấy" at bounding box center [410, 186] width 120 height 11
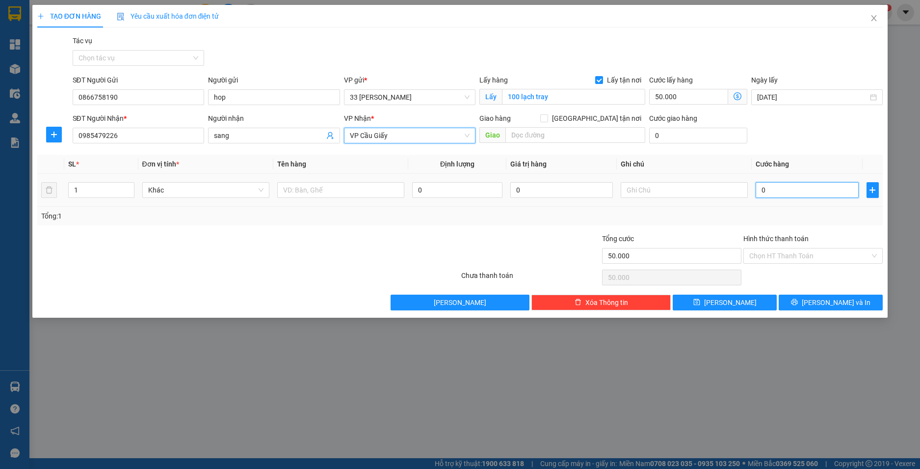
click at [776, 188] on input "0" at bounding box center [807, 190] width 103 height 16
click at [838, 254] on input "Hình thức thanh toán" at bounding box center [810, 255] width 121 height 15
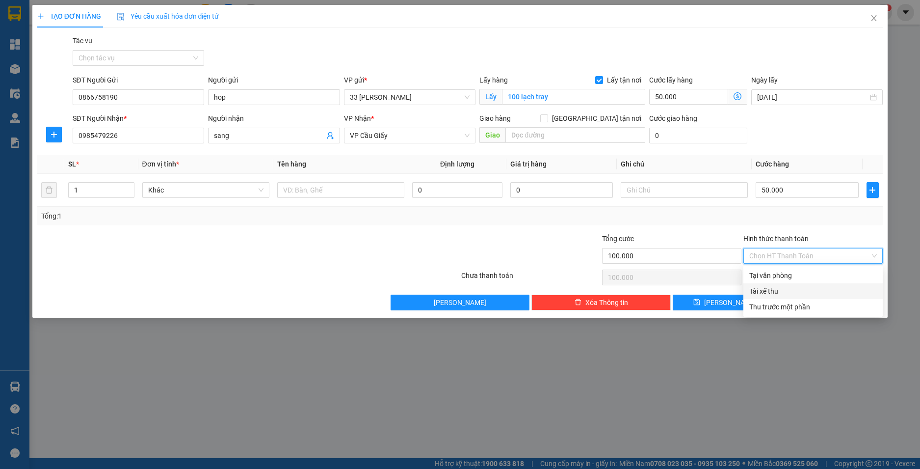
click at [789, 287] on div "Tài xế thu" at bounding box center [814, 291] width 128 height 11
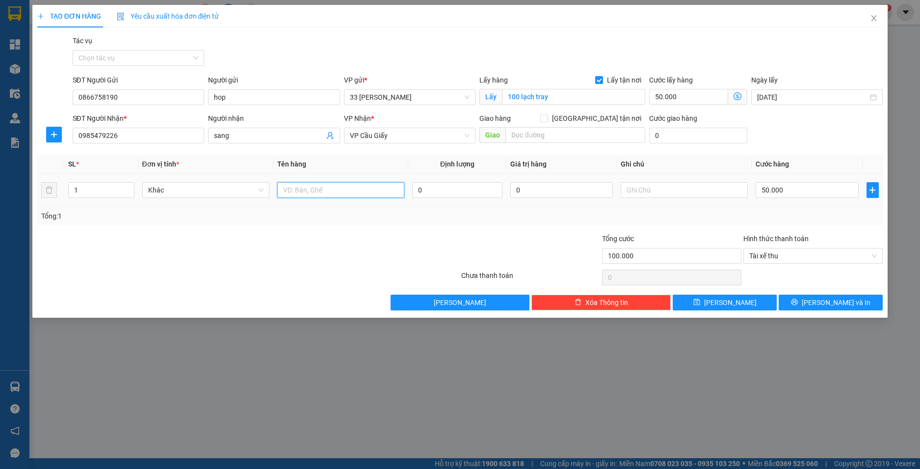
click at [344, 192] on input "text" at bounding box center [340, 190] width 127 height 16
click at [470, 195] on input "0" at bounding box center [457, 190] width 90 height 16
click at [722, 304] on button "[PERSON_NAME]" at bounding box center [725, 303] width 104 height 16
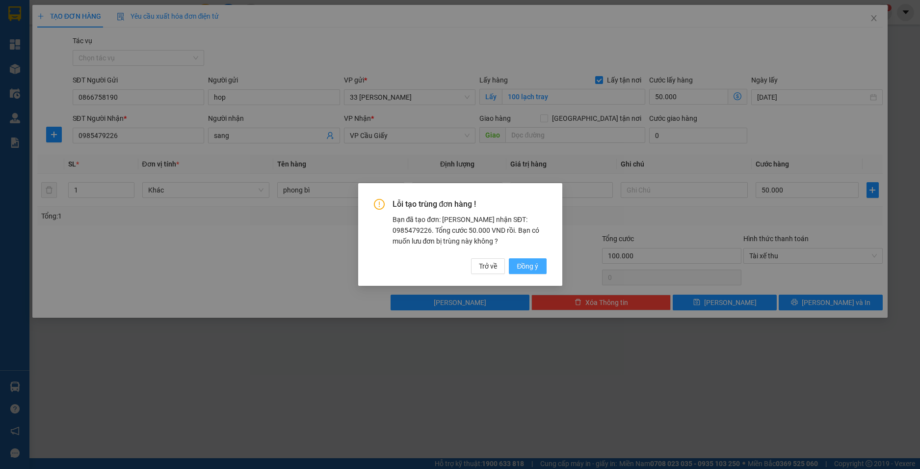
click at [525, 262] on span "Đồng ý" at bounding box center [528, 266] width 22 height 11
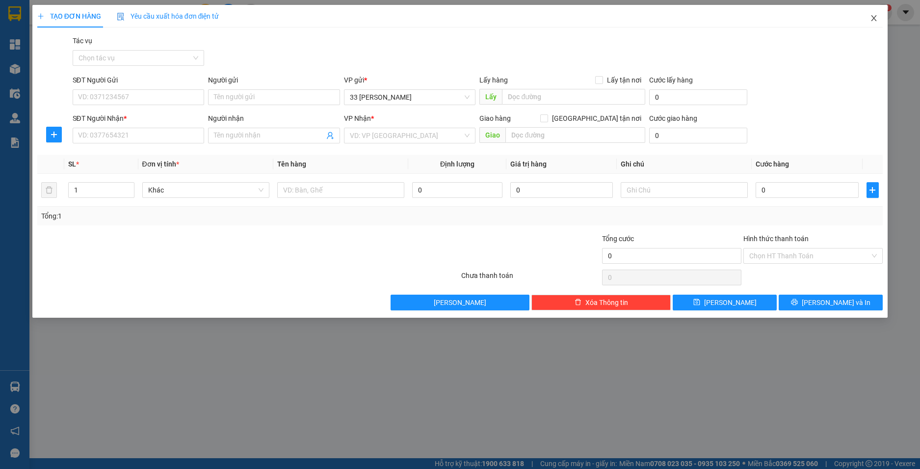
click at [873, 17] on icon "close" at bounding box center [874, 18] width 5 height 6
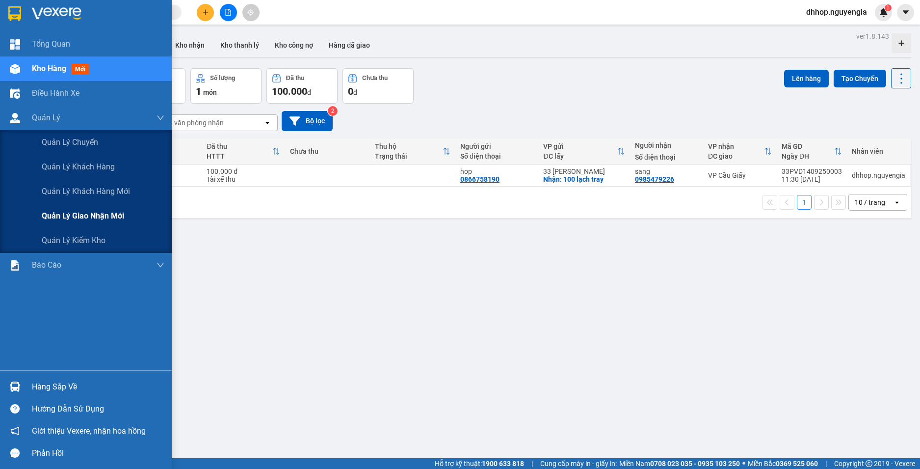
click at [77, 215] on span "Quản lý giao nhận mới" at bounding box center [83, 216] width 82 height 12
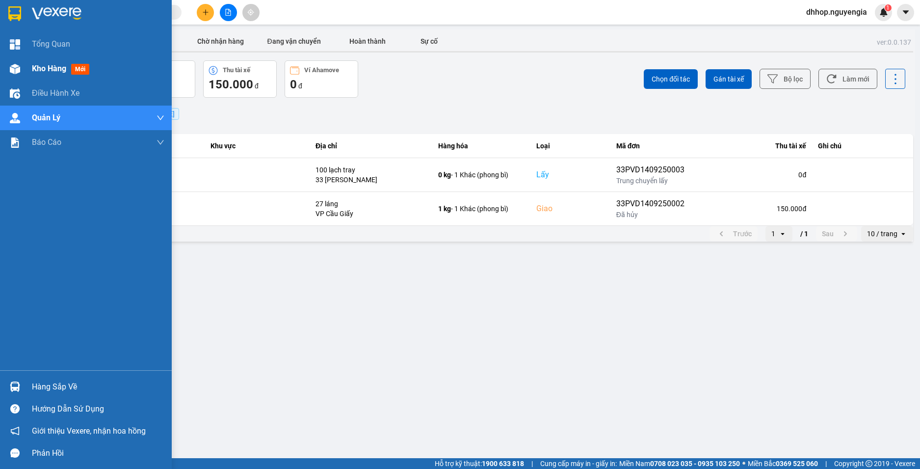
click at [49, 66] on span "Kho hàng" at bounding box center [49, 68] width 34 height 9
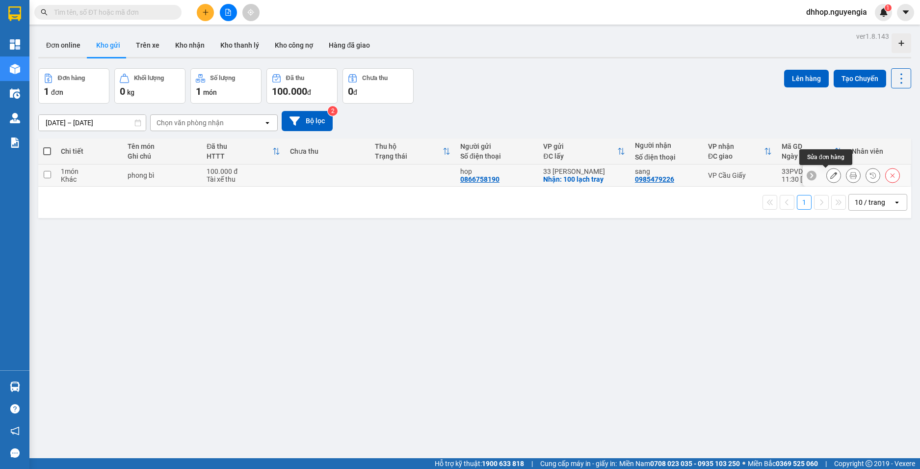
click at [831, 175] on icon at bounding box center [834, 175] width 7 height 7
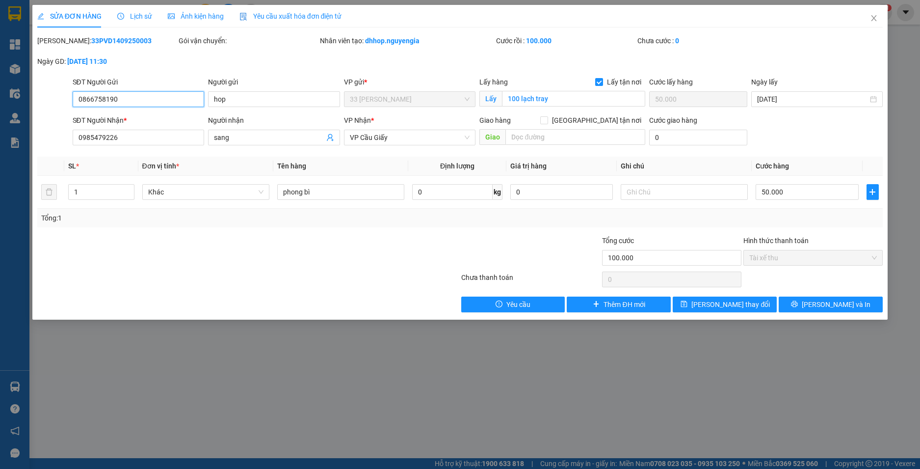
click at [771, 260] on span "Tài xế thu" at bounding box center [814, 257] width 128 height 15
click at [794, 258] on span "Tài xế thu" at bounding box center [814, 257] width 128 height 15
click at [877, 262] on div "Tài xế thu" at bounding box center [813, 258] width 139 height 16
click at [877, 262] on span "Tài xế thu" at bounding box center [814, 257] width 128 height 15
click at [874, 13] on span "Close" at bounding box center [873, 18] width 27 height 27
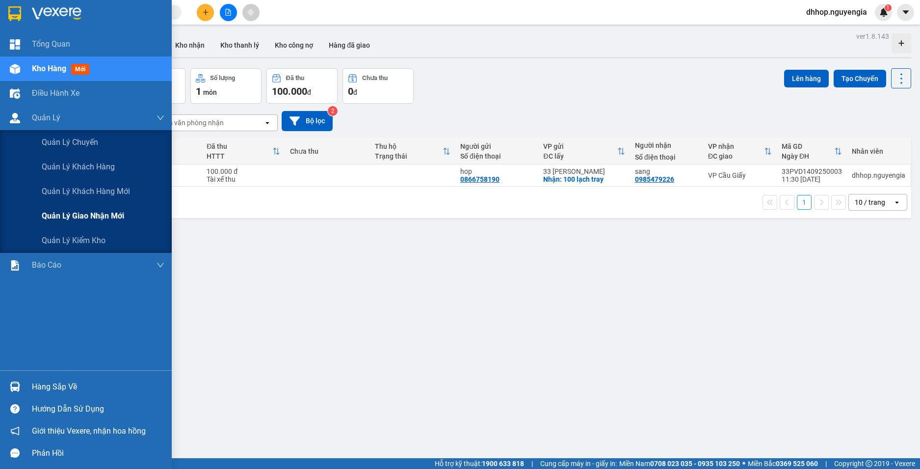
click at [81, 215] on span "Quản lý giao nhận mới" at bounding box center [83, 216] width 82 height 12
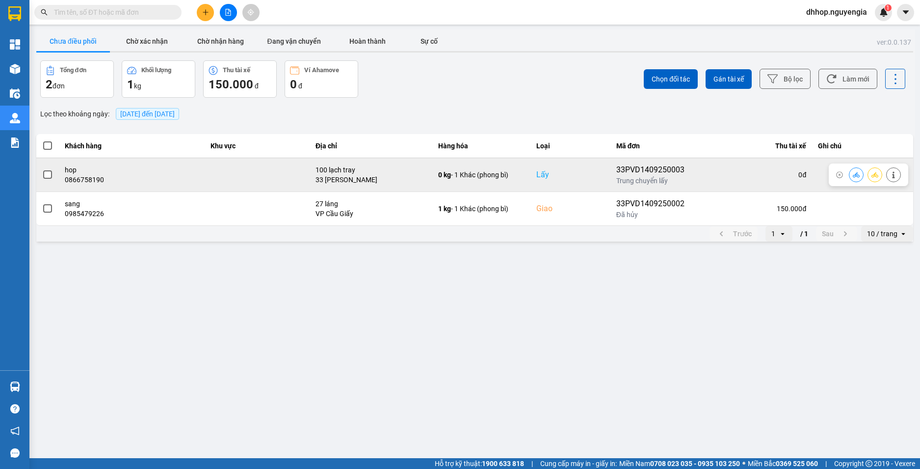
click at [47, 175] on span at bounding box center [47, 174] width 9 height 9
click at [42, 169] on input "checkbox" at bounding box center [42, 169] width 0 height 0
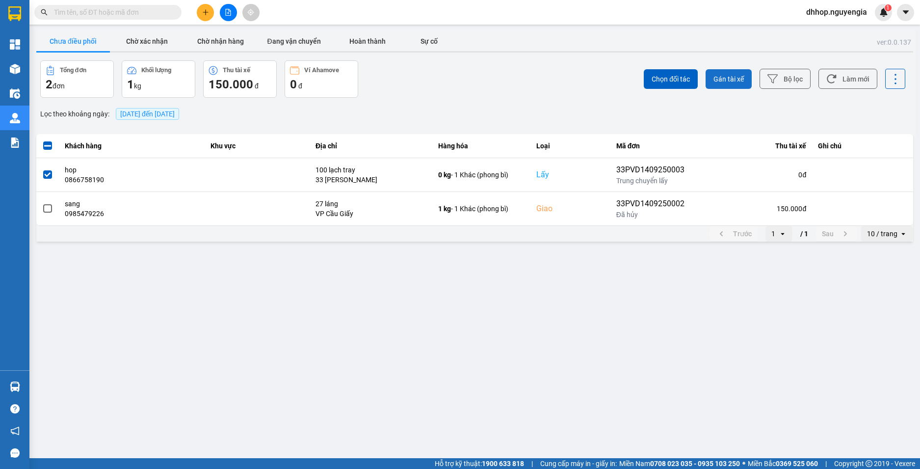
click at [725, 84] on button "Gán tài xế" at bounding box center [729, 79] width 46 height 20
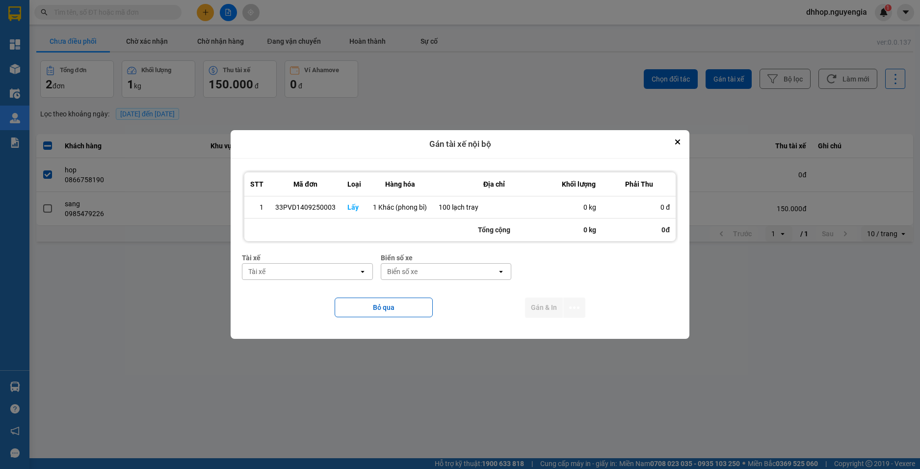
click at [318, 270] on div "Tài xế" at bounding box center [300, 272] width 116 height 16
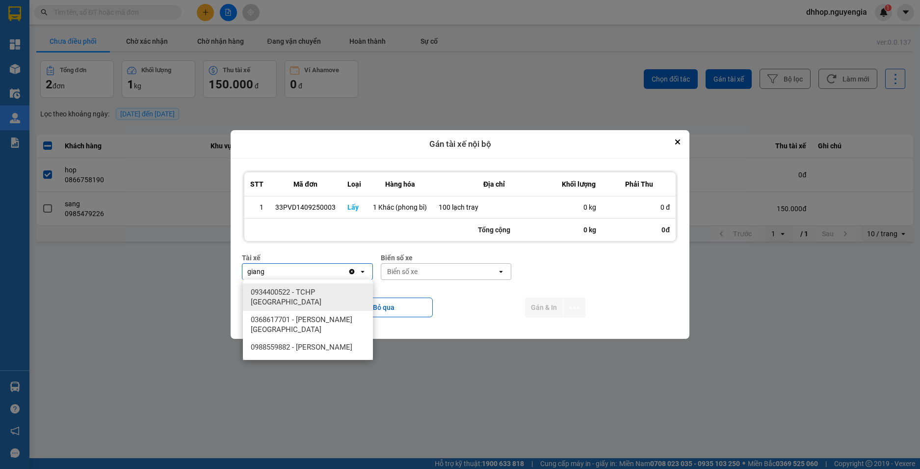
click at [307, 289] on span "0934400522 - TCHP [GEOGRAPHIC_DATA]" at bounding box center [310, 297] width 118 height 20
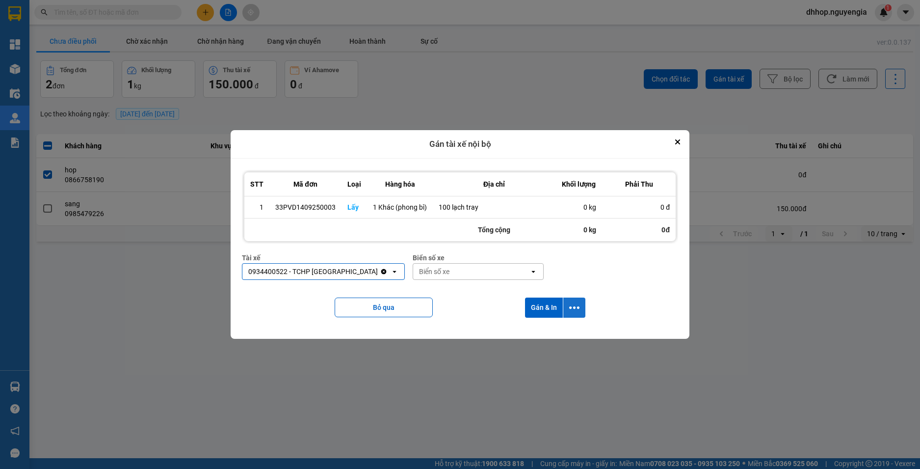
click at [582, 303] on button "dialog" at bounding box center [575, 307] width 22 height 20
click at [540, 306] on button "Gán & In" at bounding box center [544, 307] width 38 height 20
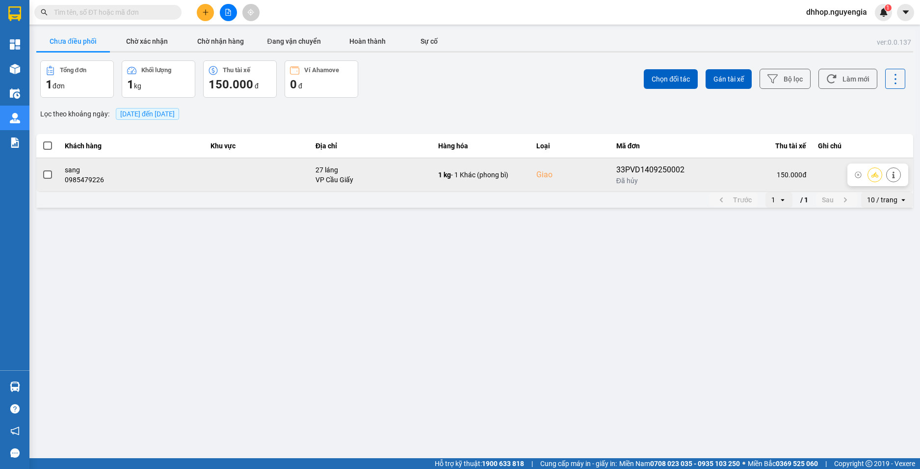
click at [47, 175] on span at bounding box center [47, 174] width 9 height 9
click at [42, 169] on input "checkbox" at bounding box center [42, 169] width 0 height 0
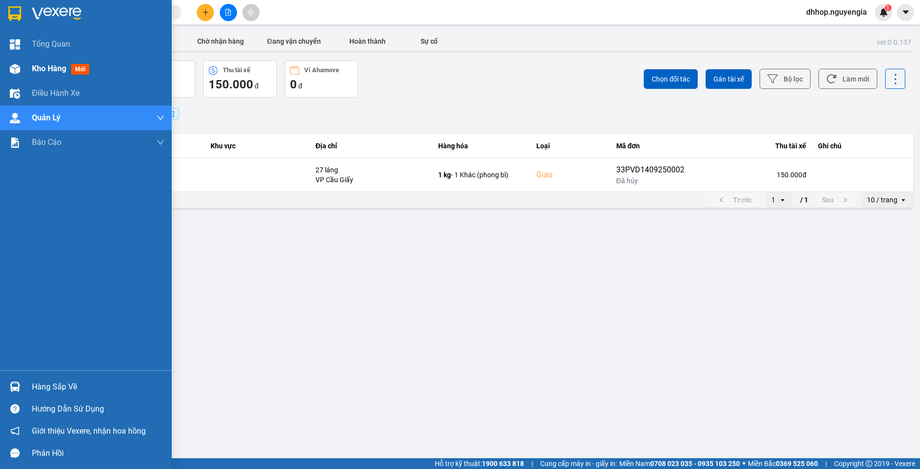
click at [59, 72] on span "Kho hàng" at bounding box center [49, 68] width 34 height 9
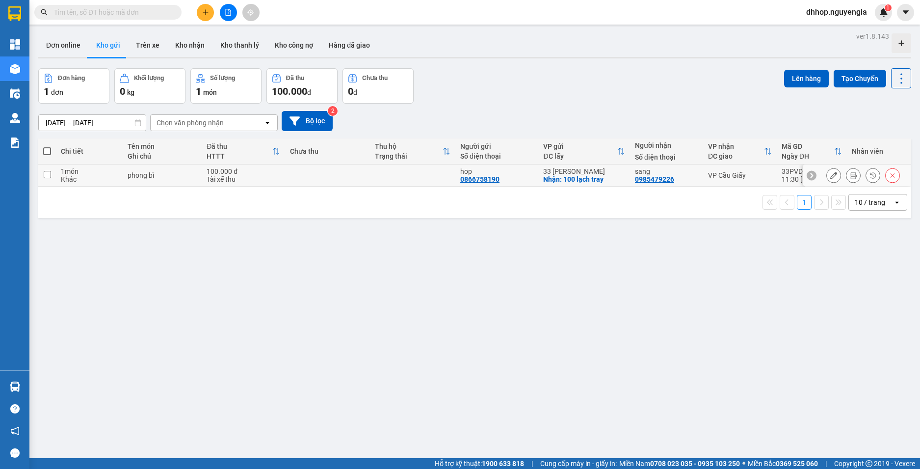
click at [53, 175] on td at bounding box center [47, 175] width 18 height 22
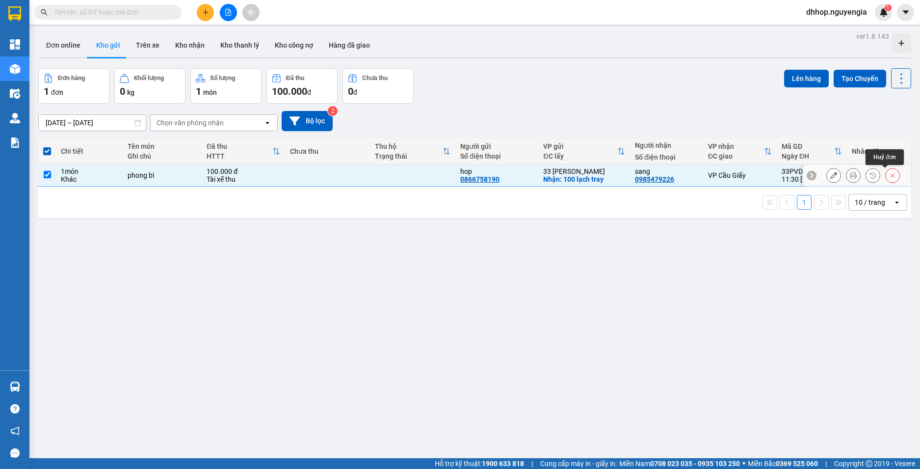
click at [889, 174] on icon at bounding box center [892, 175] width 7 height 7
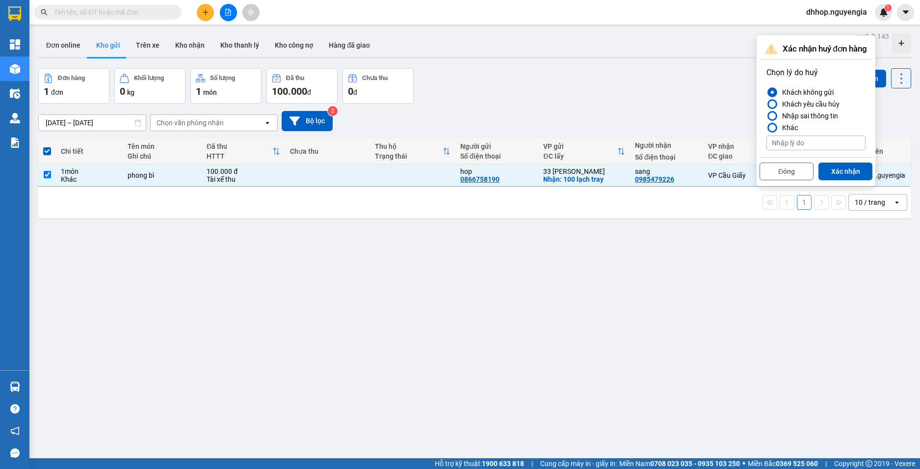
click at [773, 103] on div at bounding box center [772, 104] width 7 height 7
click at [767, 104] on input "Khách yêu cầu hủy" at bounding box center [767, 104] width 0 height 0
click at [861, 172] on button "Xác nhận" at bounding box center [846, 171] width 54 height 18
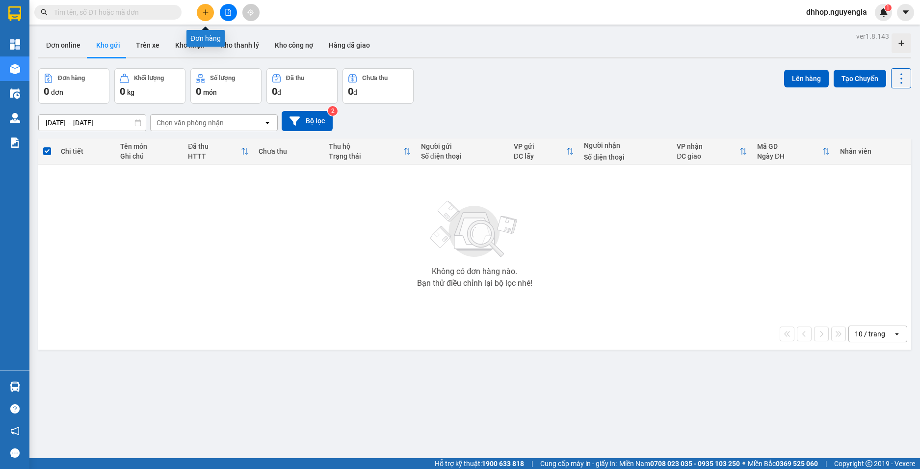
click at [210, 9] on button at bounding box center [205, 12] width 17 height 17
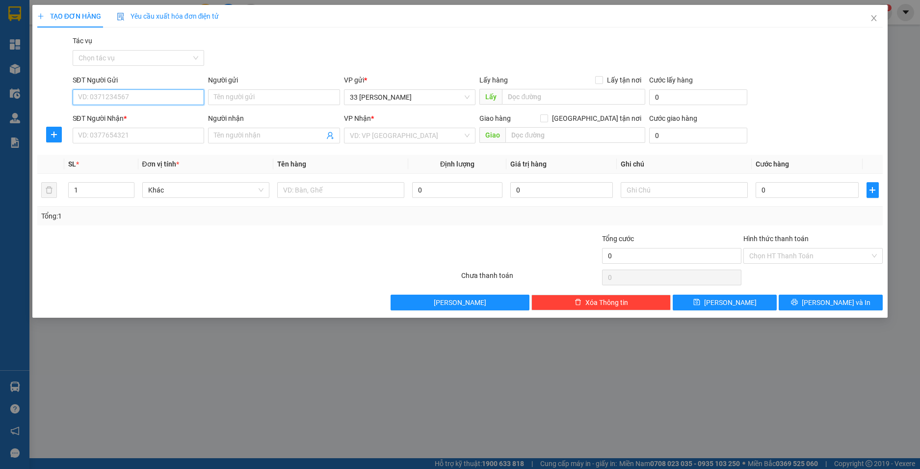
click at [149, 95] on input "SĐT Người Gửi" at bounding box center [139, 97] width 132 height 16
click at [112, 120] on div "0866758190 - hop" at bounding box center [139, 116] width 120 height 11
click at [121, 130] on input "SĐT Người Nhận *" at bounding box center [139, 136] width 132 height 16
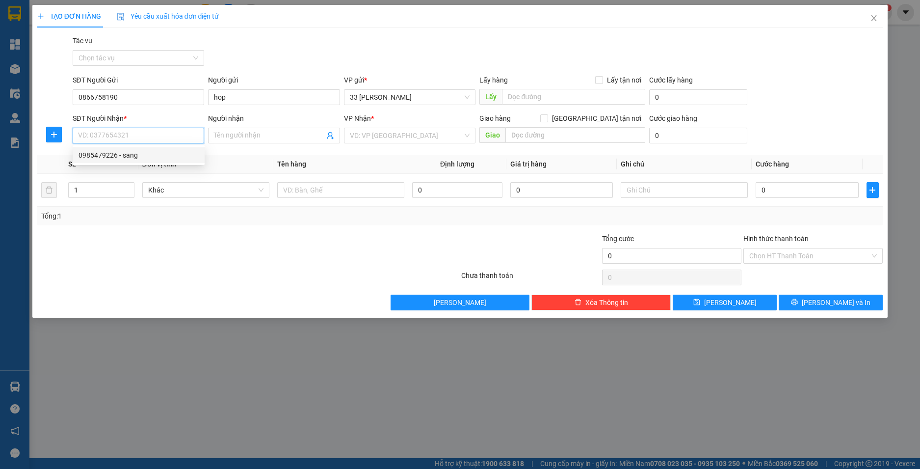
click at [121, 159] on div "0985479226 - sang" at bounding box center [139, 155] width 120 height 11
click at [428, 134] on span "VP [PERSON_NAME]" at bounding box center [410, 135] width 120 height 15
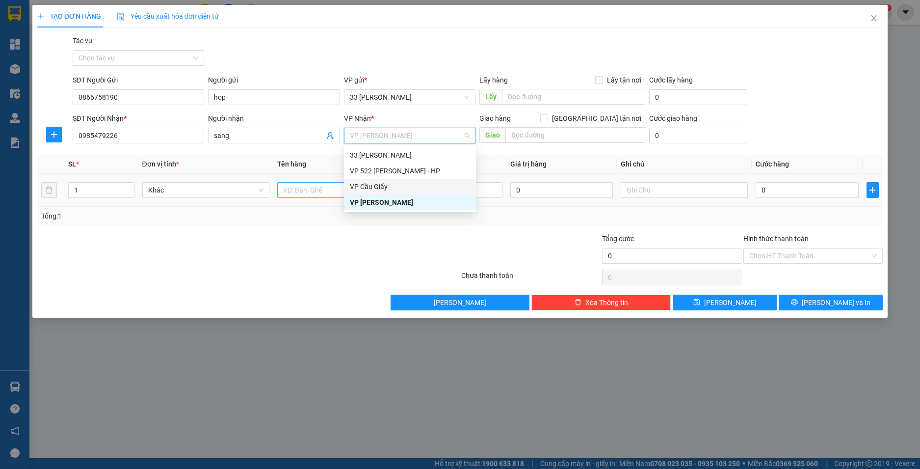
click at [385, 184] on div "VP Cầu Giấy" at bounding box center [410, 186] width 120 height 11
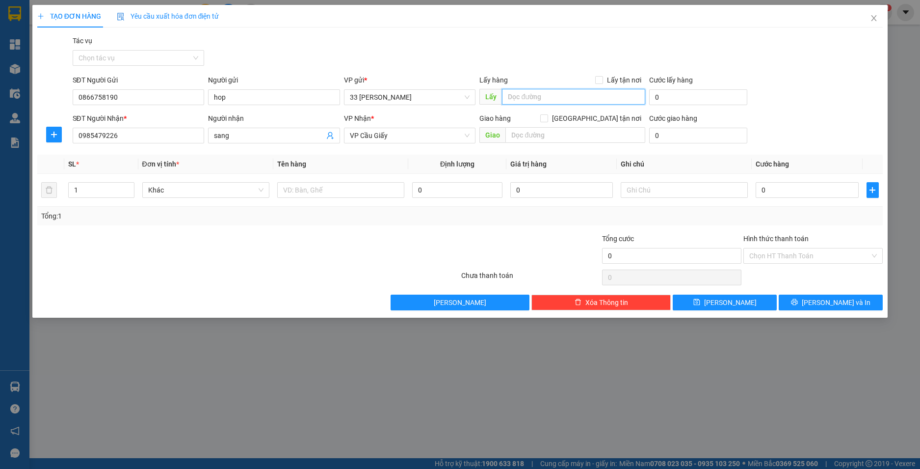
click at [574, 96] on input "text" at bounding box center [573, 97] width 143 height 16
click at [549, 100] on input "text" at bounding box center [573, 97] width 143 height 16
click at [600, 79] on input "Lấy tận nơi" at bounding box center [598, 79] width 7 height 7
click at [680, 100] on input "0" at bounding box center [688, 97] width 79 height 16
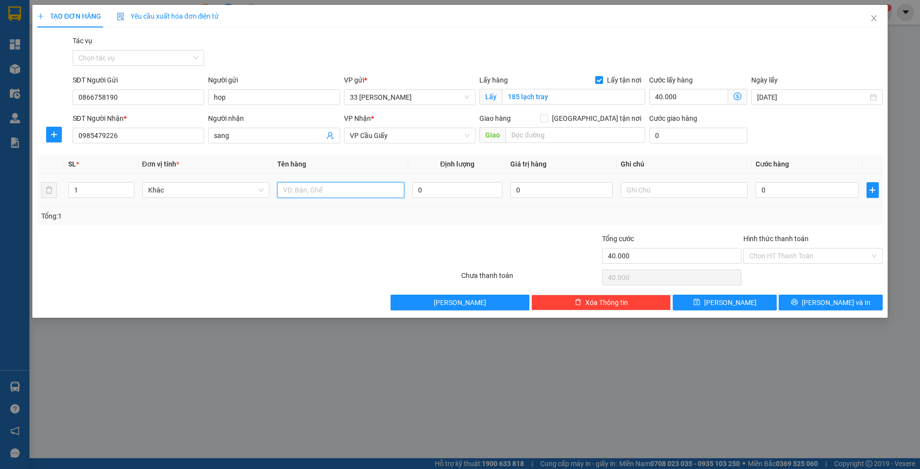
click at [334, 195] on input "text" at bounding box center [340, 190] width 127 height 16
click at [783, 183] on input "0" at bounding box center [807, 190] width 103 height 16
click at [809, 256] on input "Hình thức thanh toán" at bounding box center [810, 255] width 121 height 15
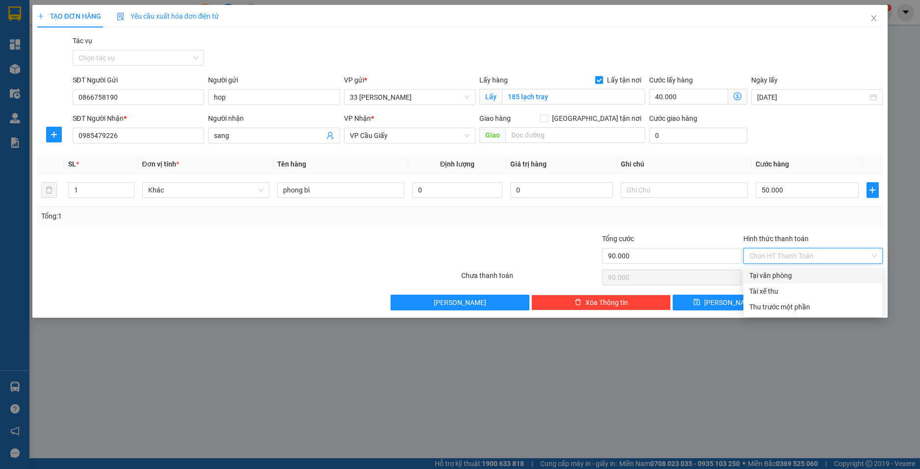
click at [793, 278] on div "Tại văn phòng" at bounding box center [814, 275] width 128 height 11
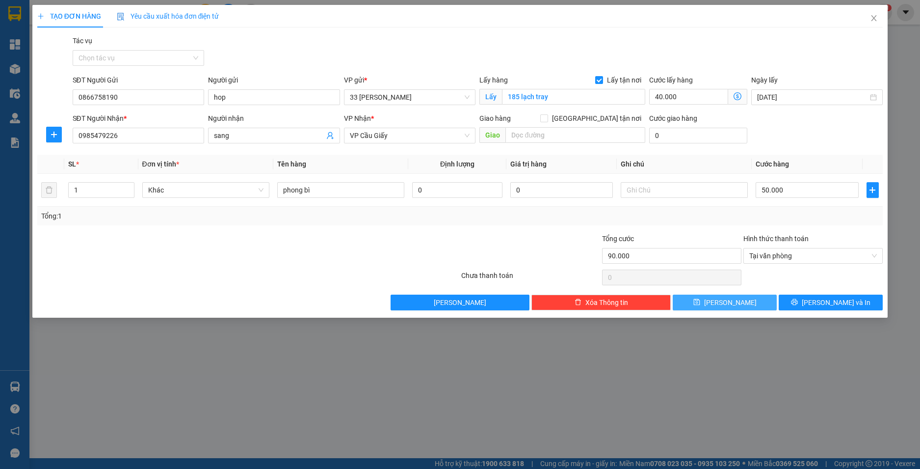
click at [741, 302] on button "[PERSON_NAME]" at bounding box center [725, 303] width 104 height 16
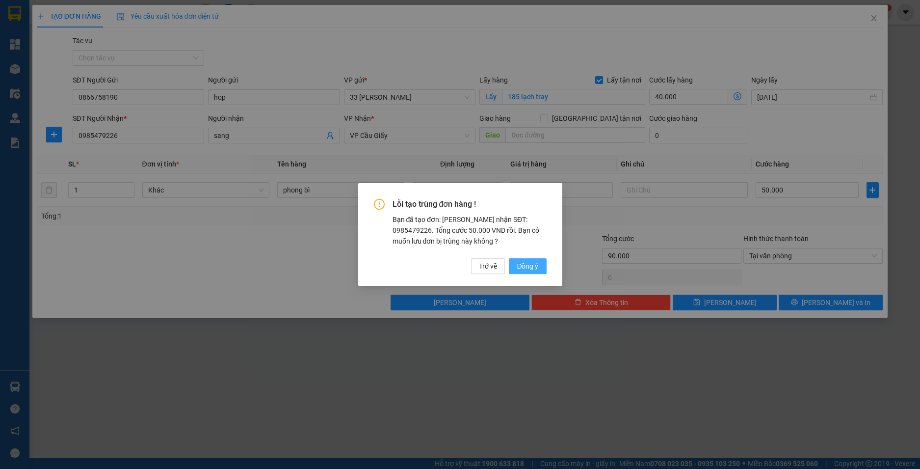
click at [540, 266] on button "Đồng ý" at bounding box center [527, 266] width 37 height 16
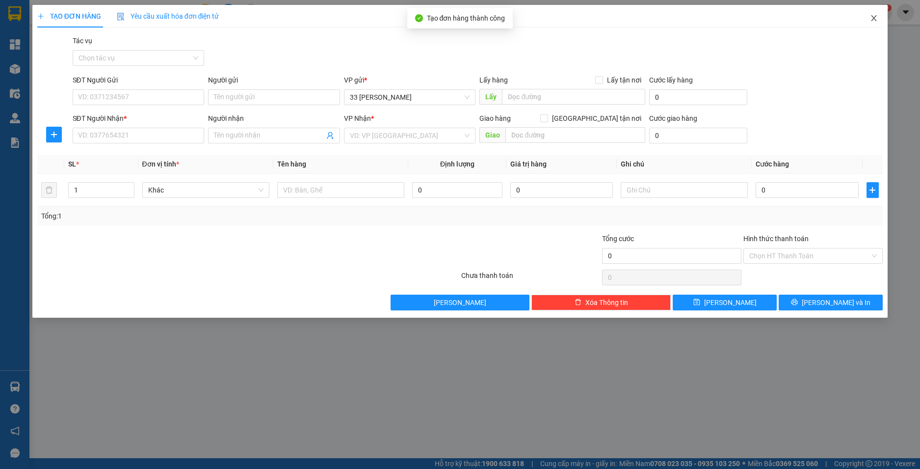
click at [876, 17] on icon "close" at bounding box center [874, 18] width 5 height 6
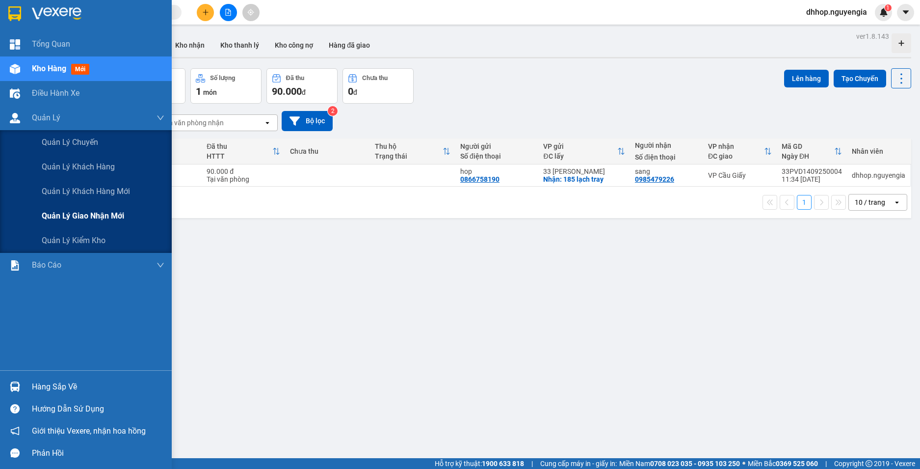
click at [83, 213] on span "Quản lý giao nhận mới" at bounding box center [83, 216] width 82 height 12
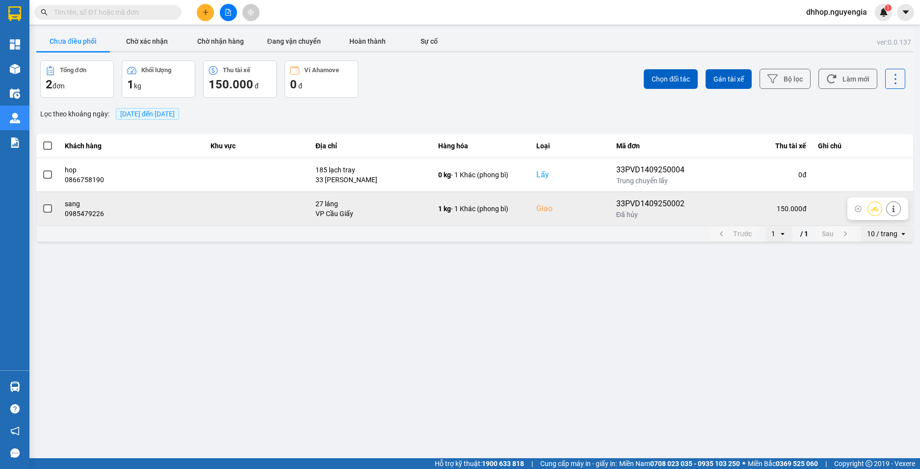
click at [46, 212] on span at bounding box center [47, 208] width 9 height 9
click at [42, 203] on input "checkbox" at bounding box center [42, 203] width 0 height 0
click at [857, 207] on icon at bounding box center [858, 208] width 7 height 7
click at [893, 206] on icon at bounding box center [893, 208] width 7 height 7
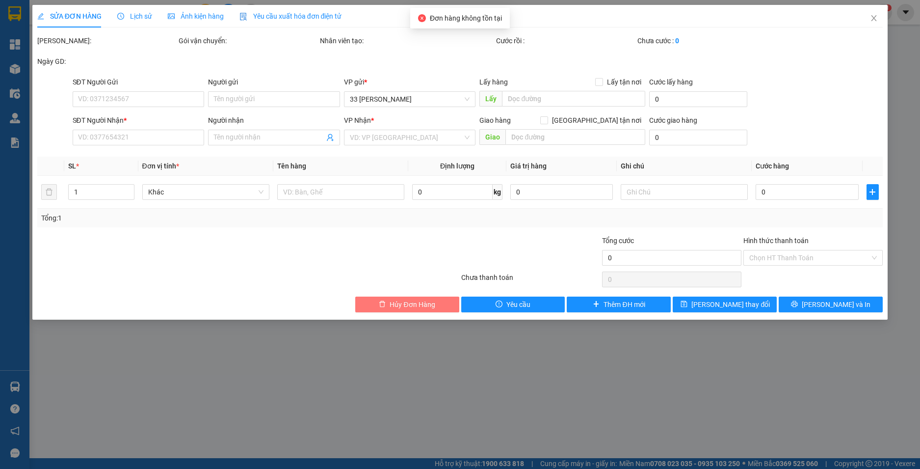
click at [428, 306] on span "Hủy Đơn Hàng" at bounding box center [412, 304] width 45 height 11
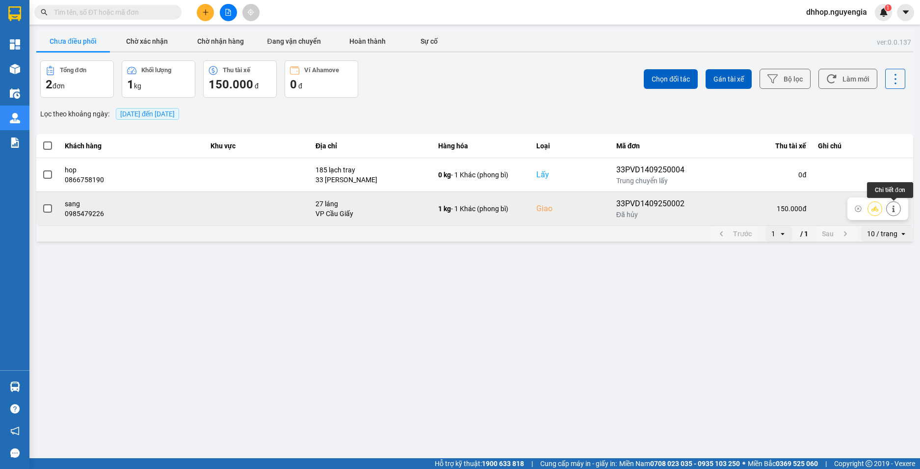
click at [893, 207] on icon at bounding box center [893, 208] width 7 height 7
click at [42, 210] on label at bounding box center [47, 208] width 11 height 11
click at [42, 203] on input "checkbox" at bounding box center [42, 203] width 0 height 0
click at [896, 210] on icon at bounding box center [893, 208] width 7 height 7
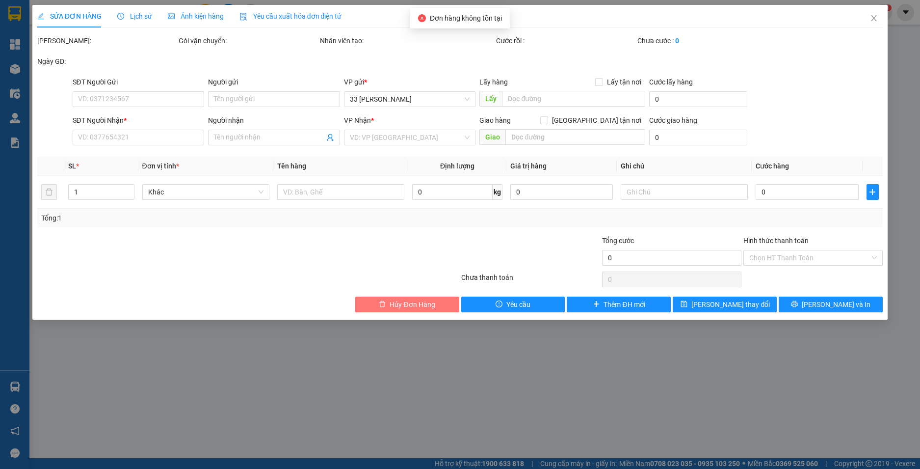
click at [384, 304] on icon "delete" at bounding box center [382, 303] width 7 height 7
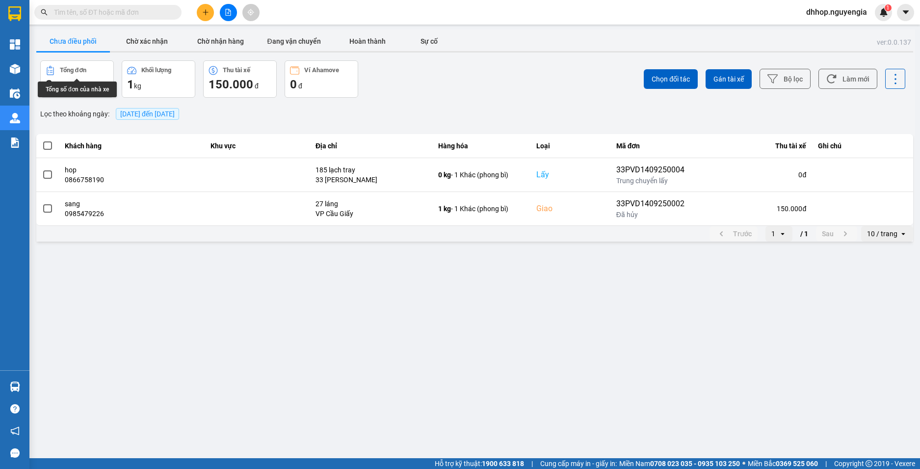
click at [84, 87] on div "Tổng số đơn của nhà xe" at bounding box center [77, 89] width 79 height 16
click at [85, 64] on button "Tổng đơn 2 đơn" at bounding box center [77, 78] width 74 height 37
click at [793, 81] on button "Bộ lọc" at bounding box center [785, 79] width 51 height 20
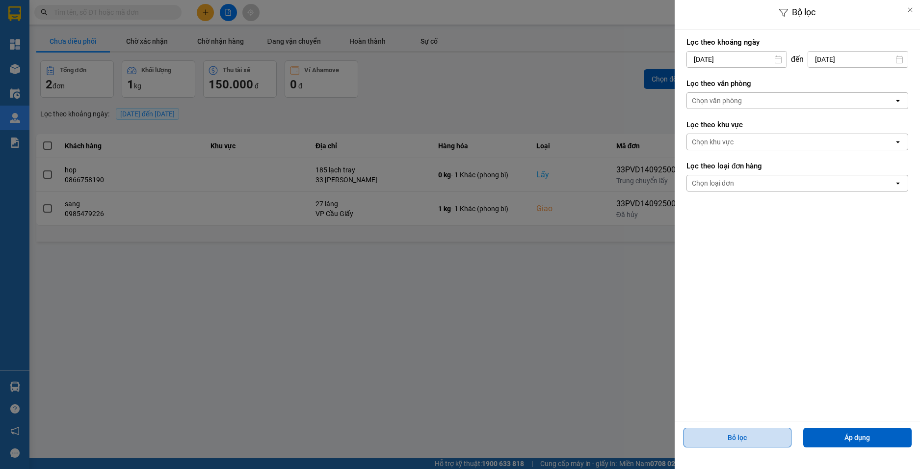
click at [747, 436] on button "Bỏ lọc" at bounding box center [738, 438] width 108 height 20
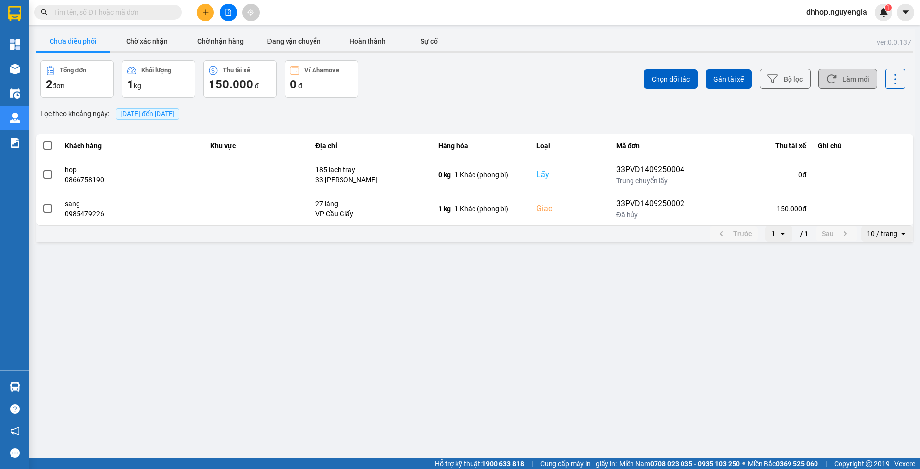
click at [833, 77] on icon at bounding box center [832, 79] width 10 height 10
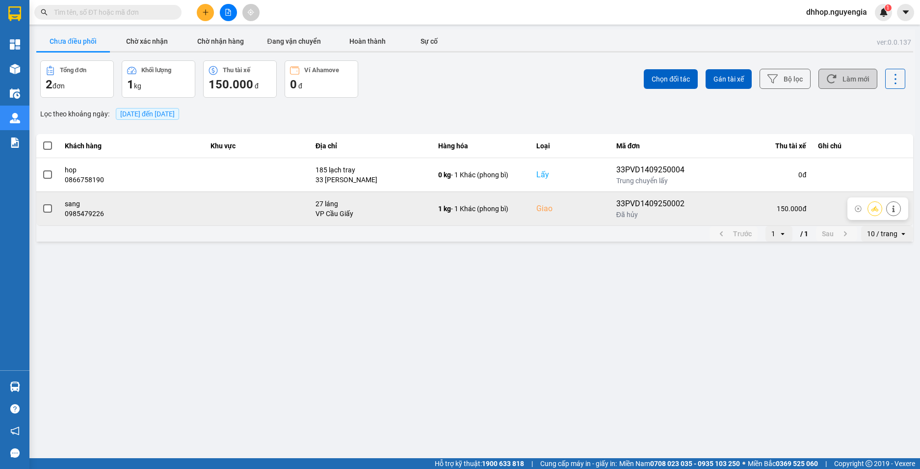
click at [44, 209] on span at bounding box center [47, 208] width 9 height 9
click at [42, 203] on input "checkbox" at bounding box center [42, 203] width 0 height 0
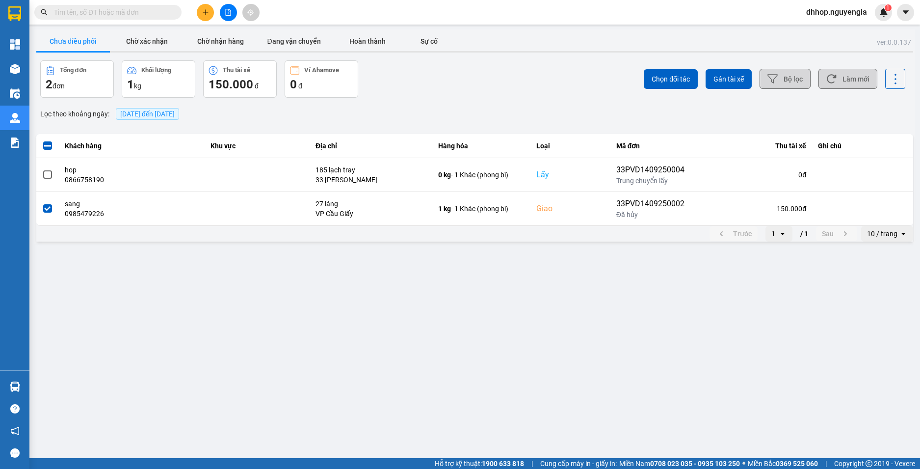
click at [778, 80] on button "Bộ lọc" at bounding box center [785, 79] width 51 height 20
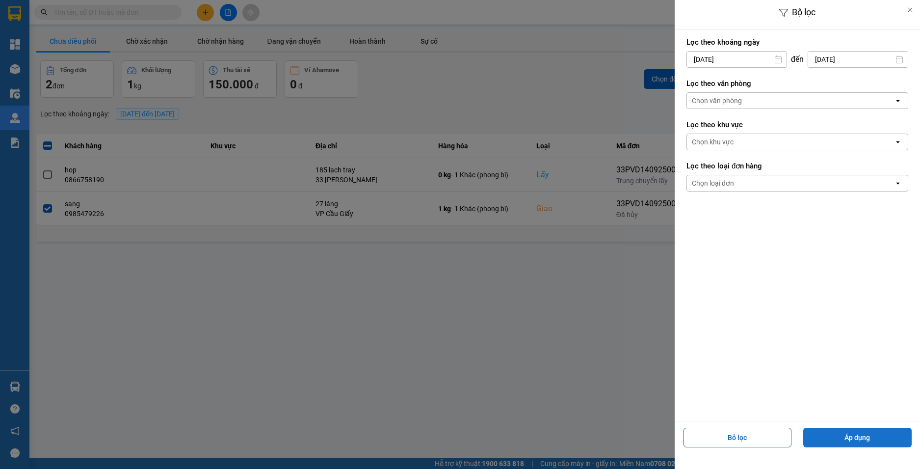
click at [836, 433] on button "Áp dụng" at bounding box center [858, 438] width 108 height 20
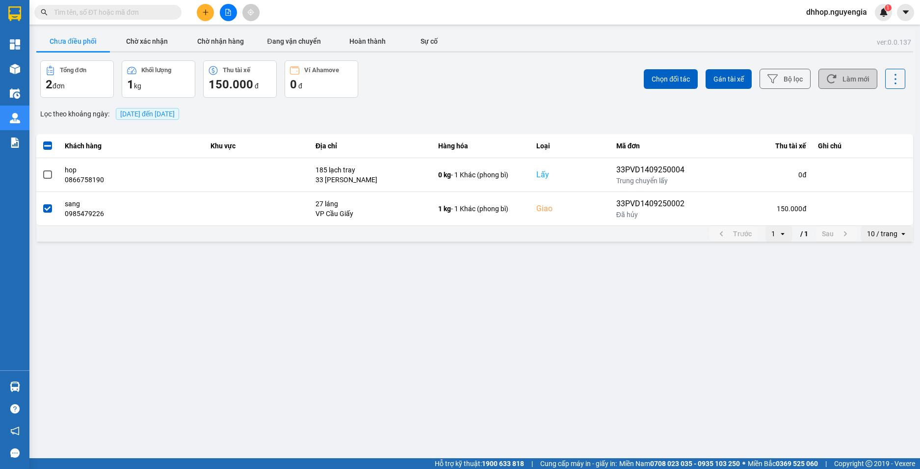
drag, startPoint x: 208, startPoint y: 262, endPoint x: 198, endPoint y: 262, distance: 10.3
click at [206, 262] on main "ver: 0.0.137 Chưa điều phối Chờ xác nhận Chờ nhận hàng Đang vận chuyển Hoàn thà…" at bounding box center [460, 229] width 920 height 458
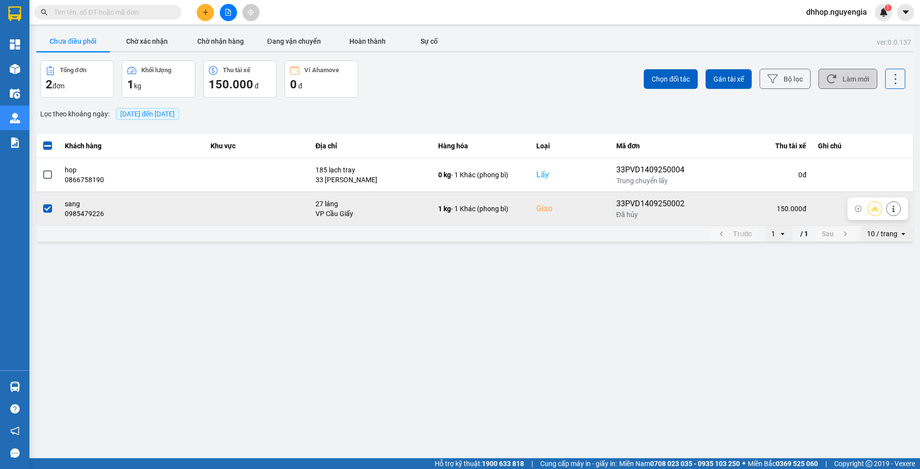
drag, startPoint x: 41, startPoint y: 206, endPoint x: 48, endPoint y: 207, distance: 7.0
click at [41, 205] on td at bounding box center [47, 208] width 23 height 34
click at [48, 207] on span at bounding box center [47, 208] width 9 height 9
click at [42, 203] on input "checkbox" at bounding box center [42, 203] width 0 height 0
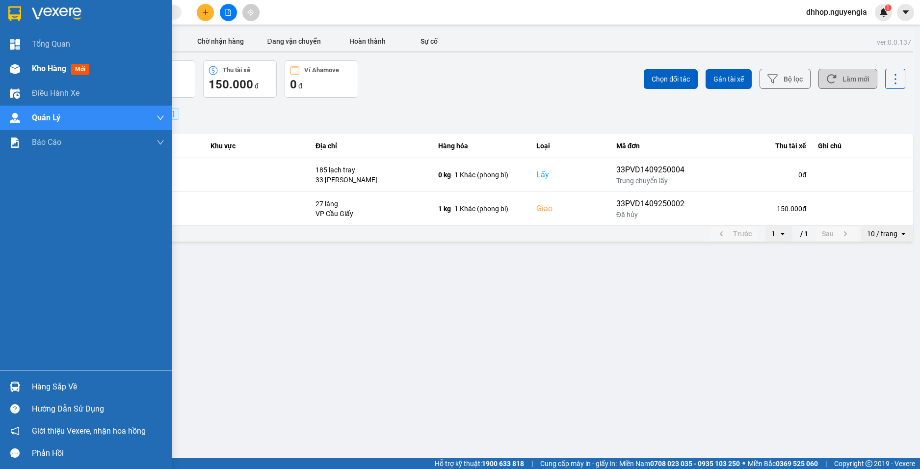
click at [18, 70] on img at bounding box center [15, 69] width 10 height 10
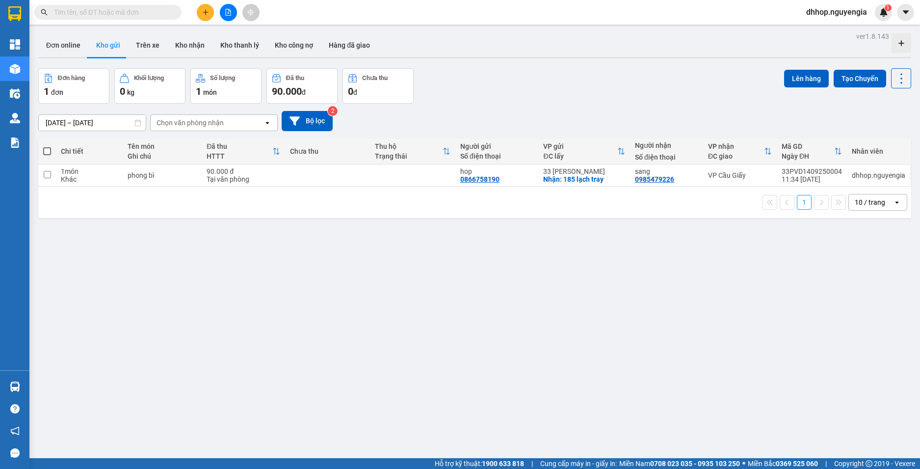
click at [214, 79] on div "Số lượng" at bounding box center [222, 78] width 25 height 7
click at [223, 87] on div "1 món" at bounding box center [226, 91] width 60 height 14
click at [101, 85] on div "1 đơn" at bounding box center [74, 91] width 60 height 14
click at [93, 87] on div "1 đơn" at bounding box center [74, 91] width 60 height 14
click at [142, 43] on button "Trên xe" at bounding box center [147, 45] width 39 height 24
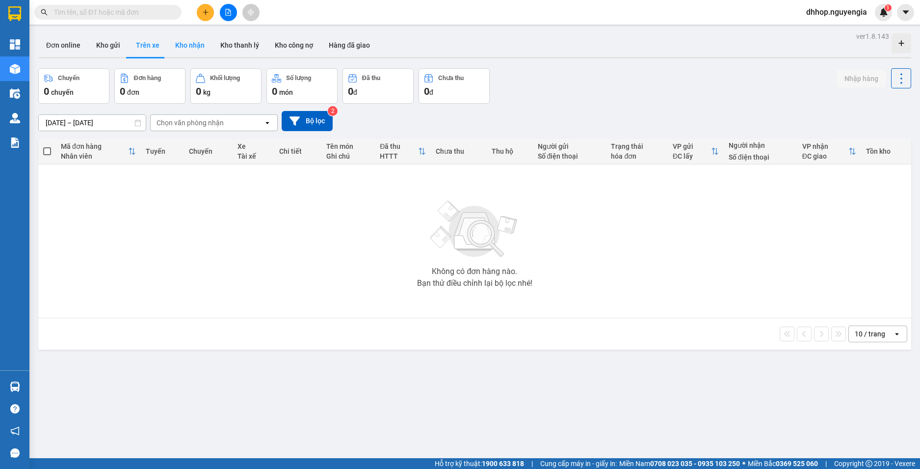
click at [195, 47] on button "Kho nhận" at bounding box center [189, 45] width 45 height 24
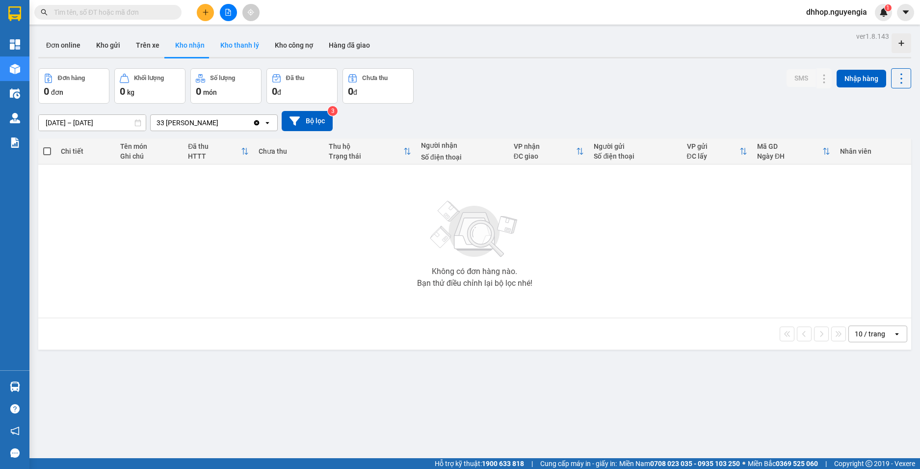
click at [227, 46] on button "Kho thanh lý" at bounding box center [240, 45] width 54 height 24
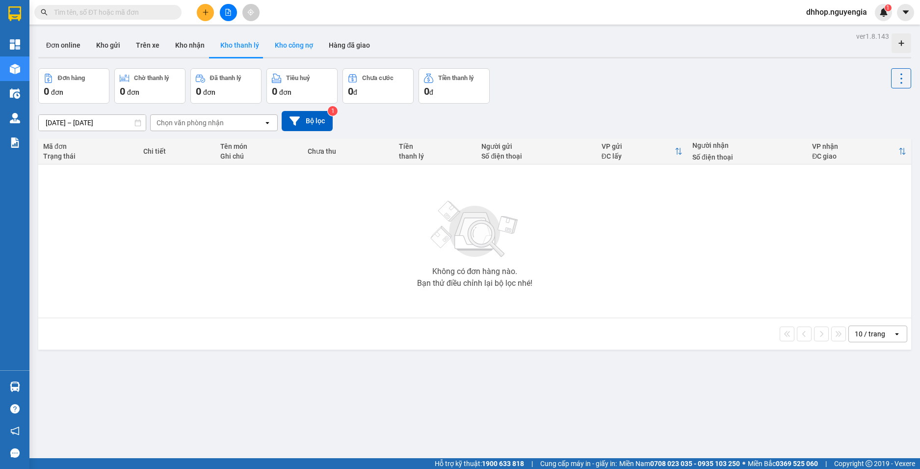
click at [285, 40] on button "Kho công nợ" at bounding box center [294, 45] width 54 height 24
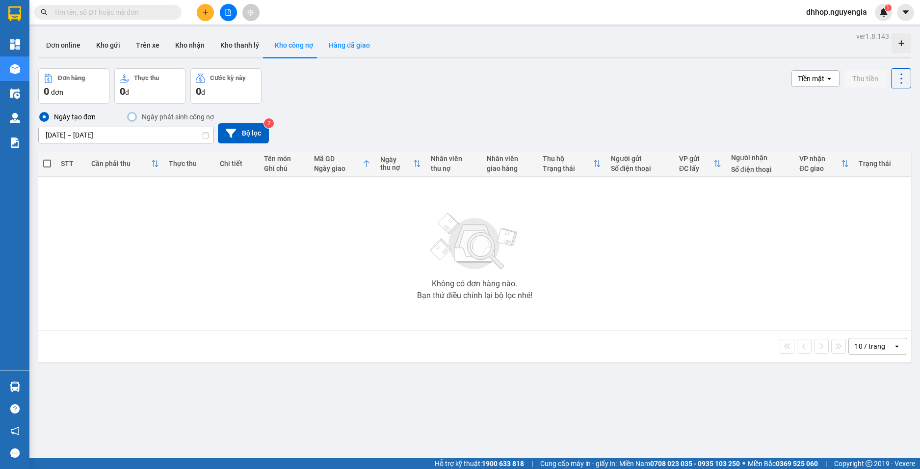
click at [337, 41] on button "Hàng đã giao" at bounding box center [349, 45] width 57 height 24
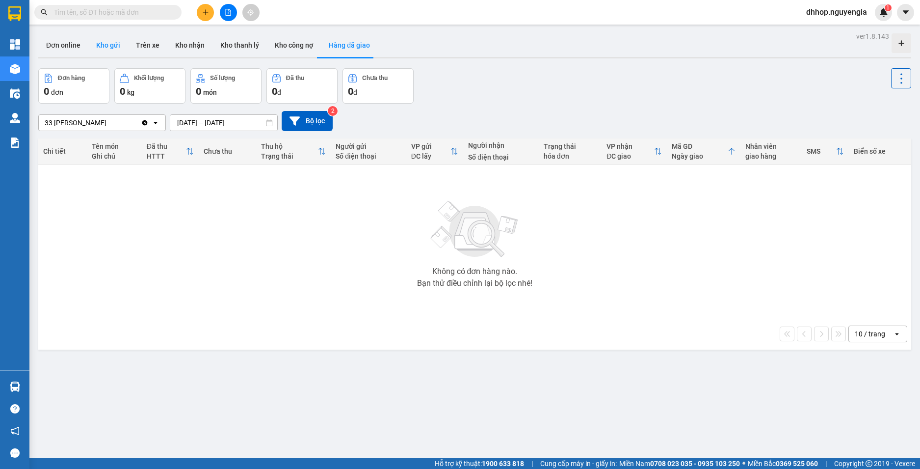
click at [103, 48] on button "Kho gửi" at bounding box center [108, 45] width 40 height 24
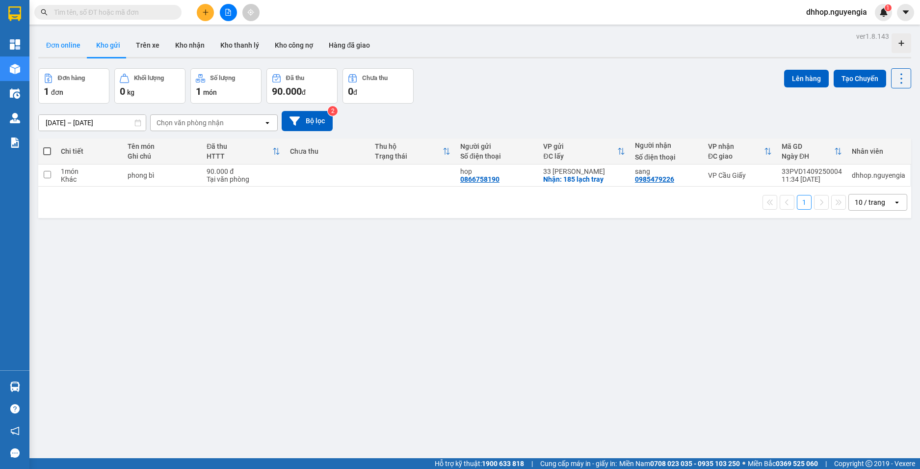
click at [55, 39] on button "Đơn online" at bounding box center [63, 45] width 50 height 24
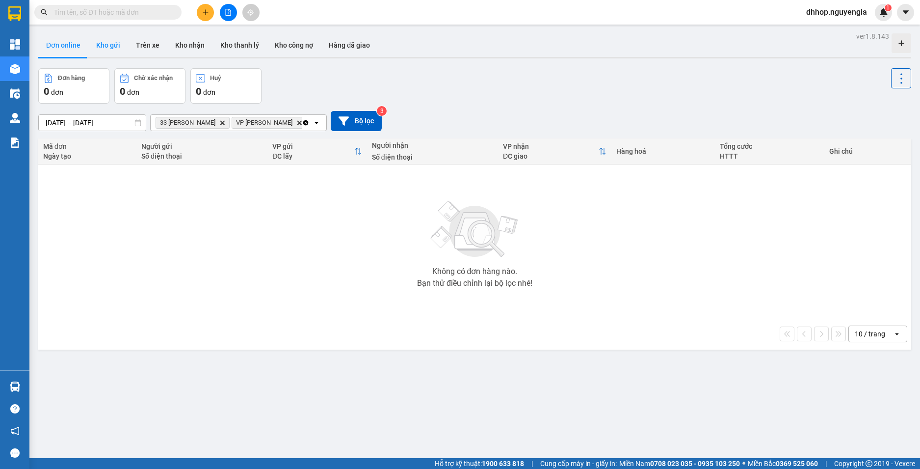
click at [109, 41] on button "Kho gửi" at bounding box center [108, 45] width 40 height 24
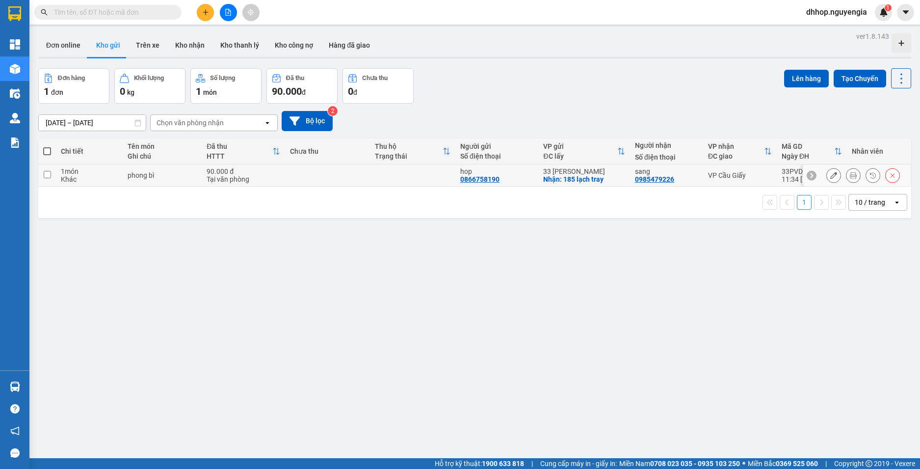
click at [47, 175] on input "checkbox" at bounding box center [47, 174] width 7 height 7
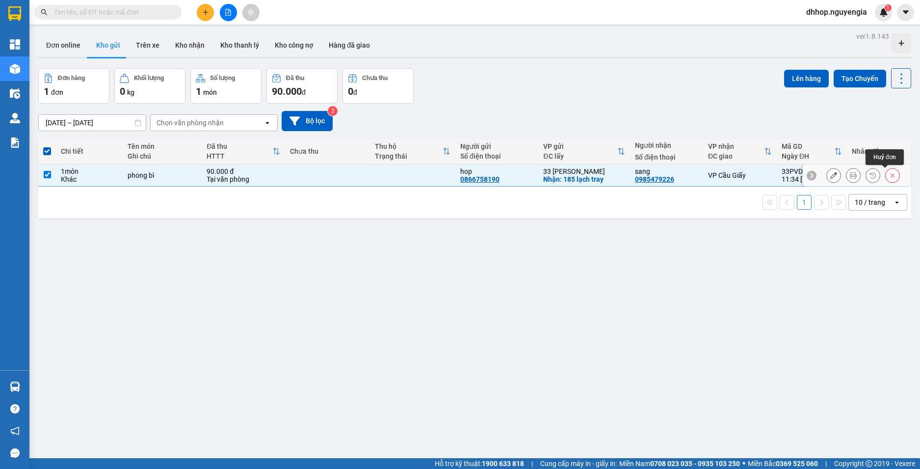
click at [889, 174] on icon at bounding box center [892, 175] width 7 height 7
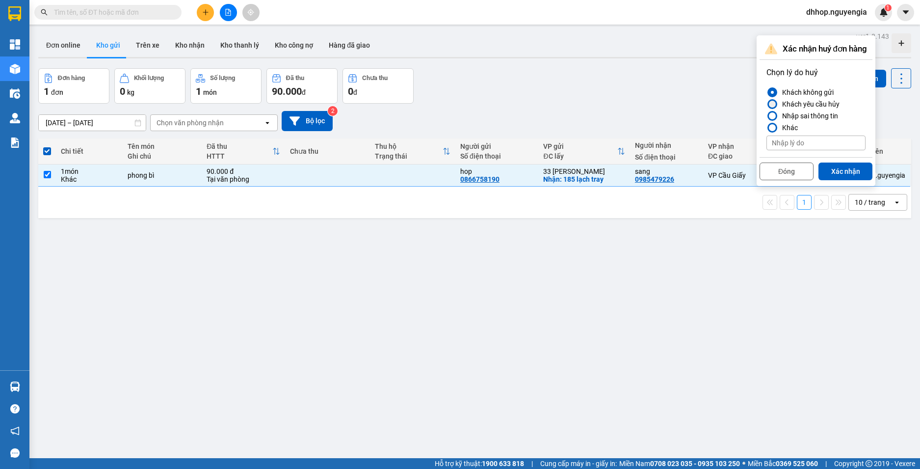
click at [774, 103] on div at bounding box center [772, 104] width 7 height 7
click at [767, 104] on input "Khách yêu cầu hủy" at bounding box center [767, 104] width 0 height 0
click at [854, 167] on button "Xác nhận" at bounding box center [846, 171] width 54 height 18
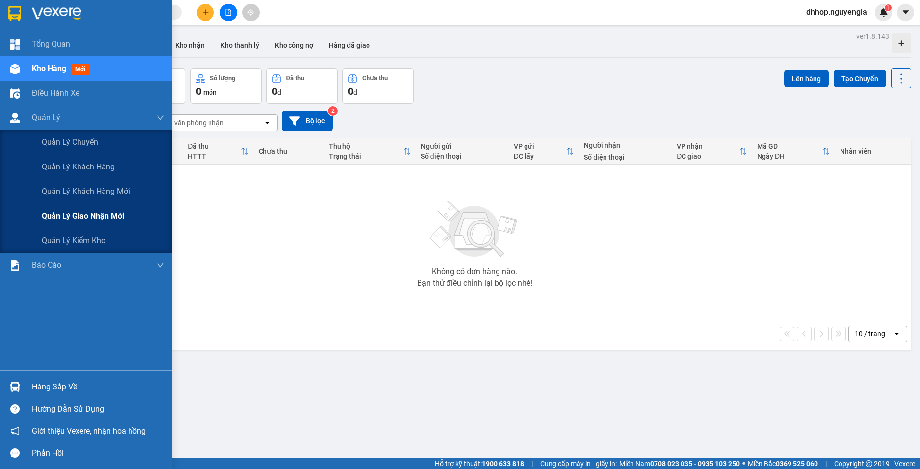
click at [67, 213] on span "Quản lý giao nhận mới" at bounding box center [83, 216] width 82 height 12
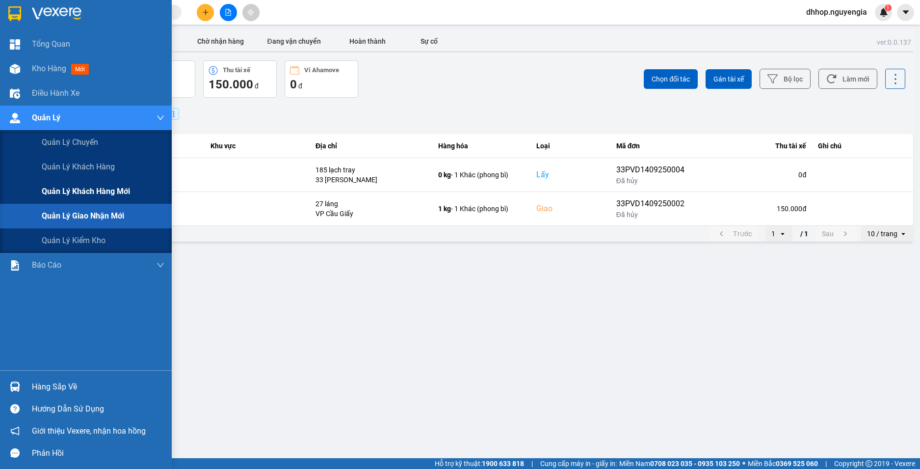
click at [64, 187] on span "Quản lý khách hàng mới" at bounding box center [86, 191] width 88 height 12
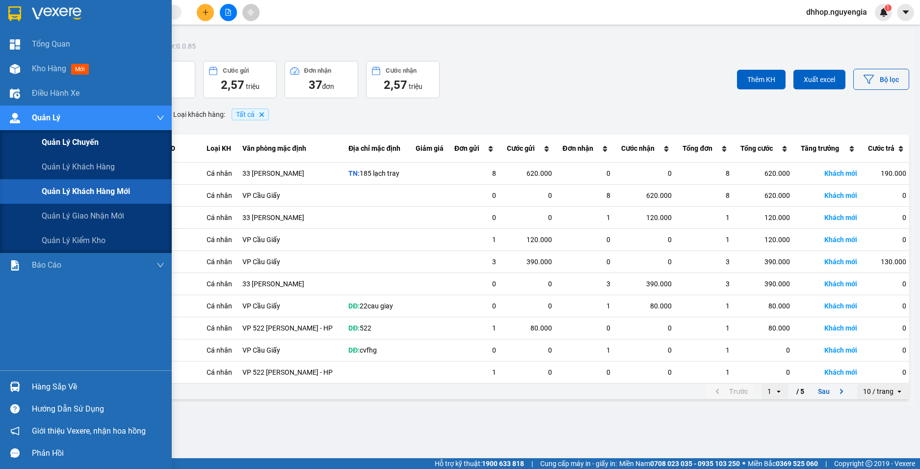
click at [60, 142] on span "Quản lý chuyến" at bounding box center [70, 142] width 57 height 12
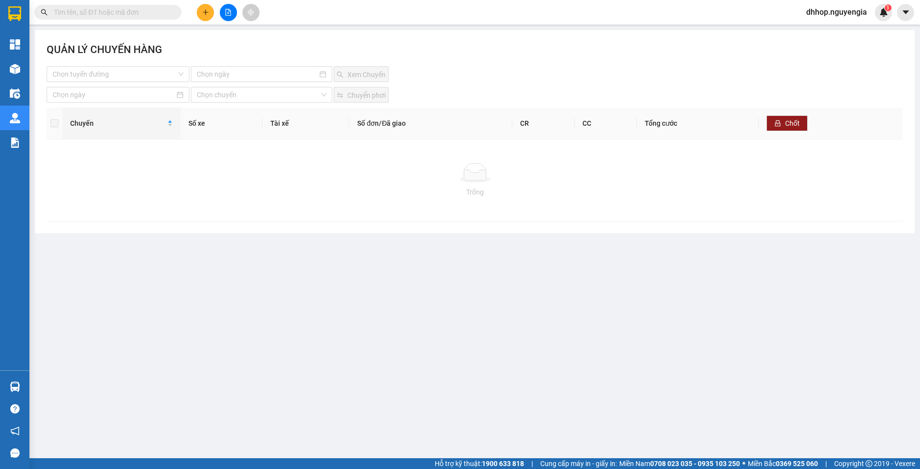
click at [84, 215] on div "Trống" at bounding box center [475, 179] width 857 height 81
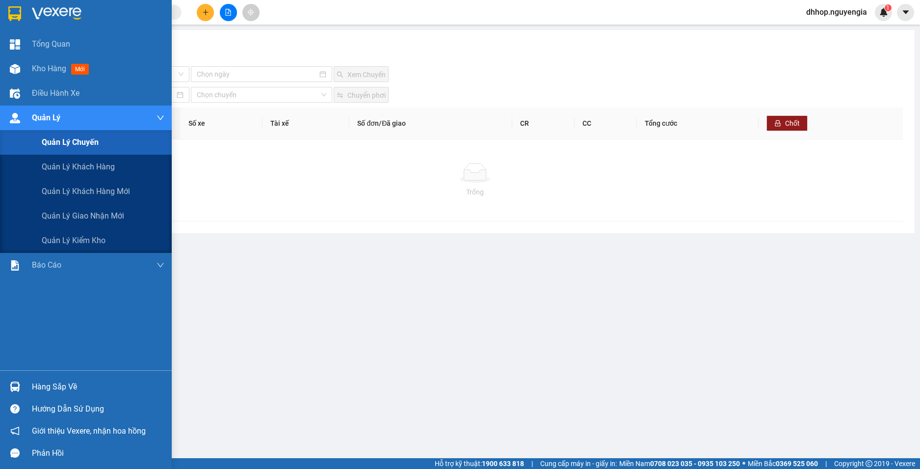
drag, startPoint x: 75, startPoint y: 237, endPoint x: 106, endPoint y: 257, distance: 37.3
click at [74, 238] on span "Quản lý kiểm kho" at bounding box center [74, 240] width 64 height 12
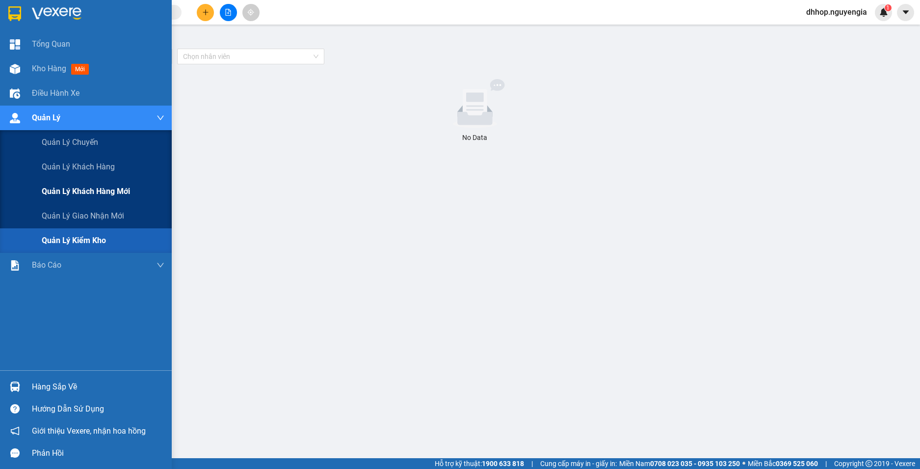
click at [89, 188] on span "Quản lý khách hàng mới" at bounding box center [86, 191] width 88 height 12
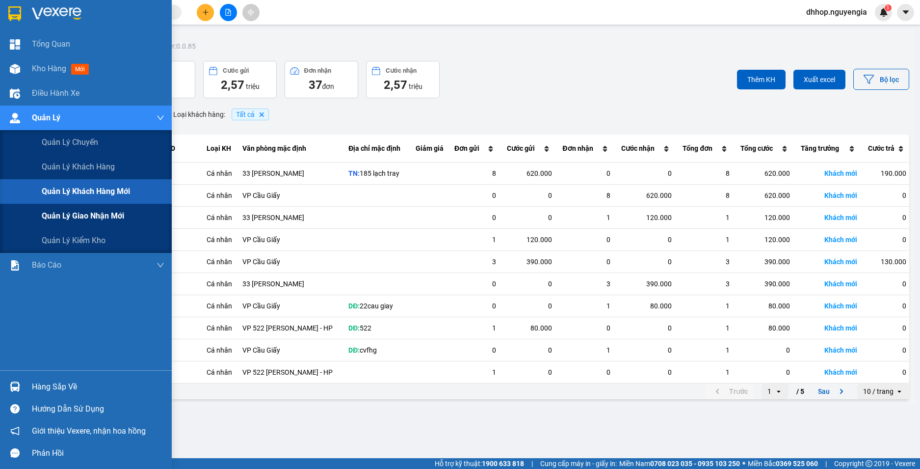
click at [75, 214] on span "Quản lý giao nhận mới" at bounding box center [83, 216] width 82 height 12
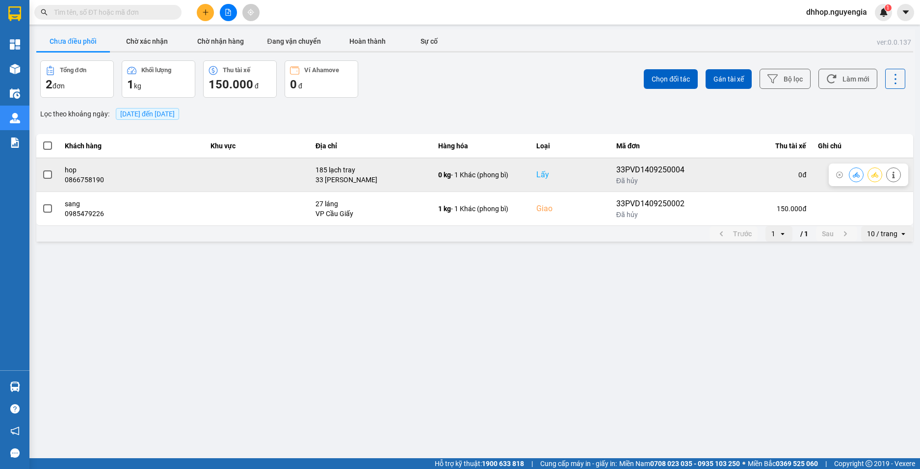
click at [682, 170] on div "33PVD1409250004" at bounding box center [651, 170] width 68 height 12
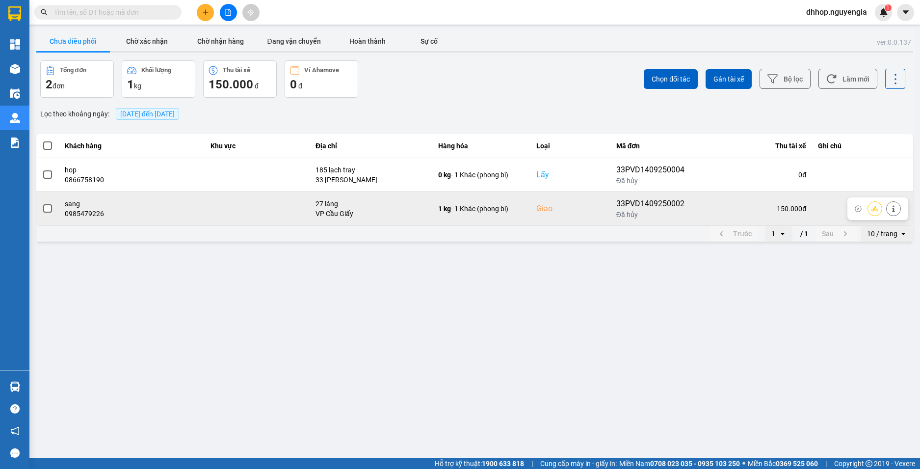
click at [489, 208] on div "1 kg - 1 Khác (phong bì)" at bounding box center [481, 209] width 86 height 10
click at [49, 210] on span at bounding box center [47, 208] width 9 height 9
click at [42, 203] on input "checkbox" at bounding box center [42, 203] width 0 height 0
click at [859, 206] on icon at bounding box center [858, 208] width 7 height 7
click at [892, 209] on icon at bounding box center [893, 208] width 7 height 7
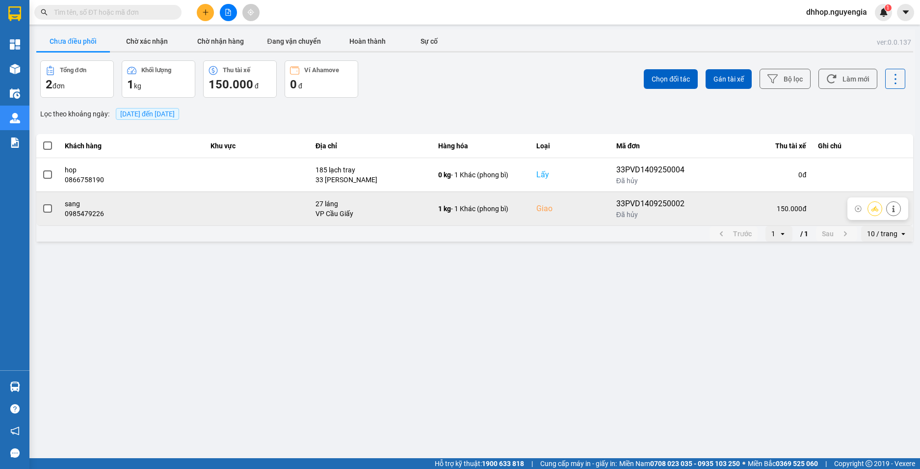
click at [48, 205] on span at bounding box center [47, 208] width 9 height 9
click at [42, 203] on input "checkbox" at bounding box center [42, 203] width 0 height 0
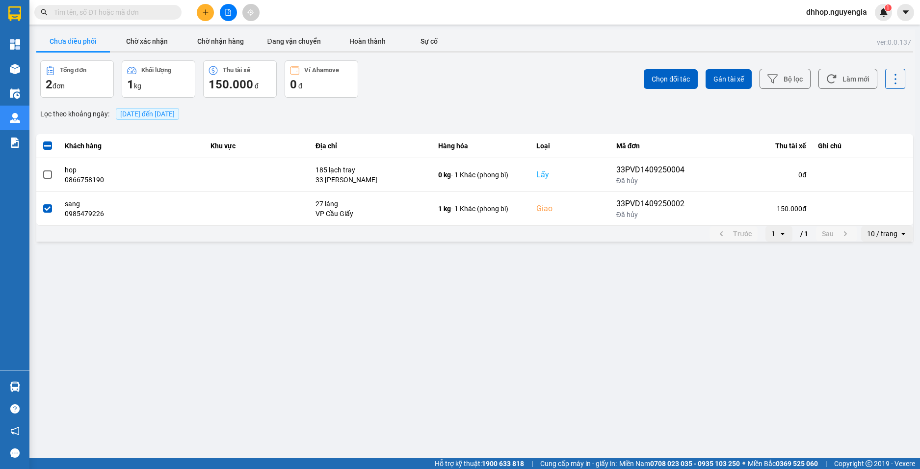
click at [903, 235] on icon "open" at bounding box center [904, 234] width 8 height 8
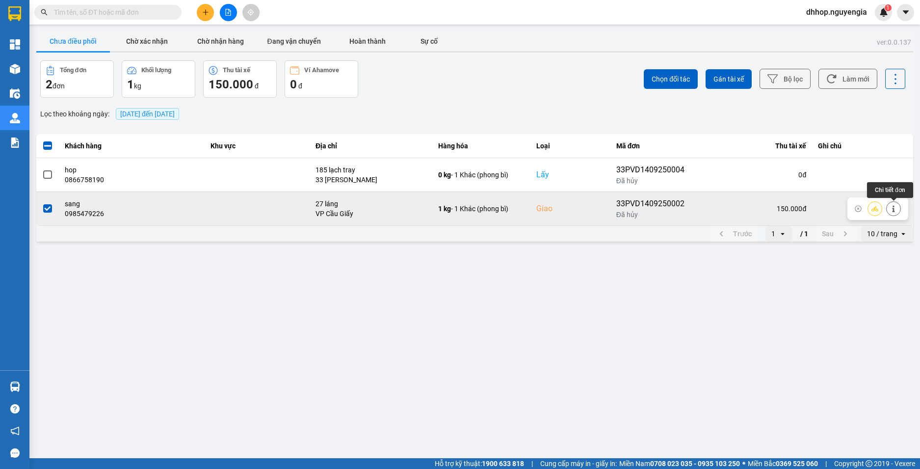
click at [897, 209] on button at bounding box center [894, 208] width 14 height 17
